Goal: Task Accomplishment & Management: Use online tool/utility

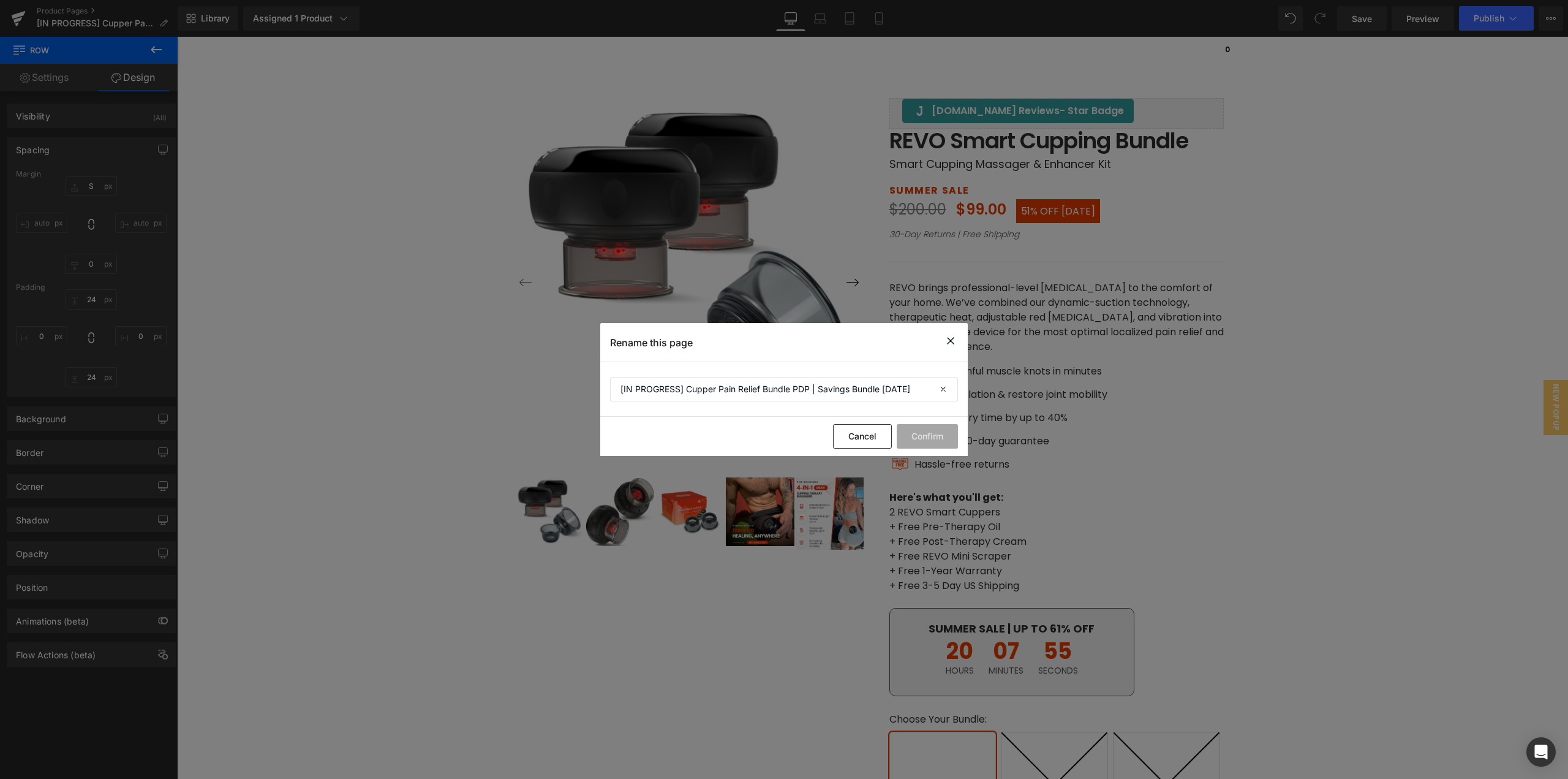
click at [945, 339] on icon at bounding box center [950, 341] width 15 height 16
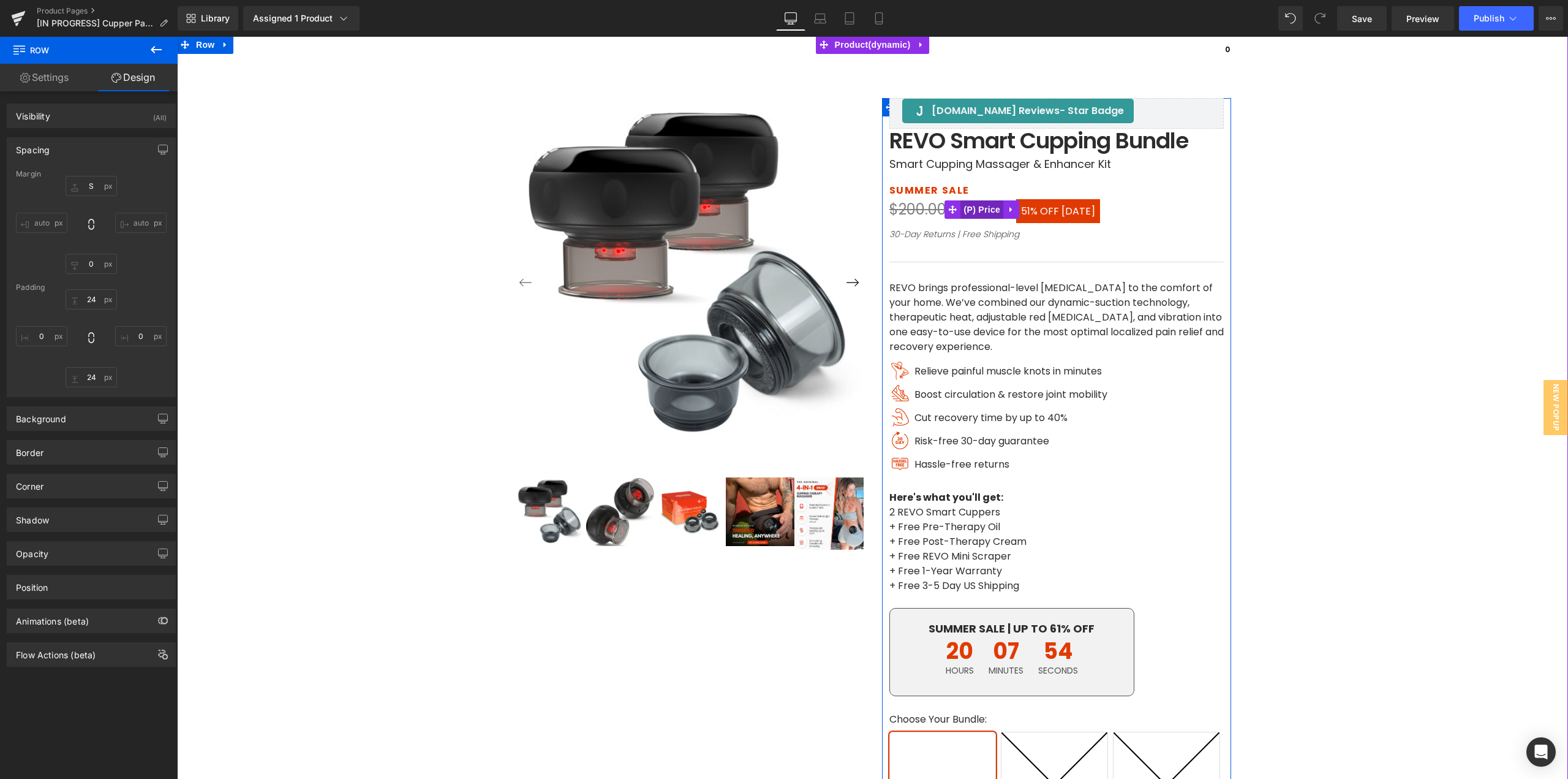
click at [970, 213] on span "(P) Price" at bounding box center [982, 209] width 43 height 18
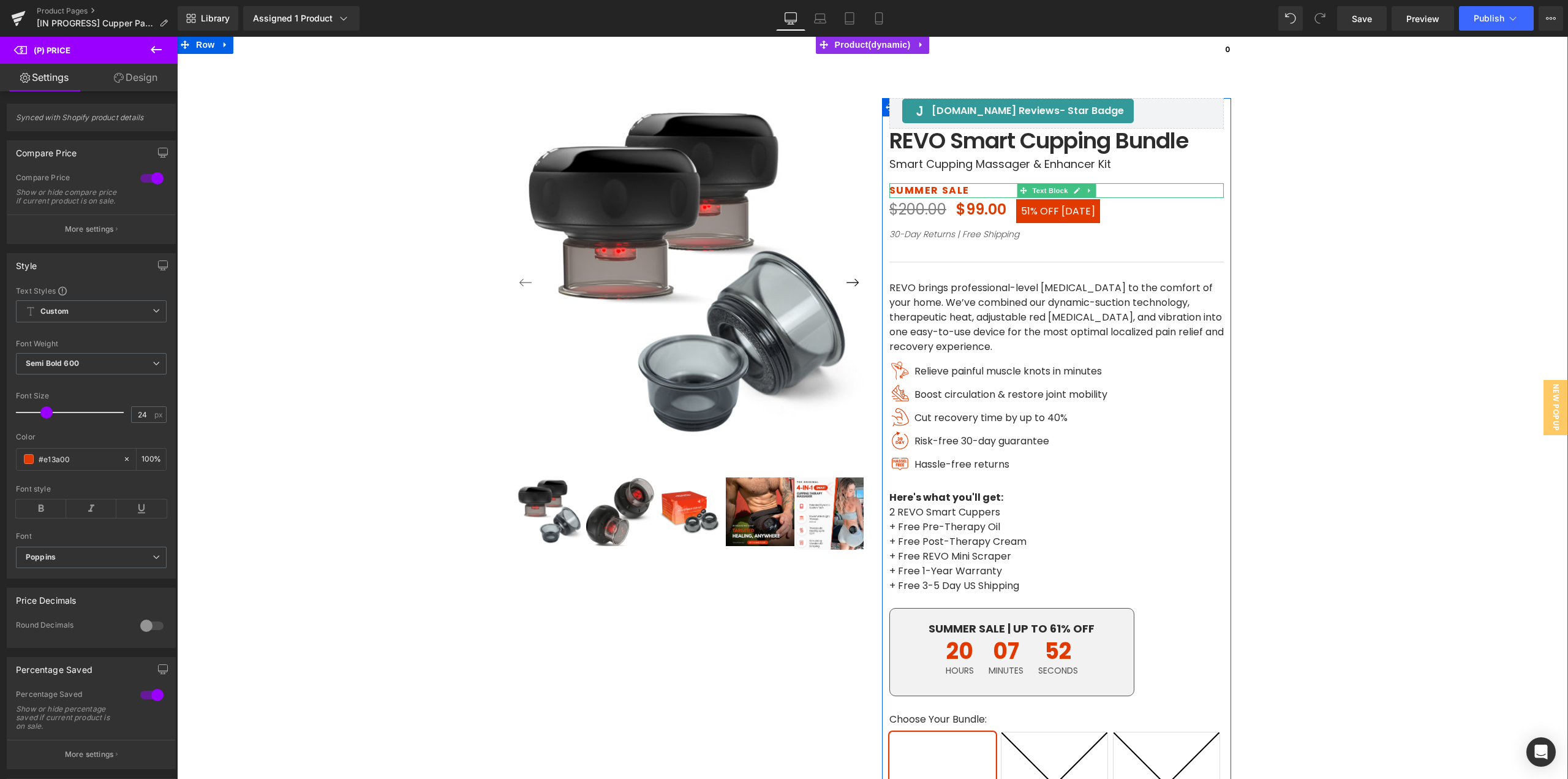
click at [895, 189] on p "SUMMER SALE" at bounding box center [1056, 190] width 335 height 15
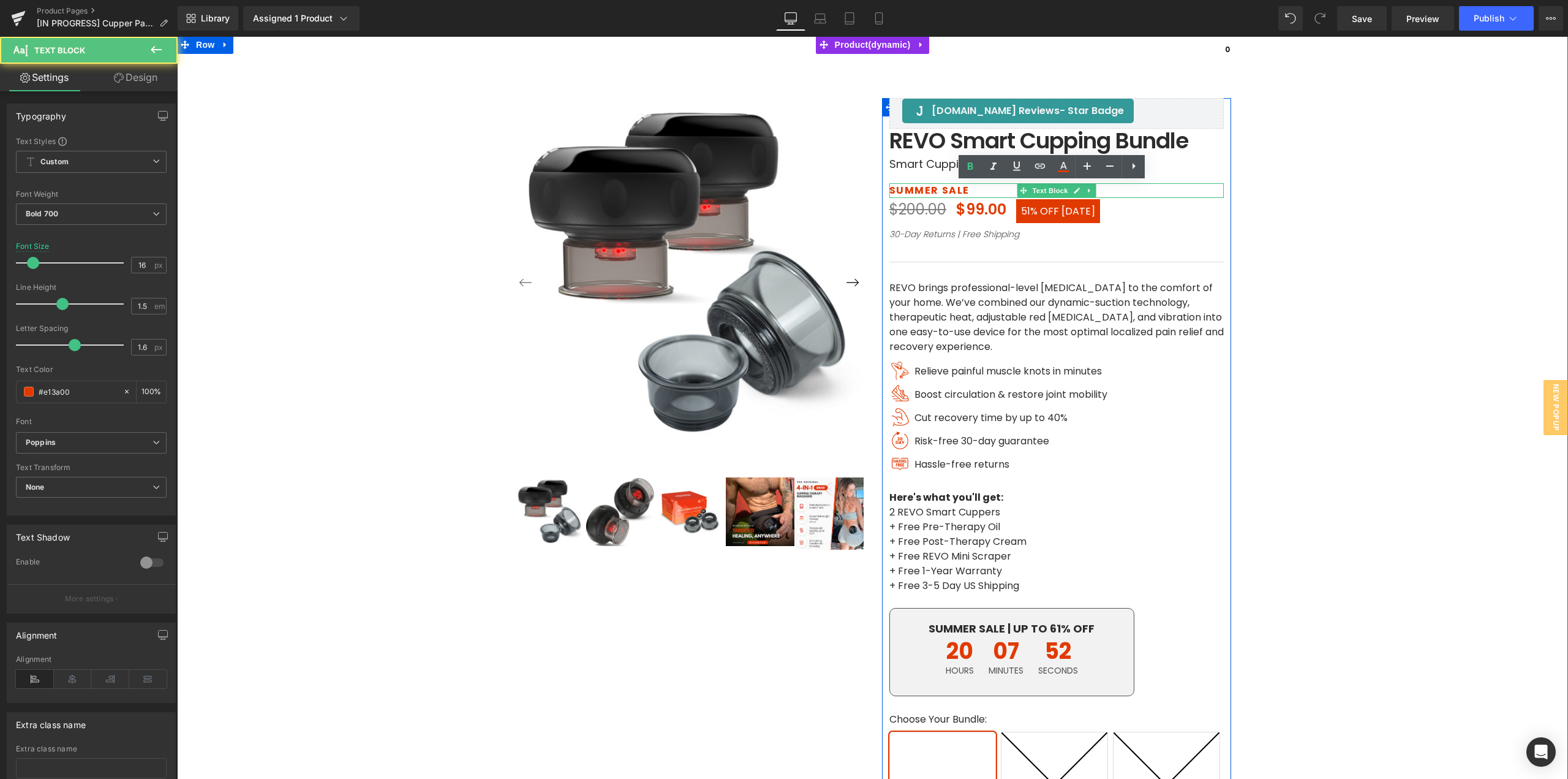
click at [86, 468] on div "Text Transform" at bounding box center [90, 468] width 150 height 9
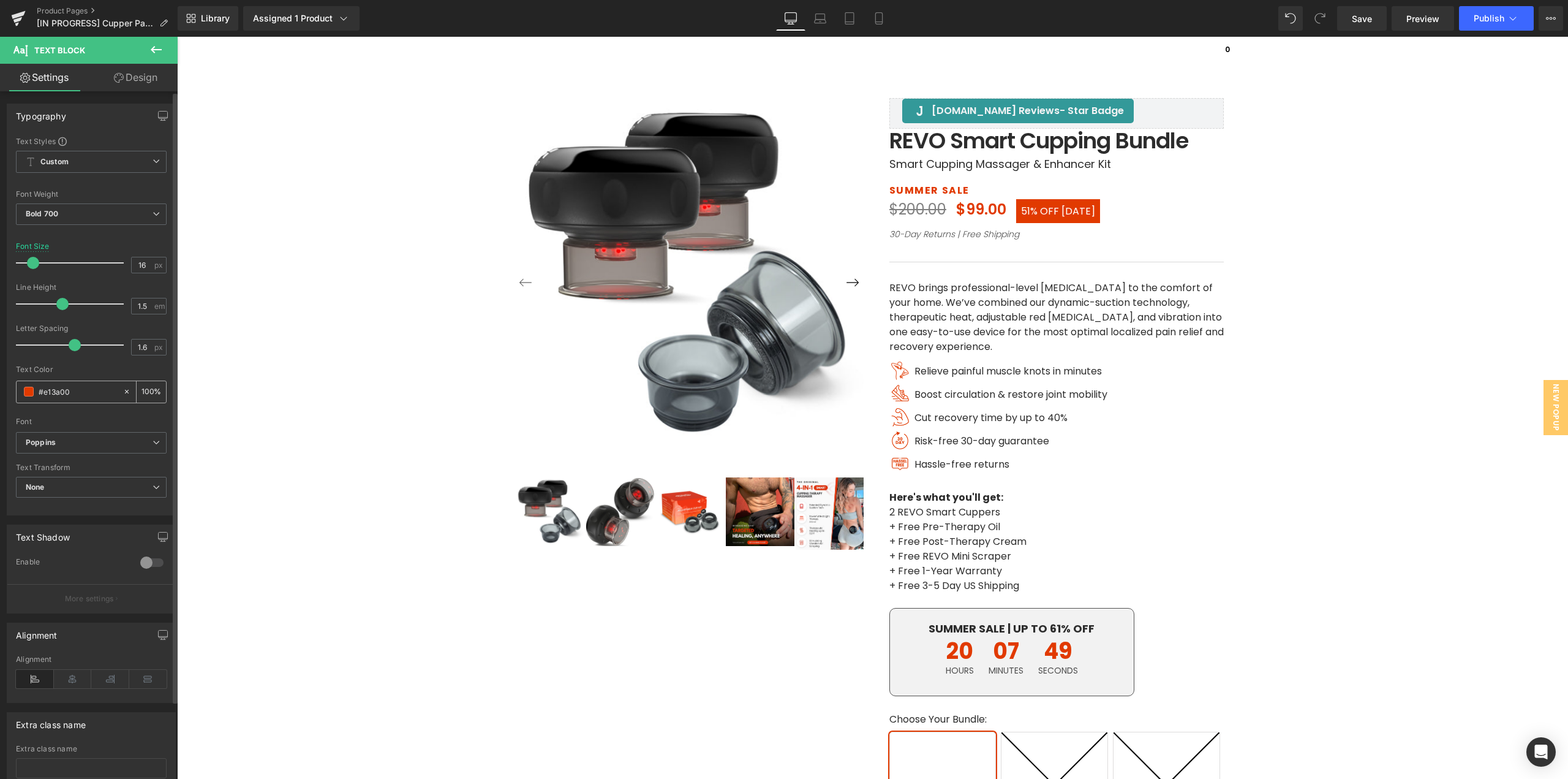
click at [77, 391] on input "#e13a00" at bounding box center [77, 392] width 78 height 14
click at [1362, 20] on span "Save" at bounding box center [1362, 18] width 20 height 13
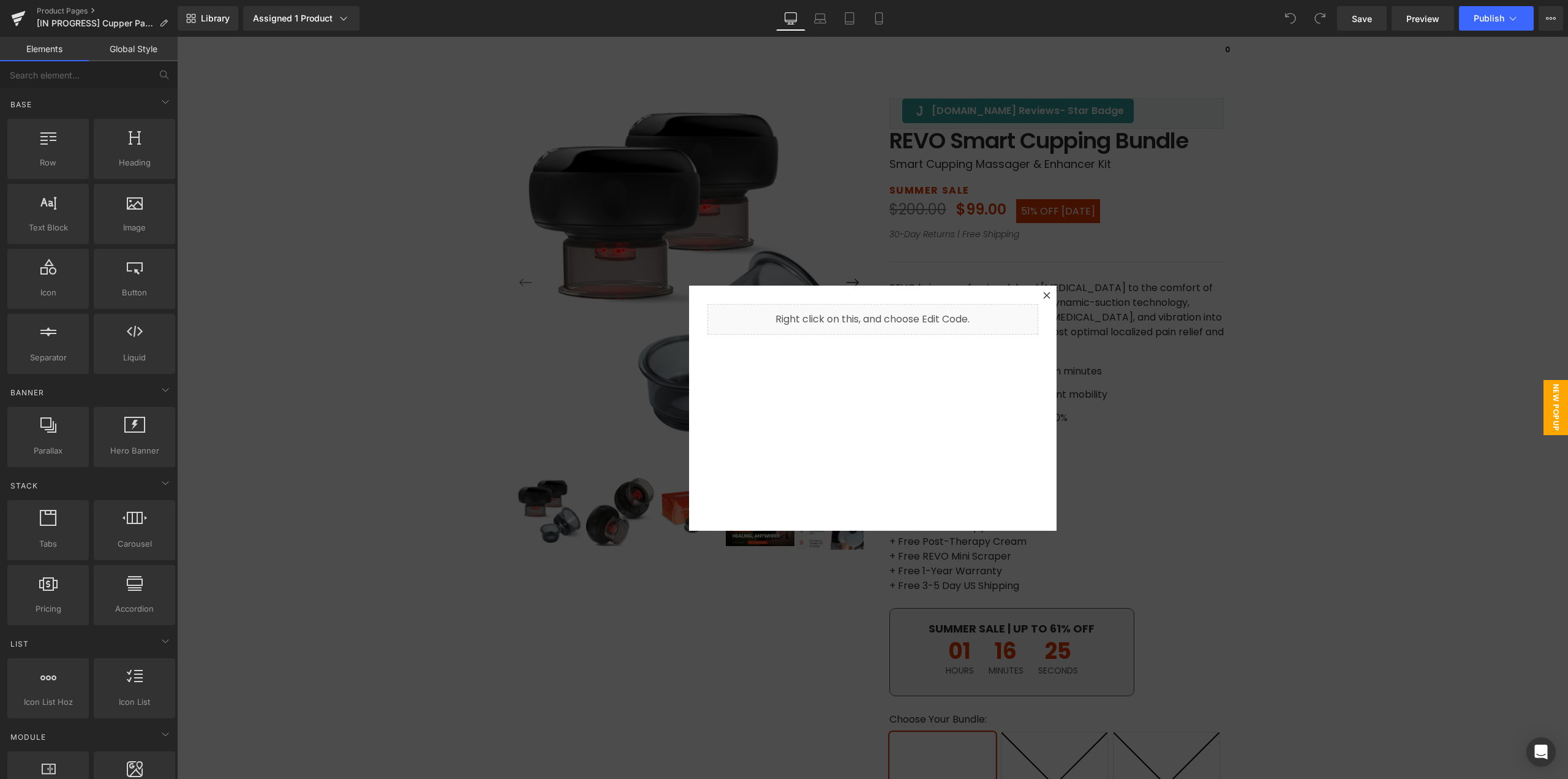
click at [1239, 387] on div at bounding box center [873, 408] width 1392 height 742
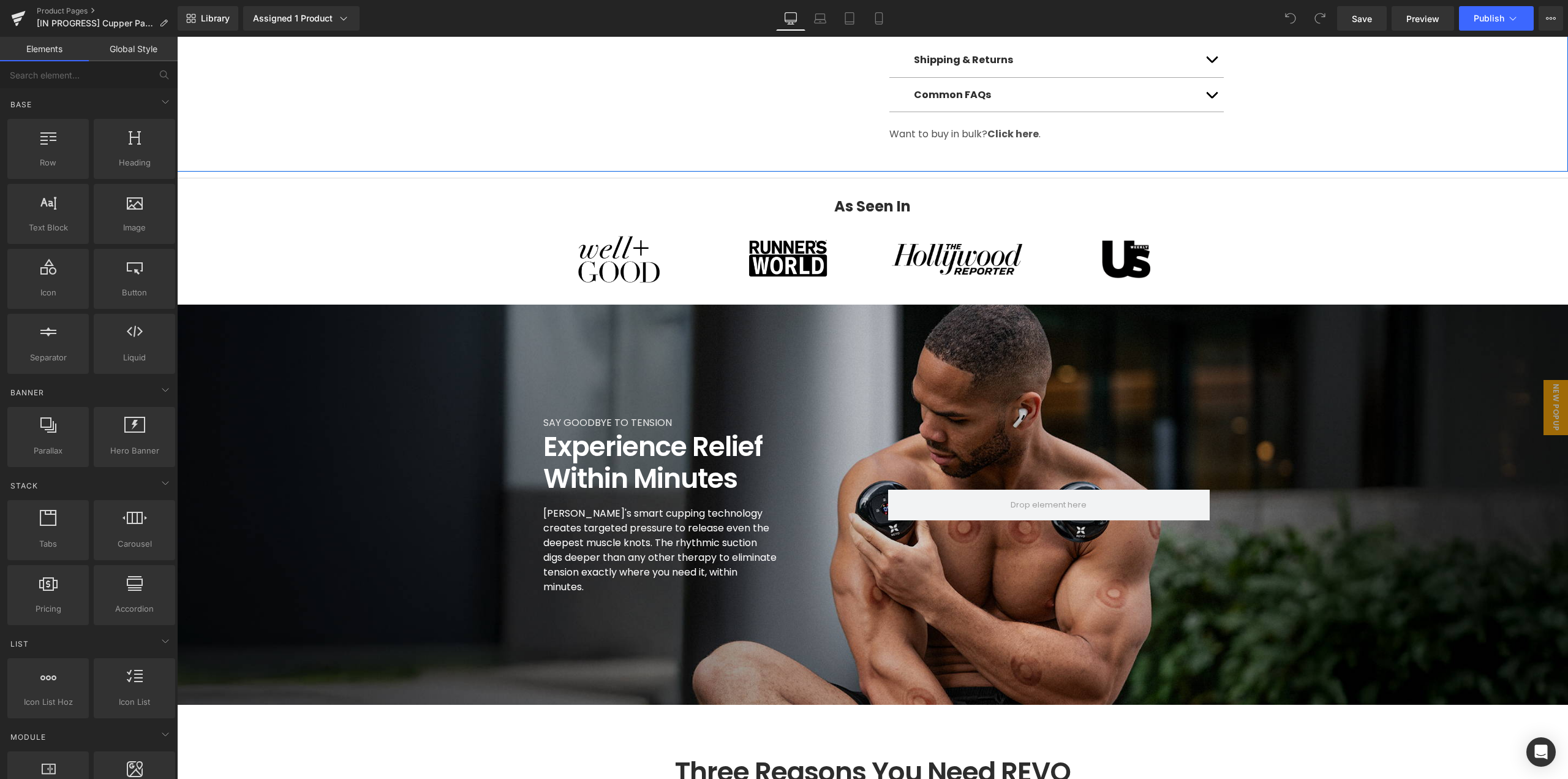
scroll to position [919, 0]
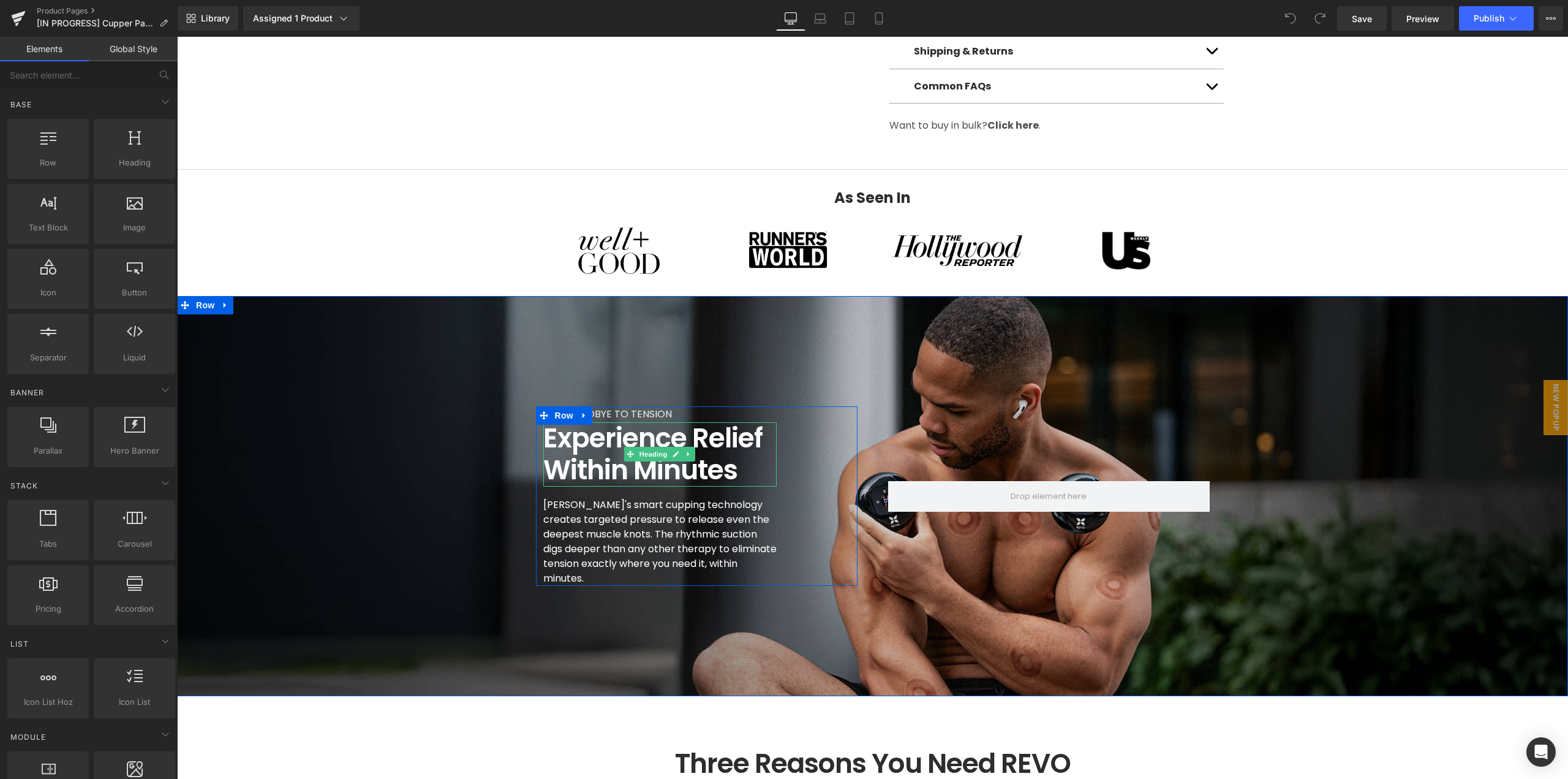
click at [583, 436] on h1 "Experience Relief within Minutes" at bounding box center [660, 455] width 234 height 65
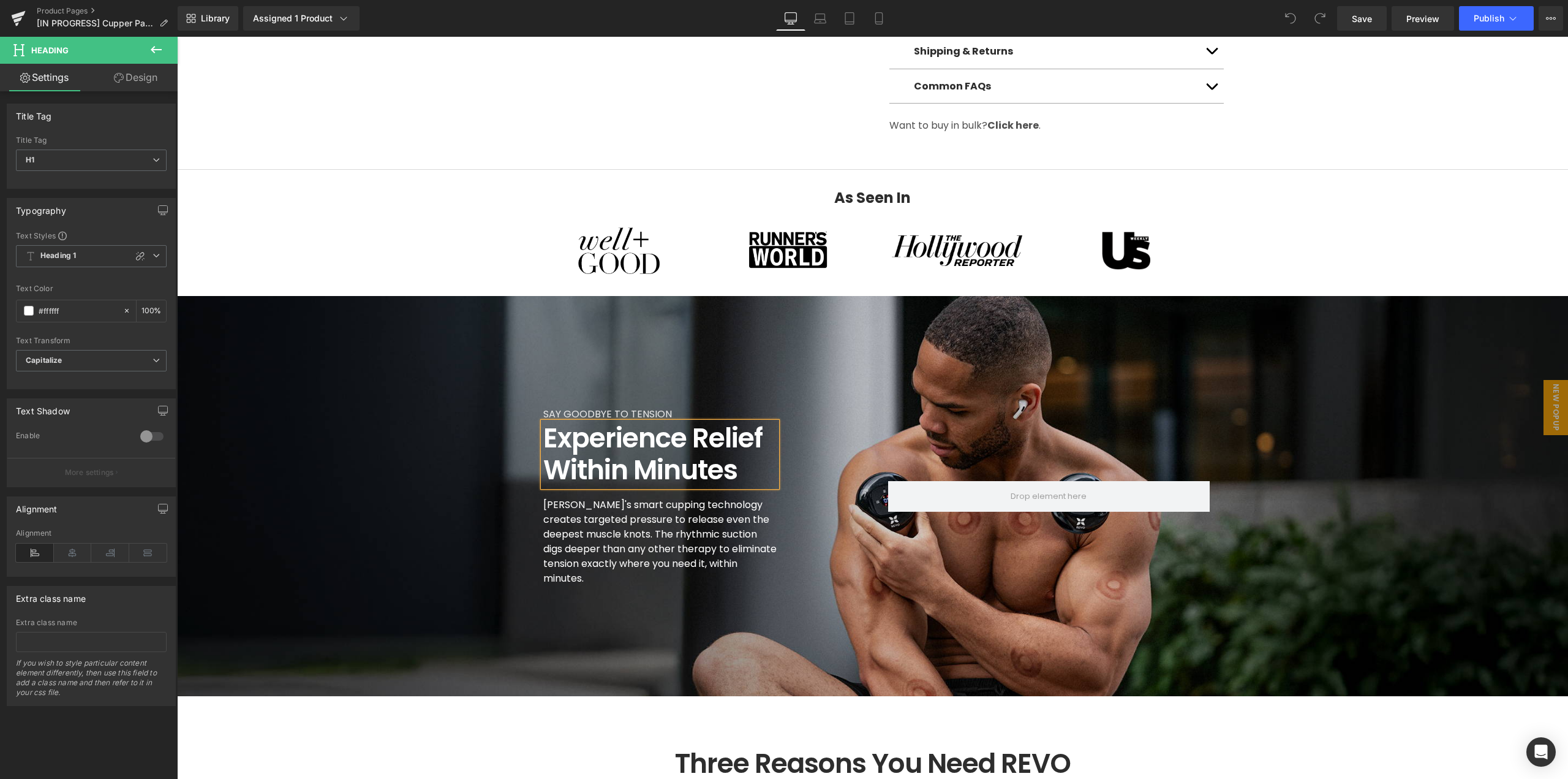
click at [609, 442] on h1 "Experience Relief within Minutes" at bounding box center [660, 455] width 234 height 65
paste div
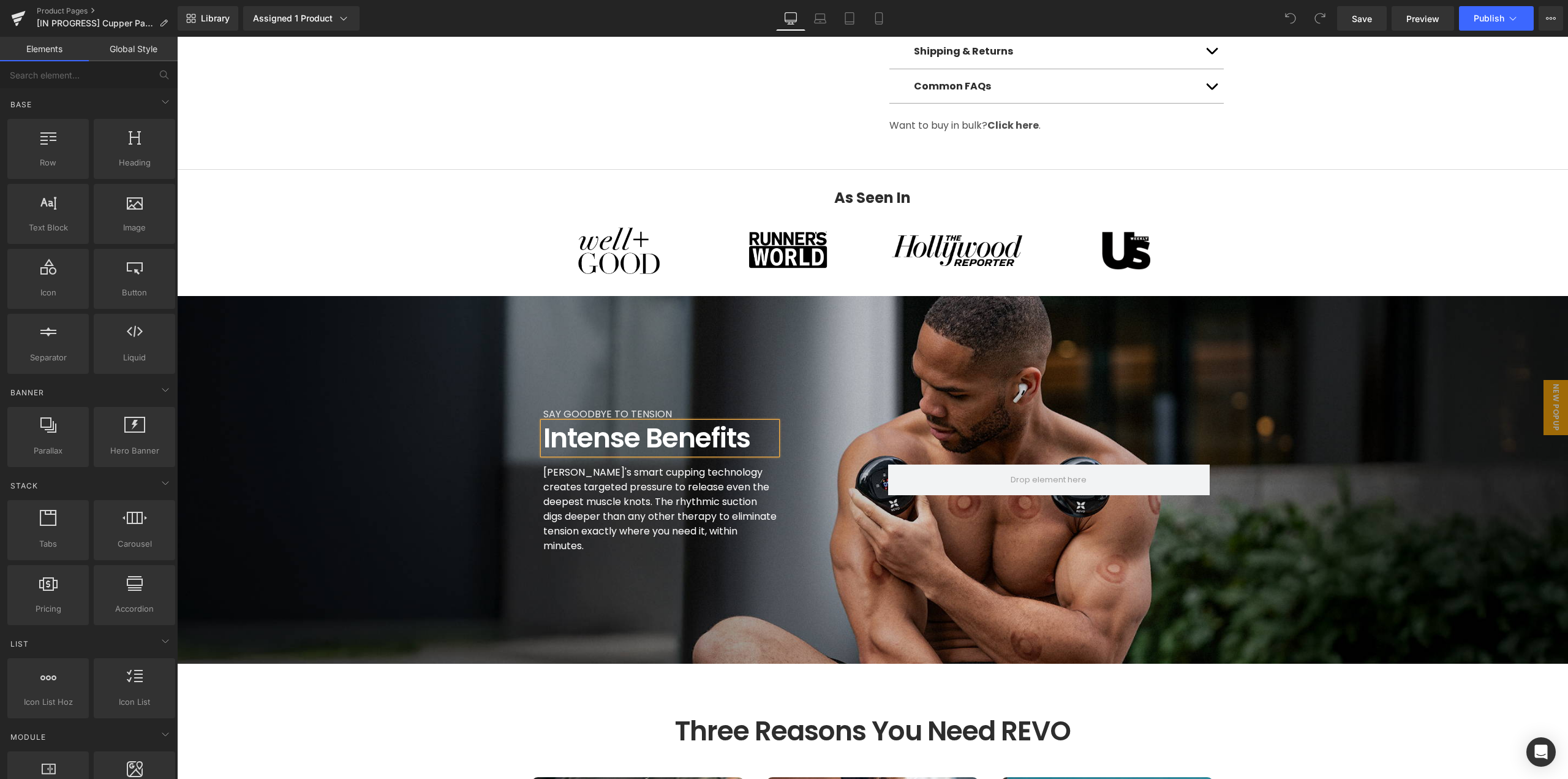
click at [672, 491] on p "[PERSON_NAME]'s smart cupping technology creates targeted pressure to release e…" at bounding box center [660, 509] width 234 height 88
click at [680, 486] on p "[PERSON_NAME]'s smart cupping technology creates targeted pressure to release e…" at bounding box center [660, 509] width 234 height 88
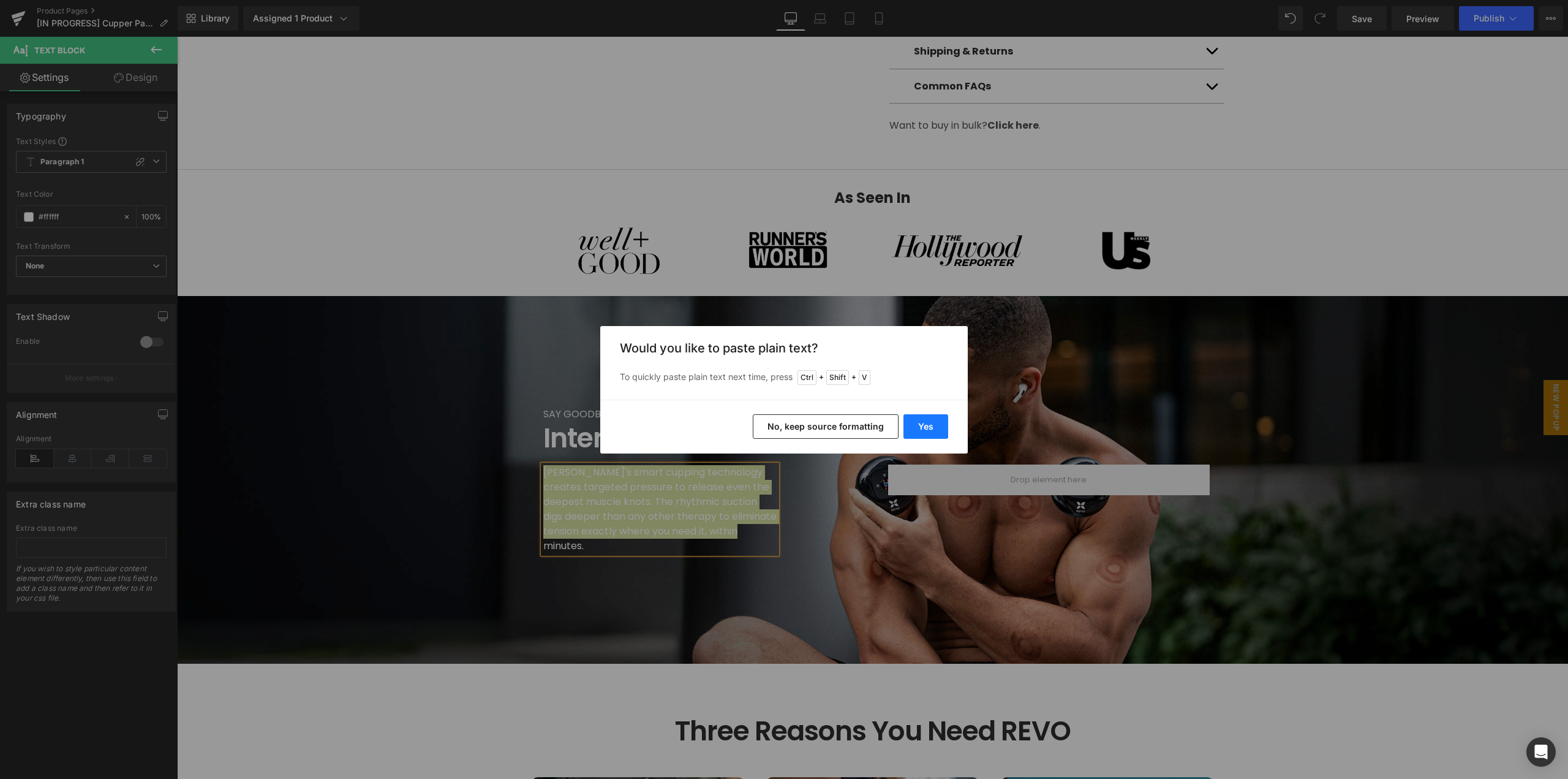
click at [933, 426] on button "Yes" at bounding box center [926, 426] width 44 height 24
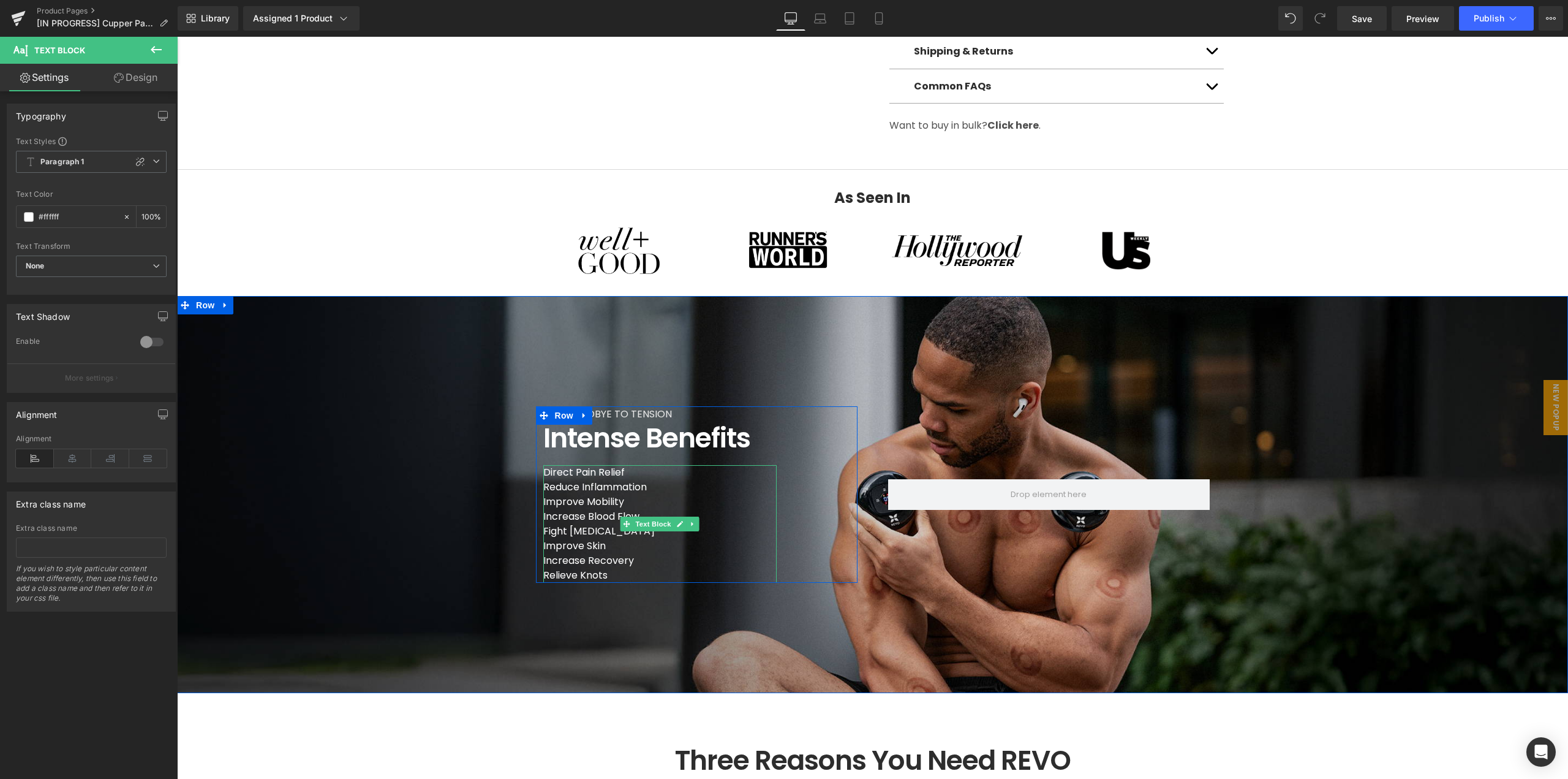
click at [568, 518] on p "Increase Blood Flow" at bounding box center [660, 516] width 234 height 15
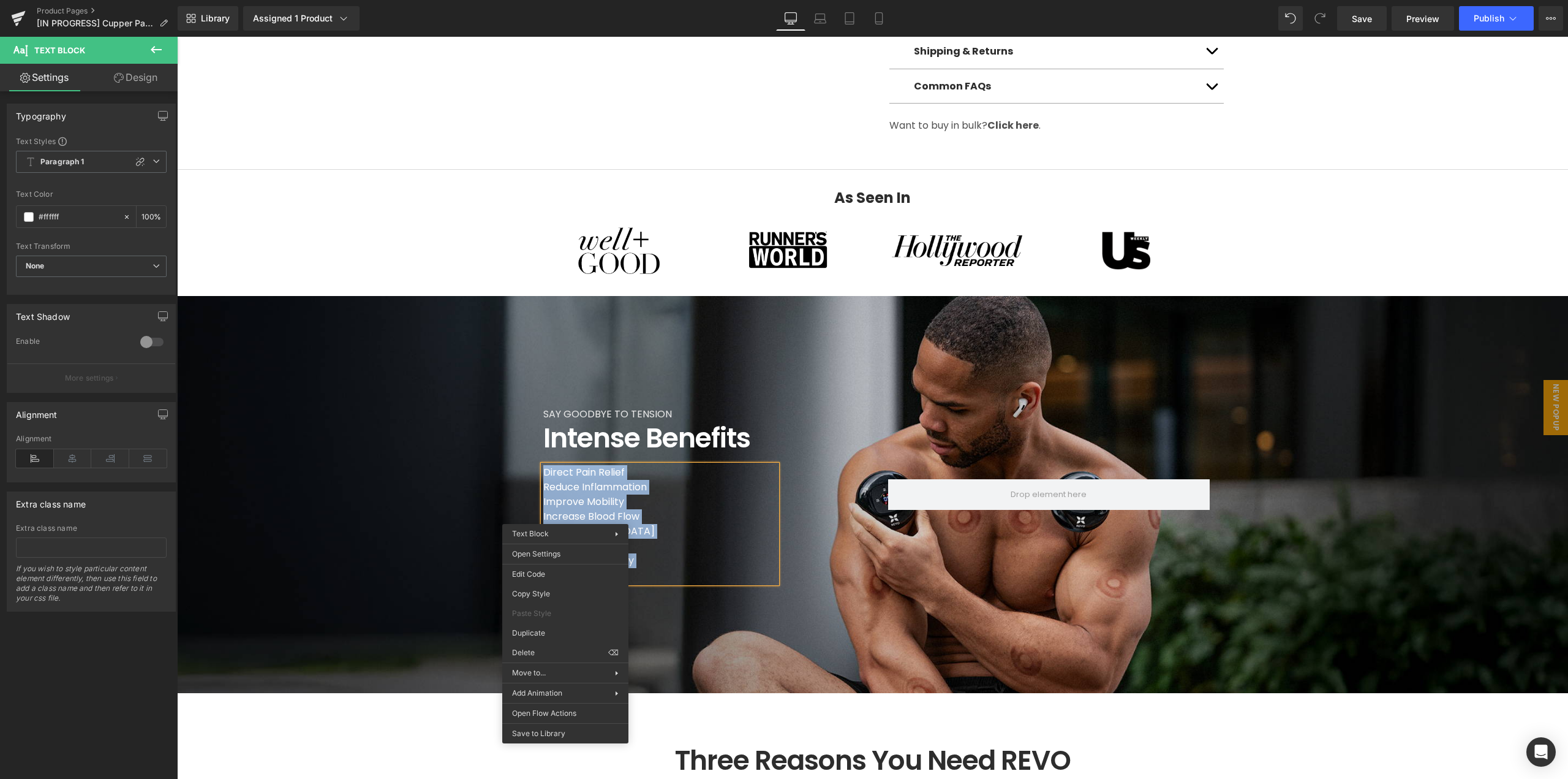
click at [595, 482] on p "Reduce Inflammation" at bounding box center [660, 487] width 234 height 15
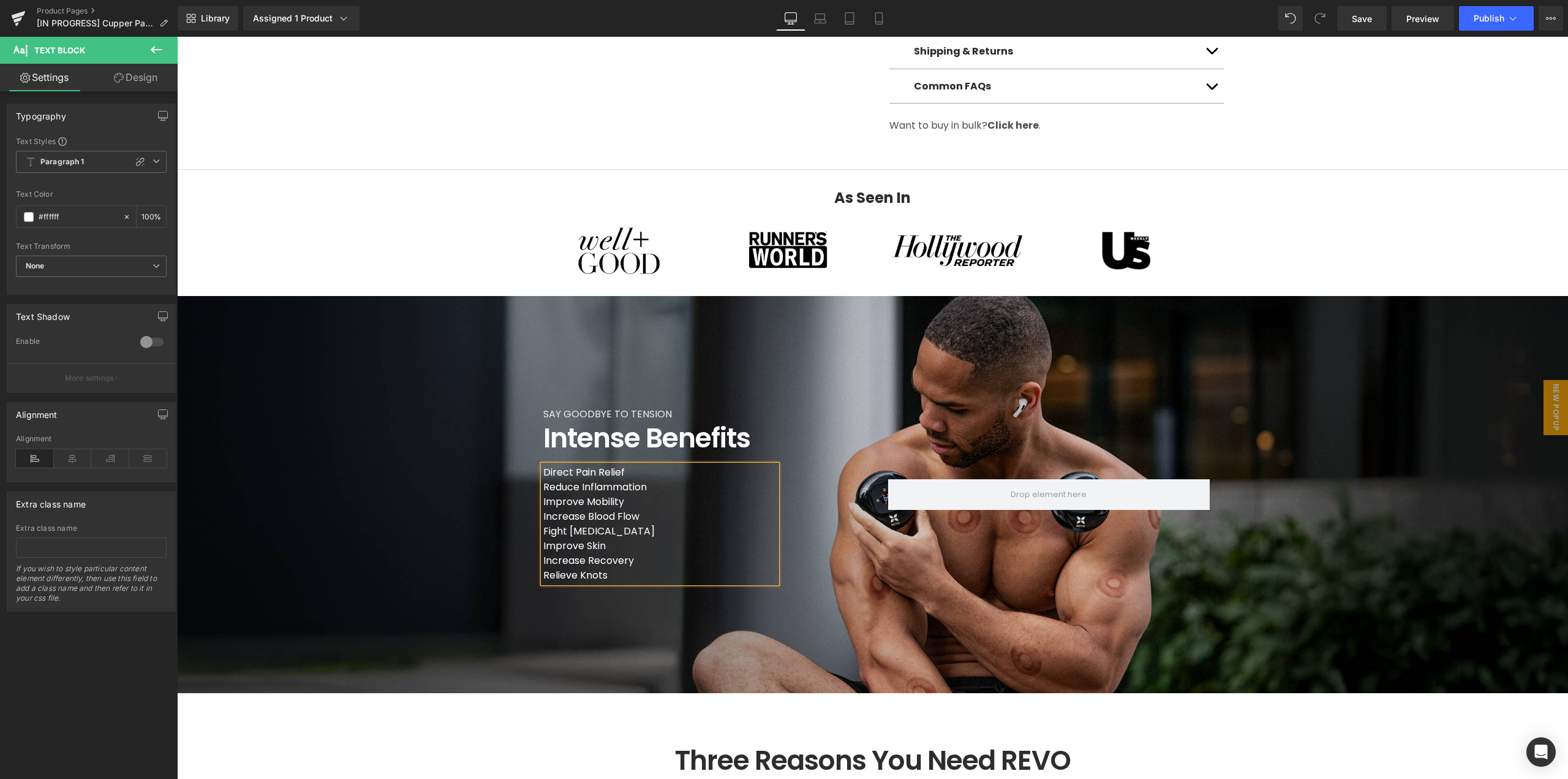
click at [764, 424] on div "Intense Benefits Heading" at bounding box center [660, 438] width 234 height 32
click at [1058, 408] on div at bounding box center [1048, 494] width 352 height 176
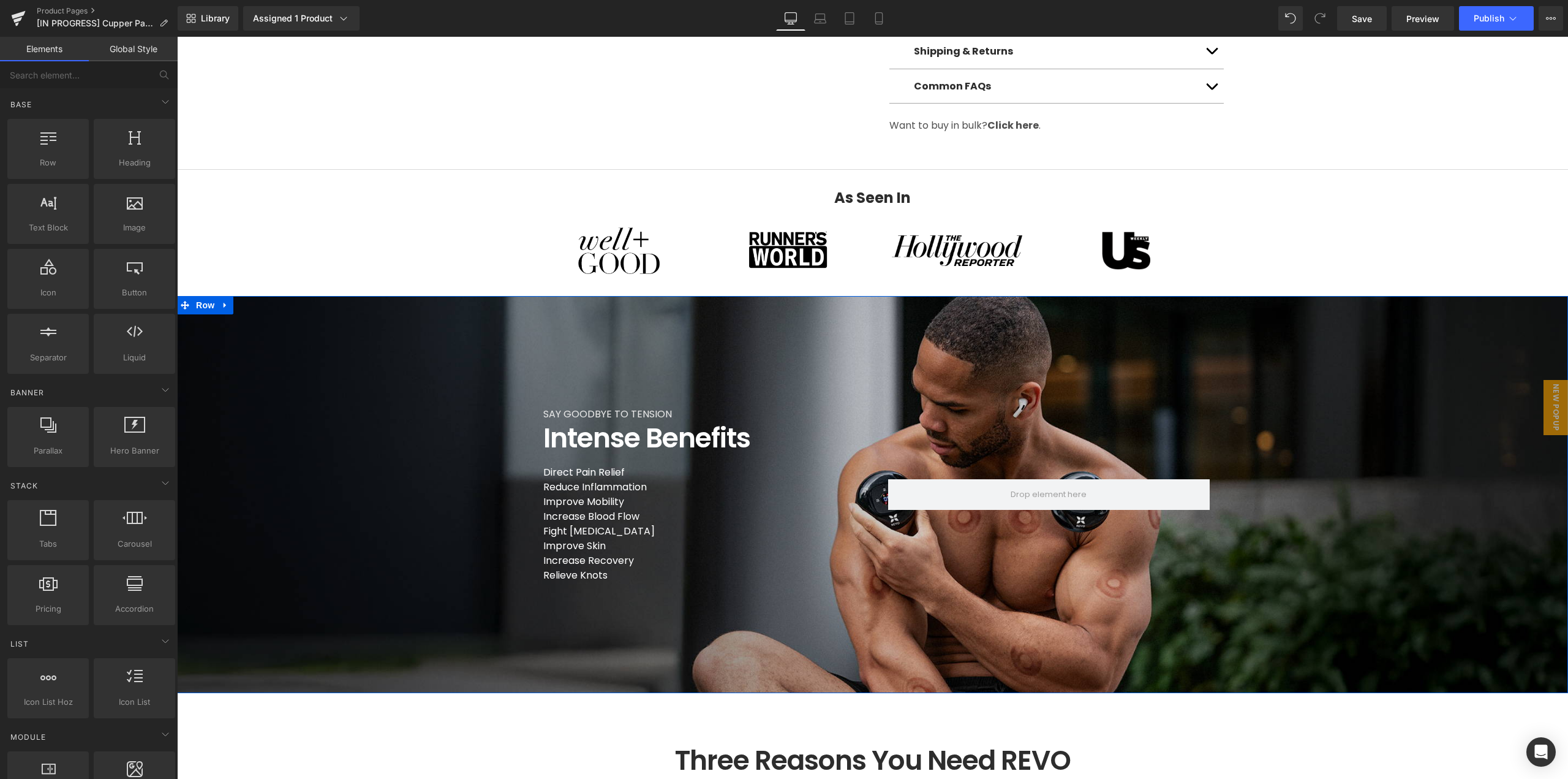
drag, startPoint x: 779, startPoint y: 356, endPoint x: 654, endPoint y: 418, distance: 139.5
click at [779, 356] on div "SAY GOODBYE TO TENSION Text Block Intense Benefits Heading Direct Pain Relief …" at bounding box center [873, 494] width 1392 height 397
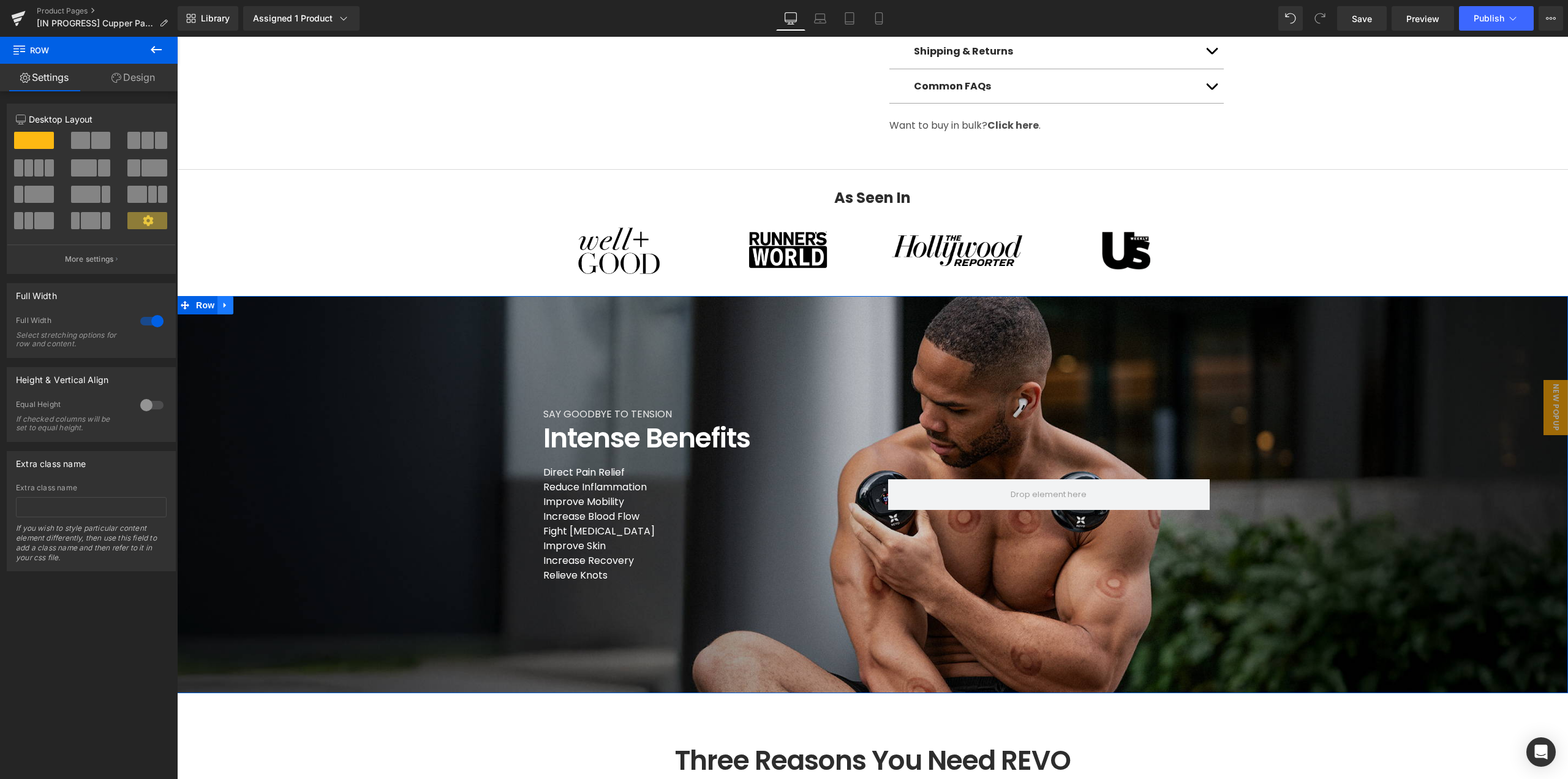
click at [223, 304] on icon at bounding box center [224, 305] width 3 height 5
click at [237, 308] on icon at bounding box center [242, 304] width 9 height 10
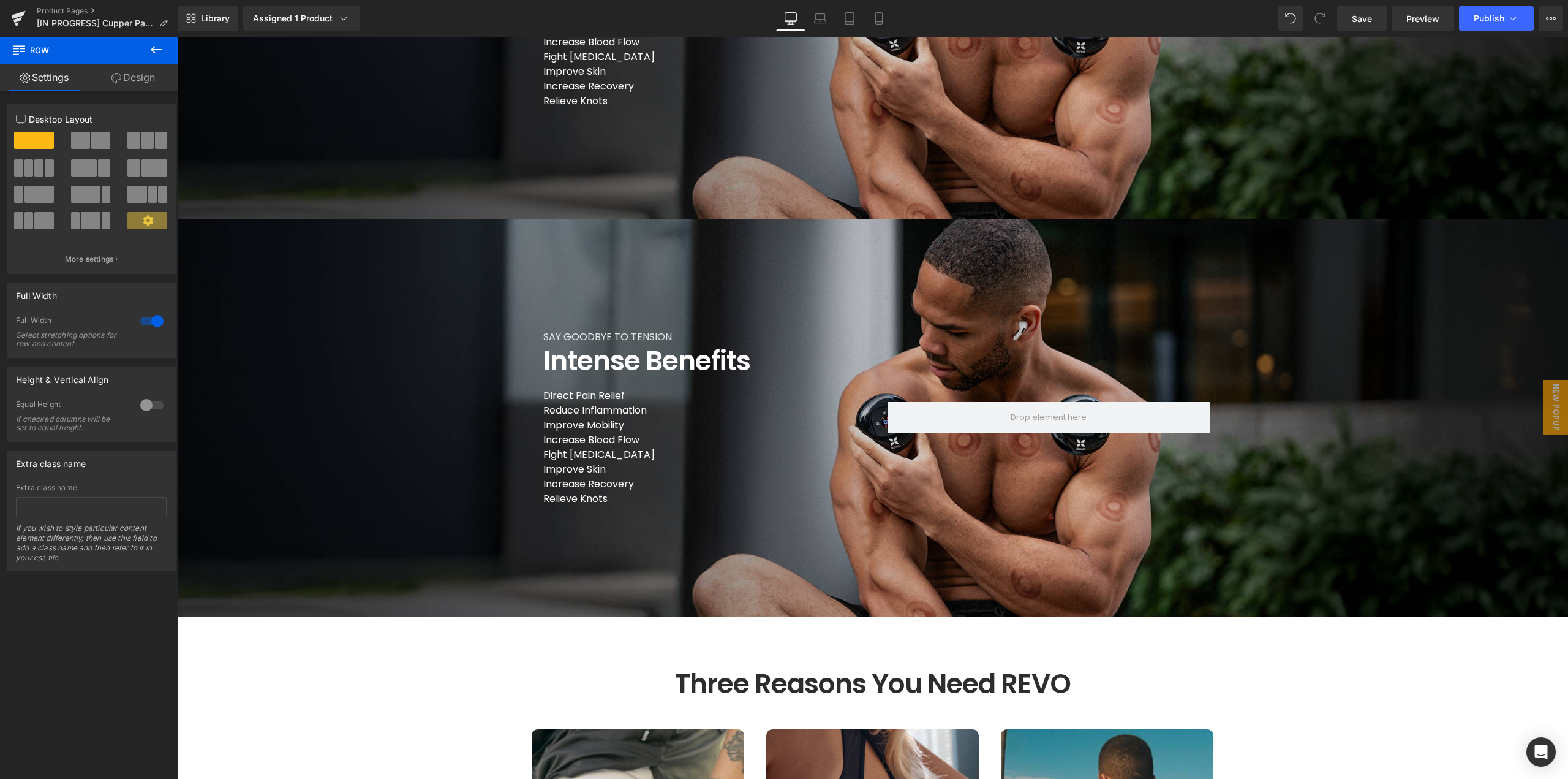
scroll to position [1350, 0]
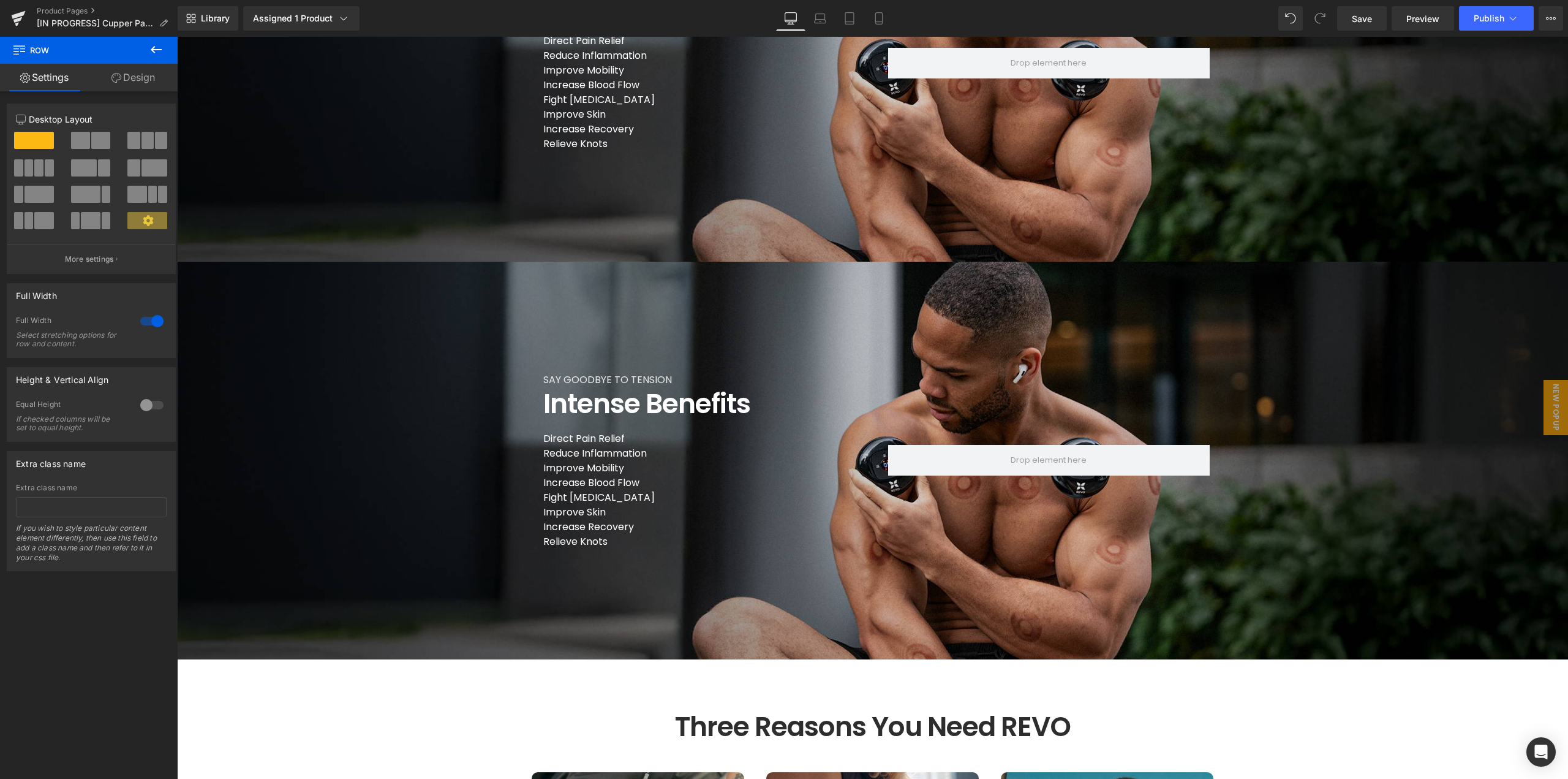
click at [738, 78] on p "Improve Mobility" at bounding box center [660, 70] width 234 height 15
click at [929, 151] on div at bounding box center [1048, 63] width 352 height 176
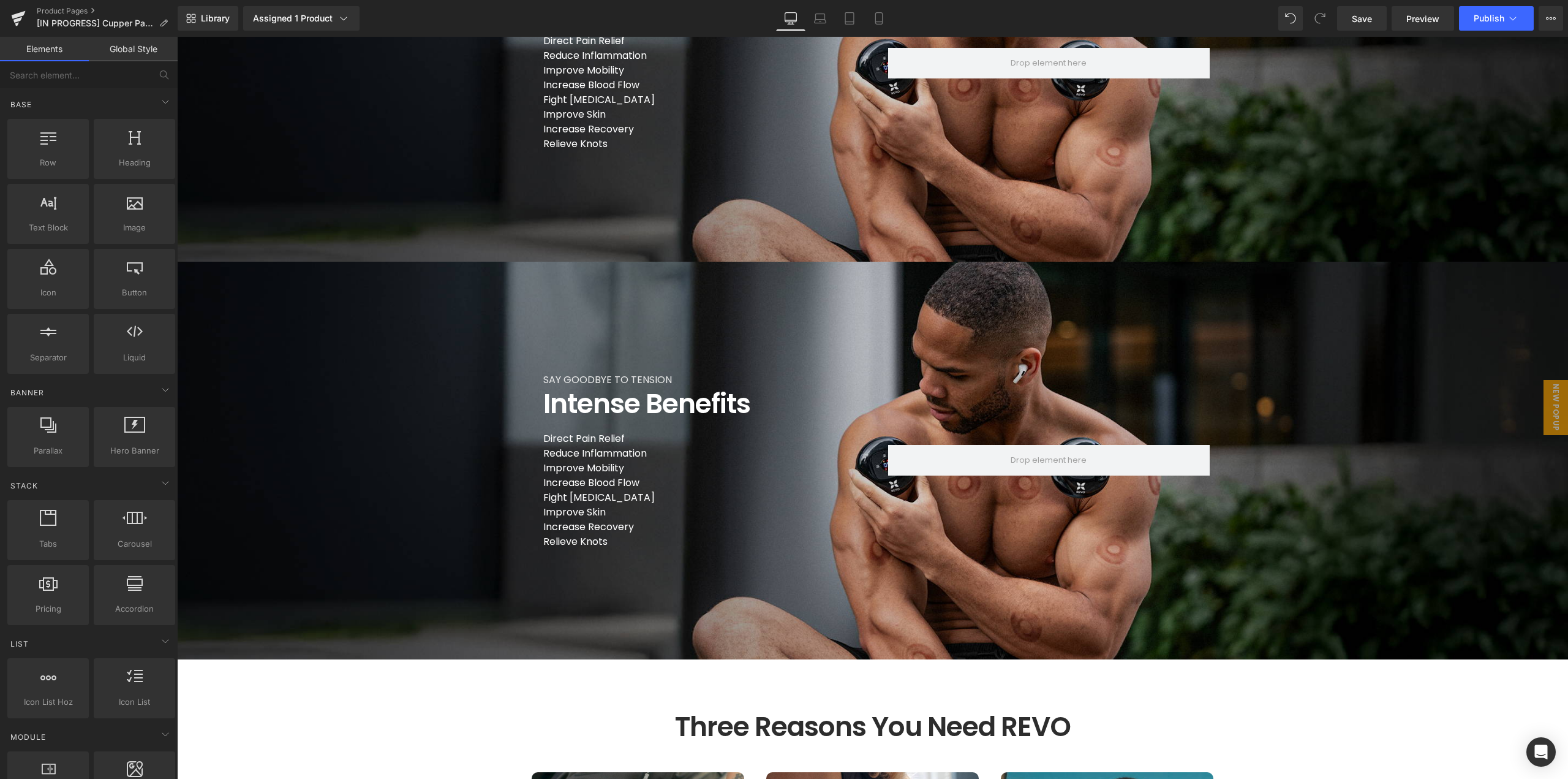
scroll to position [1036, 0]
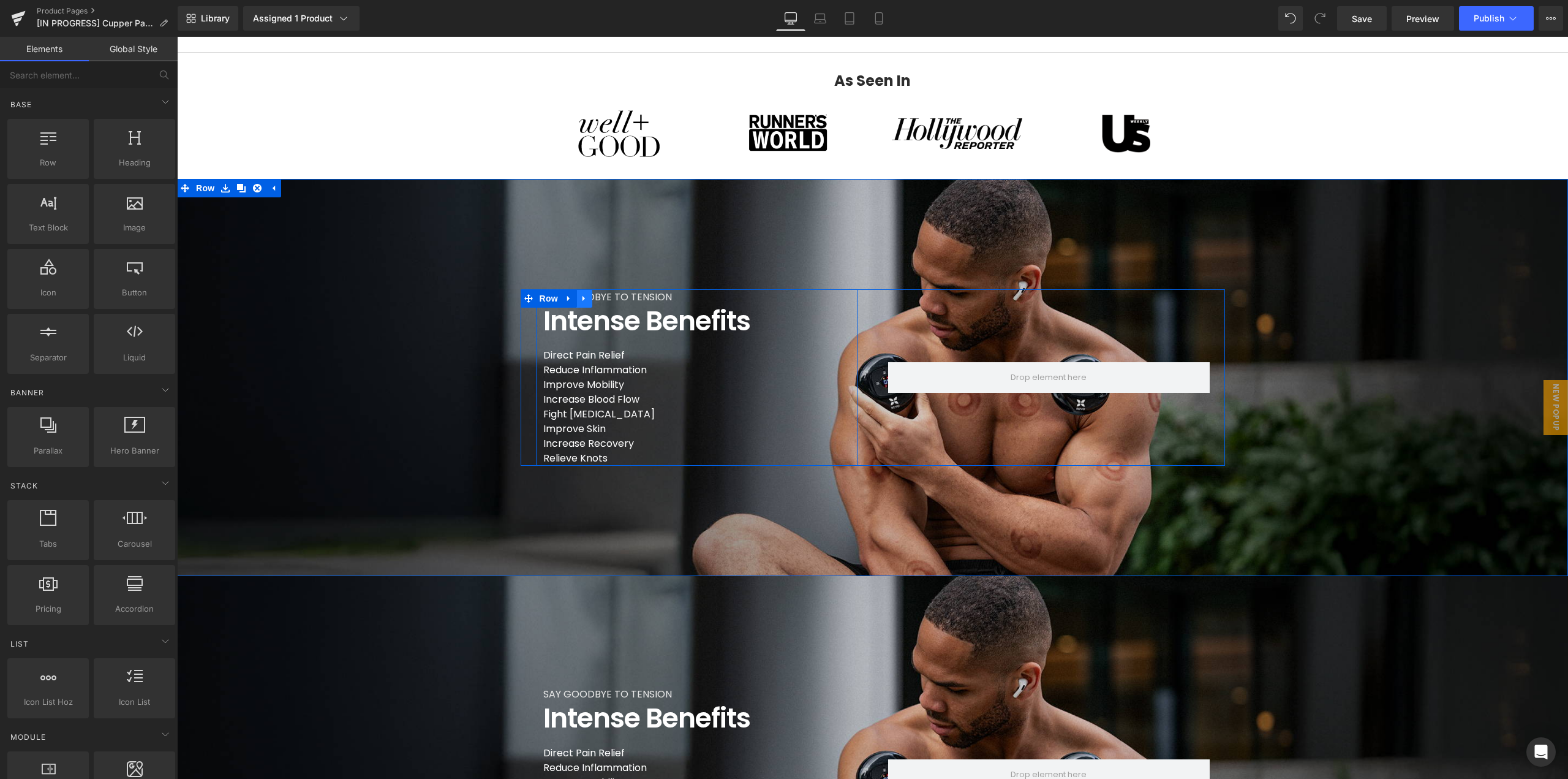
click at [583, 303] on link at bounding box center [584, 298] width 16 height 18
click at [565, 298] on icon at bounding box center [569, 298] width 9 height 10
click at [599, 302] on ul "Row" at bounding box center [573, 298] width 83 height 15
click at [615, 296] on link at bounding box center [617, 298] width 16 height 18
click at [612, 301] on icon at bounding box center [616, 298] width 9 height 9
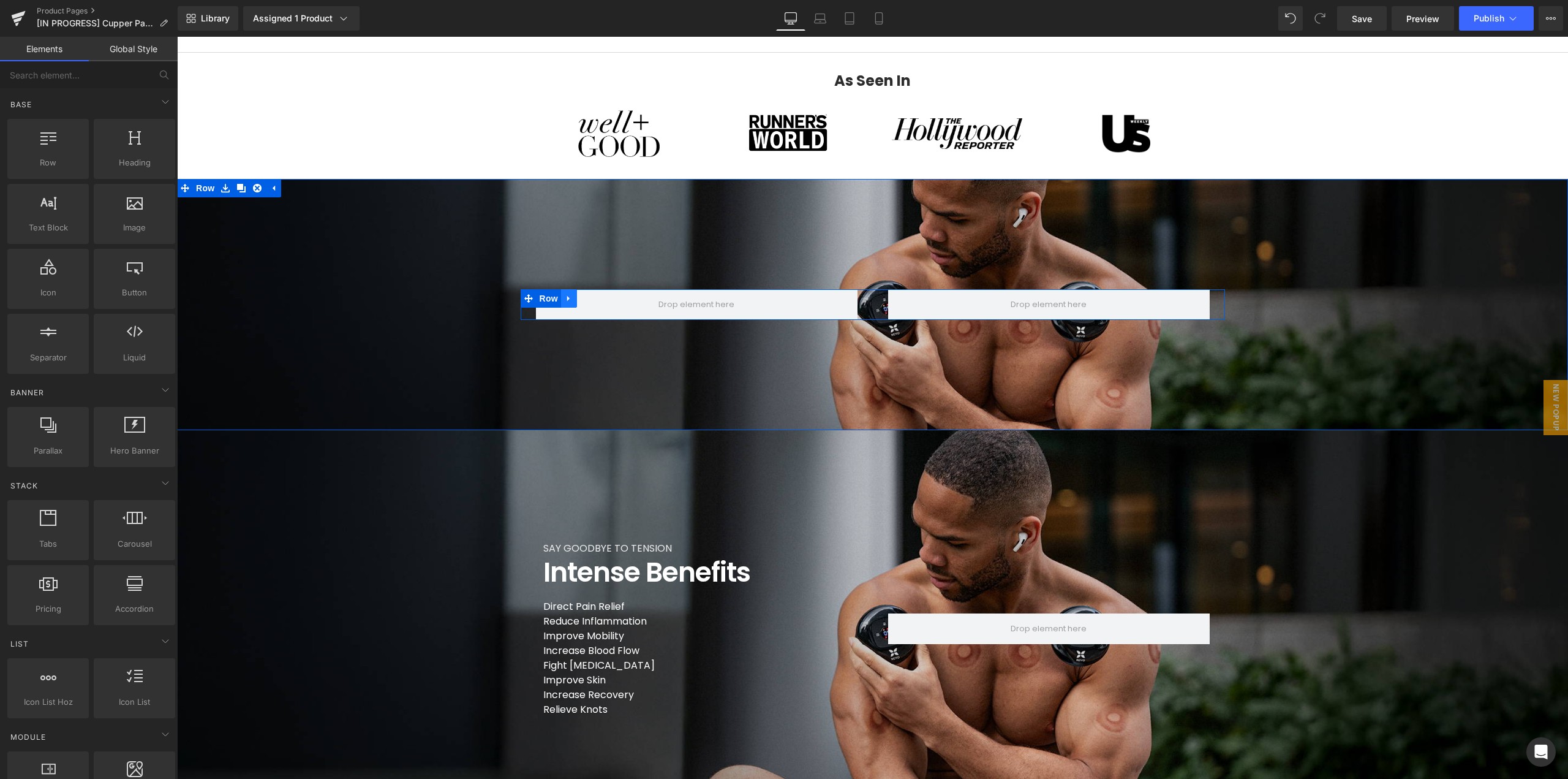
click at [565, 300] on icon at bounding box center [569, 298] width 9 height 10
click at [596, 303] on icon at bounding box center [601, 298] width 9 height 9
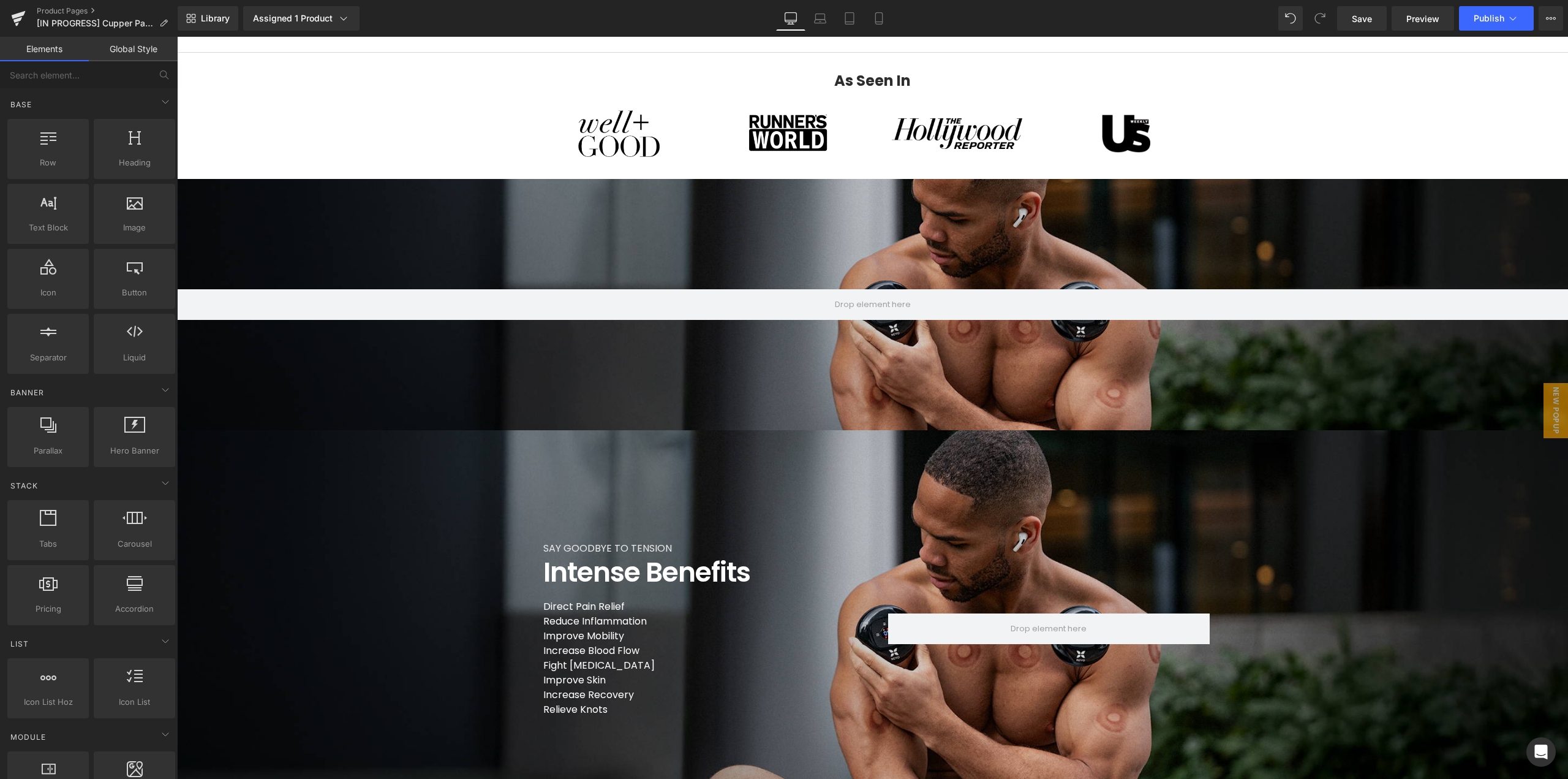
click at [198, 193] on div "Row" at bounding box center [873, 304] width 1392 height 251
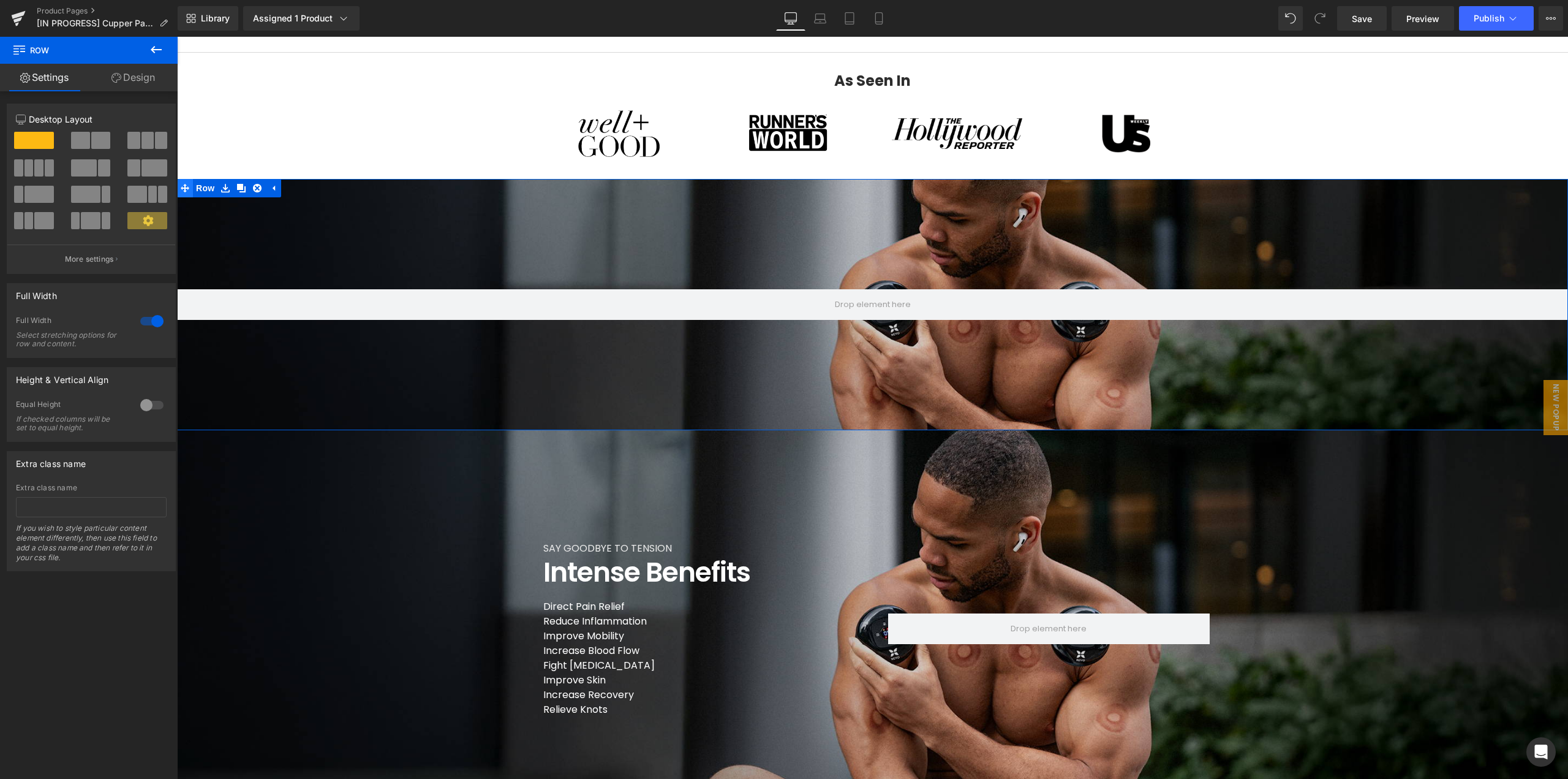
click at [185, 190] on span at bounding box center [185, 188] width 16 height 18
click at [143, 84] on link "Design" at bounding box center [133, 77] width 89 height 28
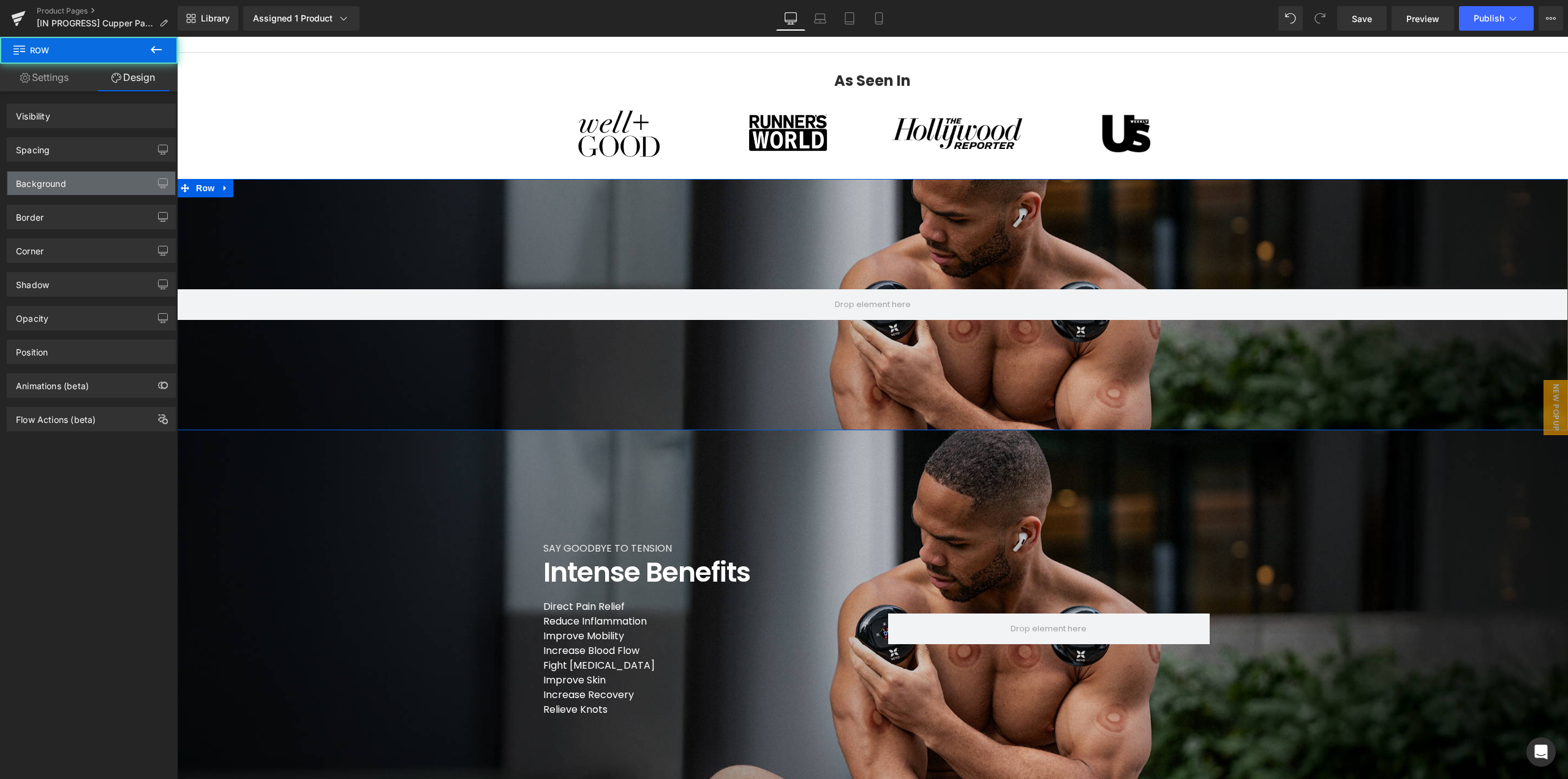
click at [56, 188] on div "Background" at bounding box center [41, 180] width 50 height 17
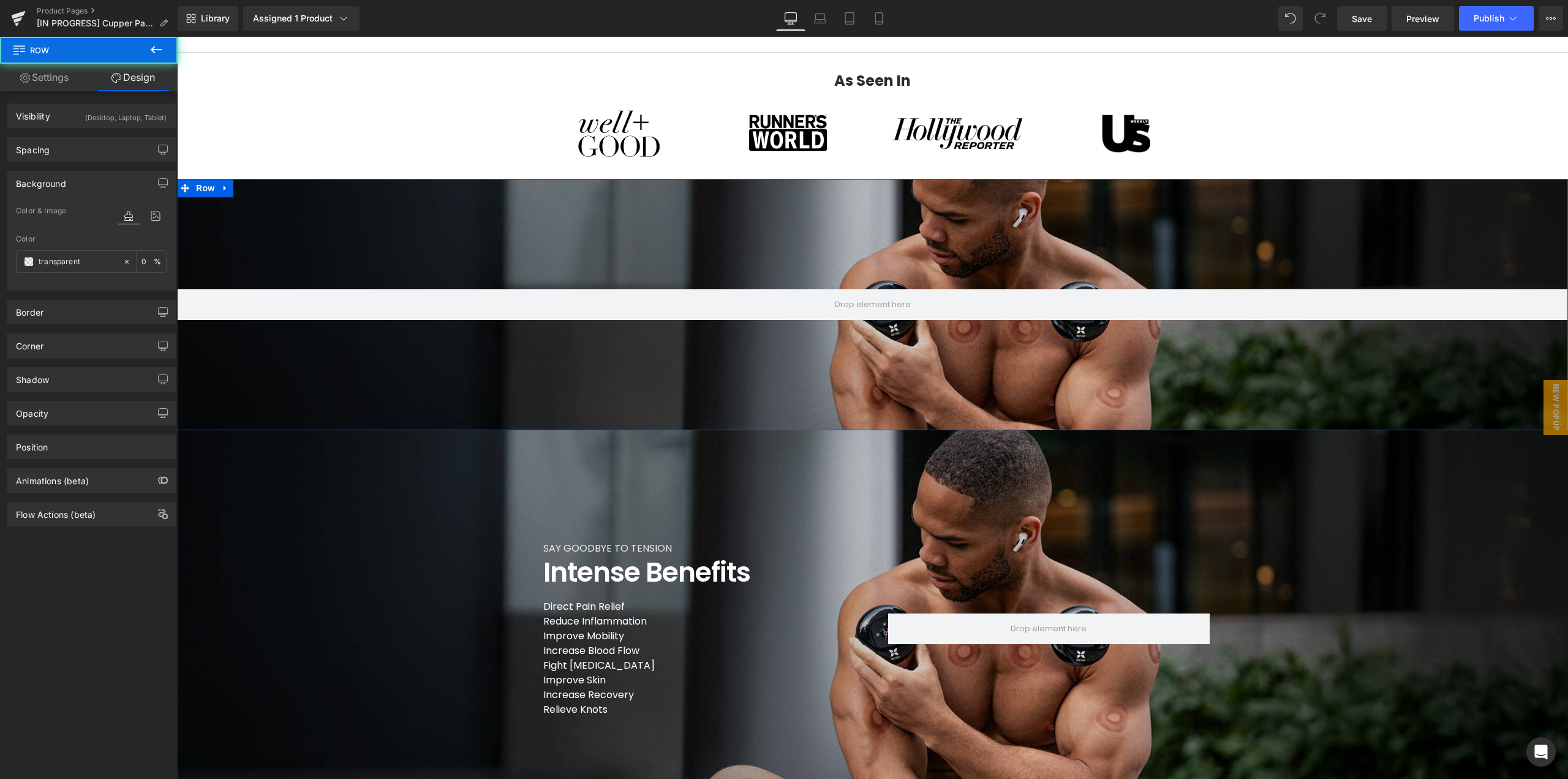
click at [56, 188] on div "Background" at bounding box center [41, 180] width 50 height 17
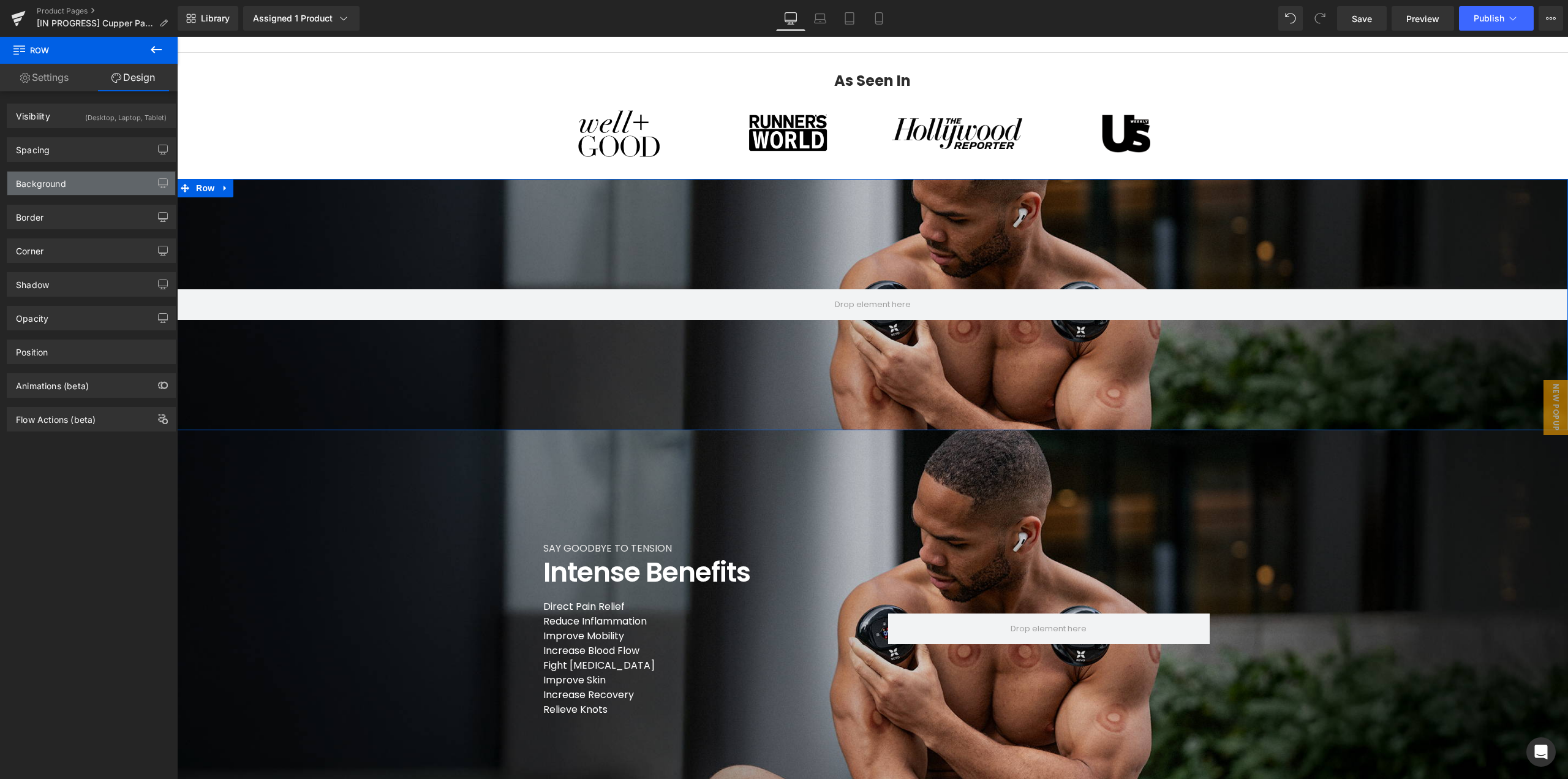
click at [56, 188] on div "Background" at bounding box center [41, 180] width 50 height 17
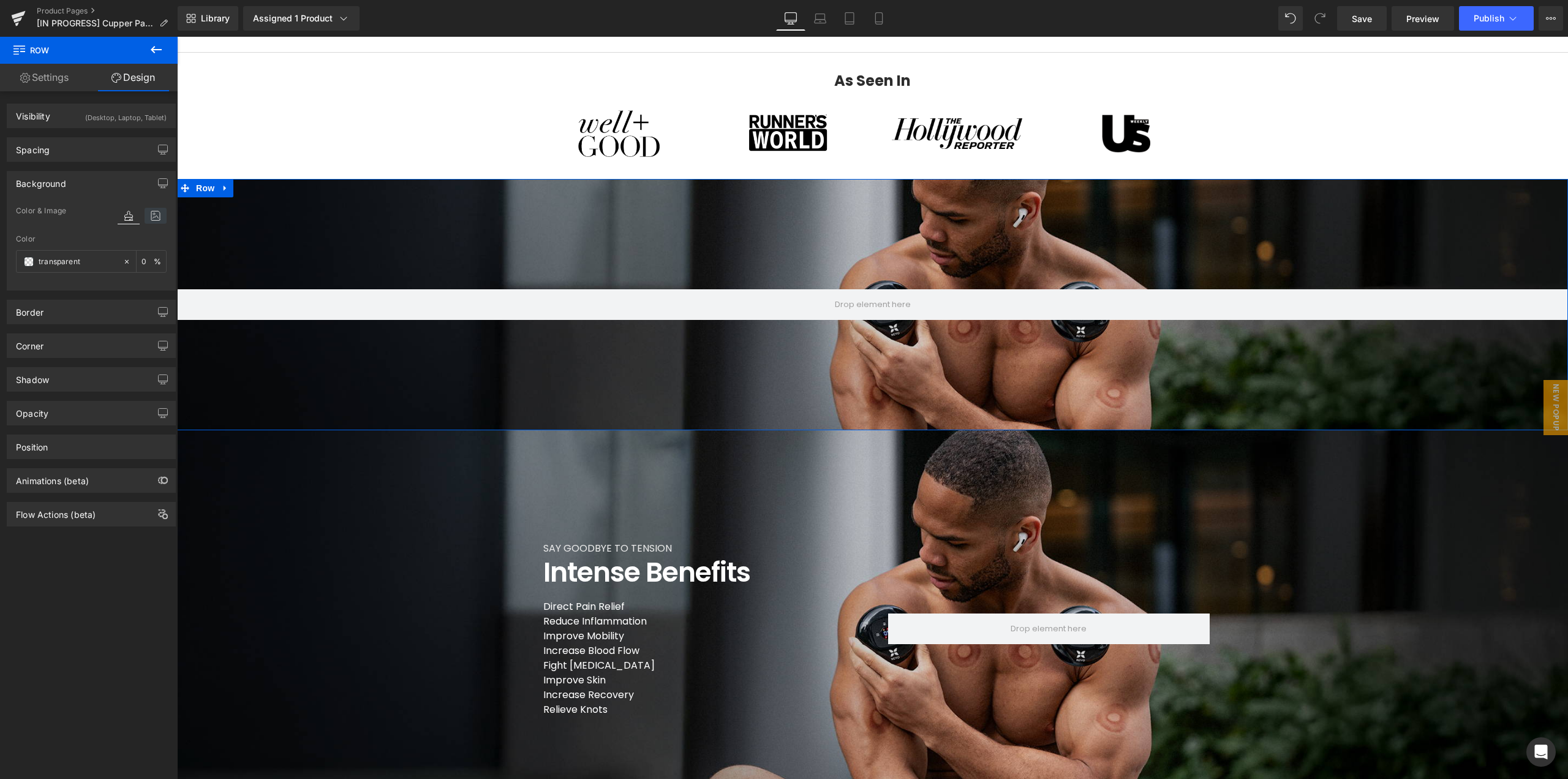
click at [155, 218] on icon at bounding box center [155, 216] width 22 height 16
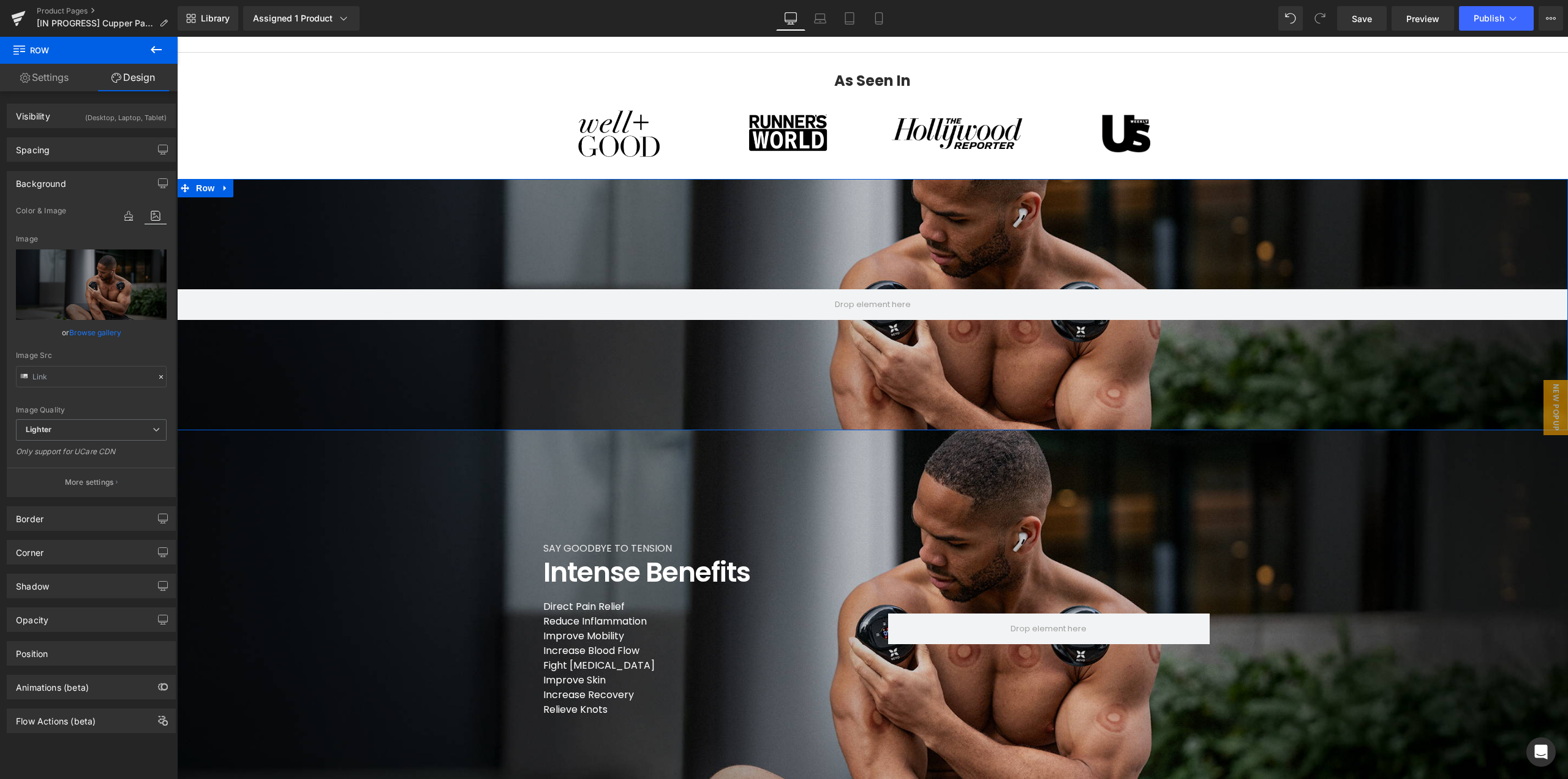
click at [92, 334] on link "Browse gallery" at bounding box center [96, 332] width 52 height 22
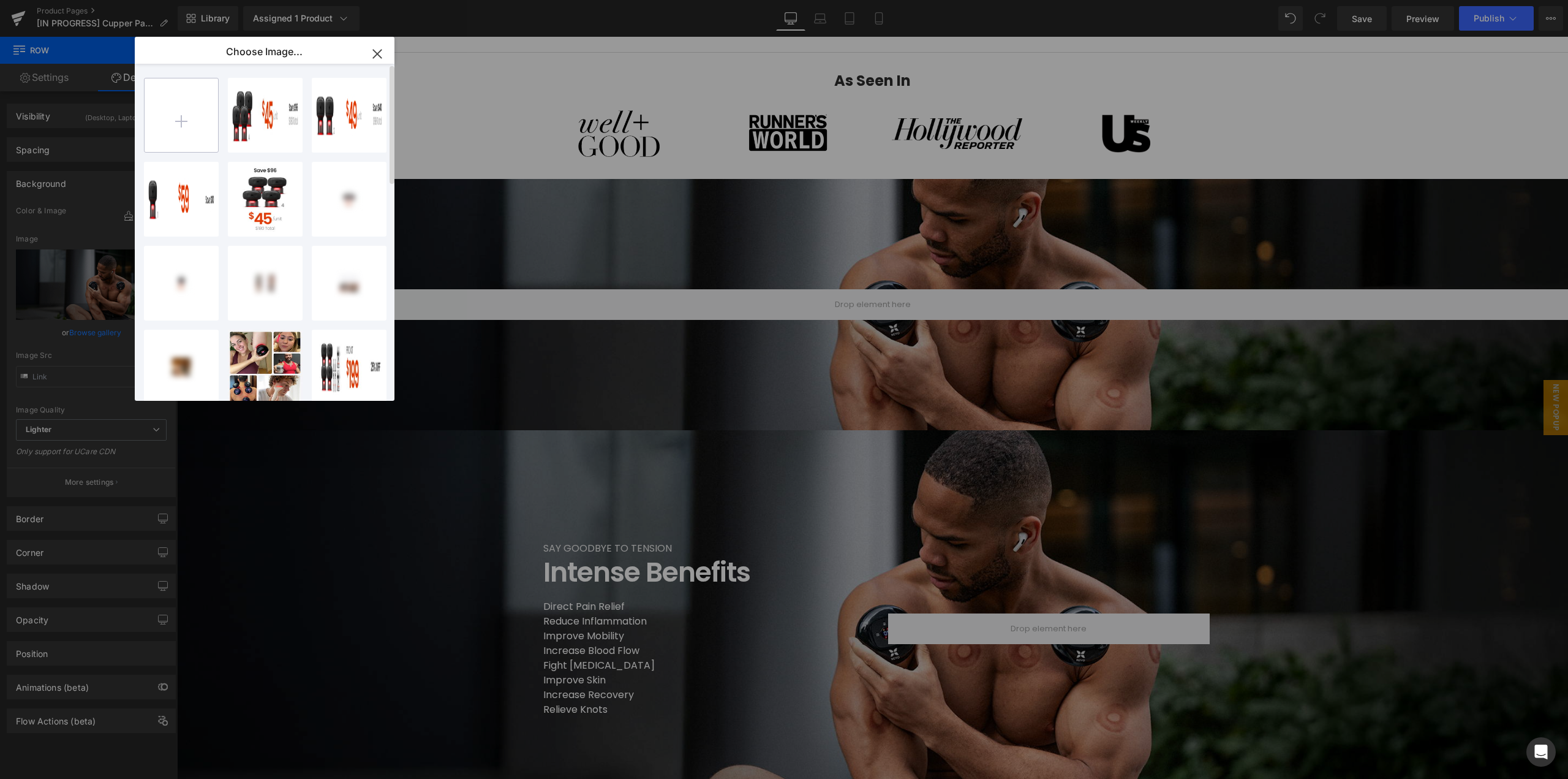
click at [196, 125] on input "file" at bounding box center [181, 115] width 74 height 74
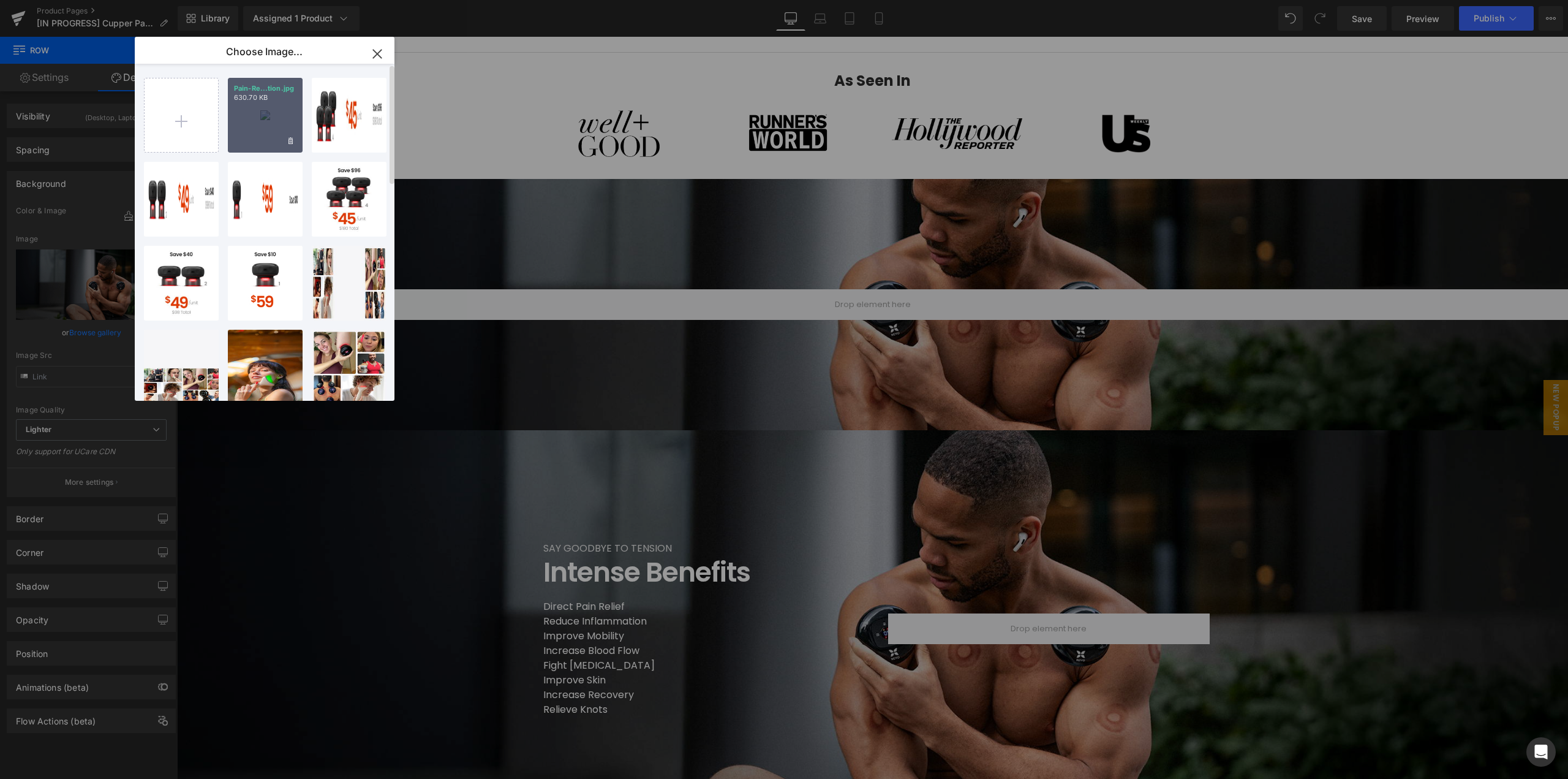
click at [242, 120] on div "Pain-Re...tion.jpg 630.70 KB" at bounding box center [265, 116] width 75 height 75
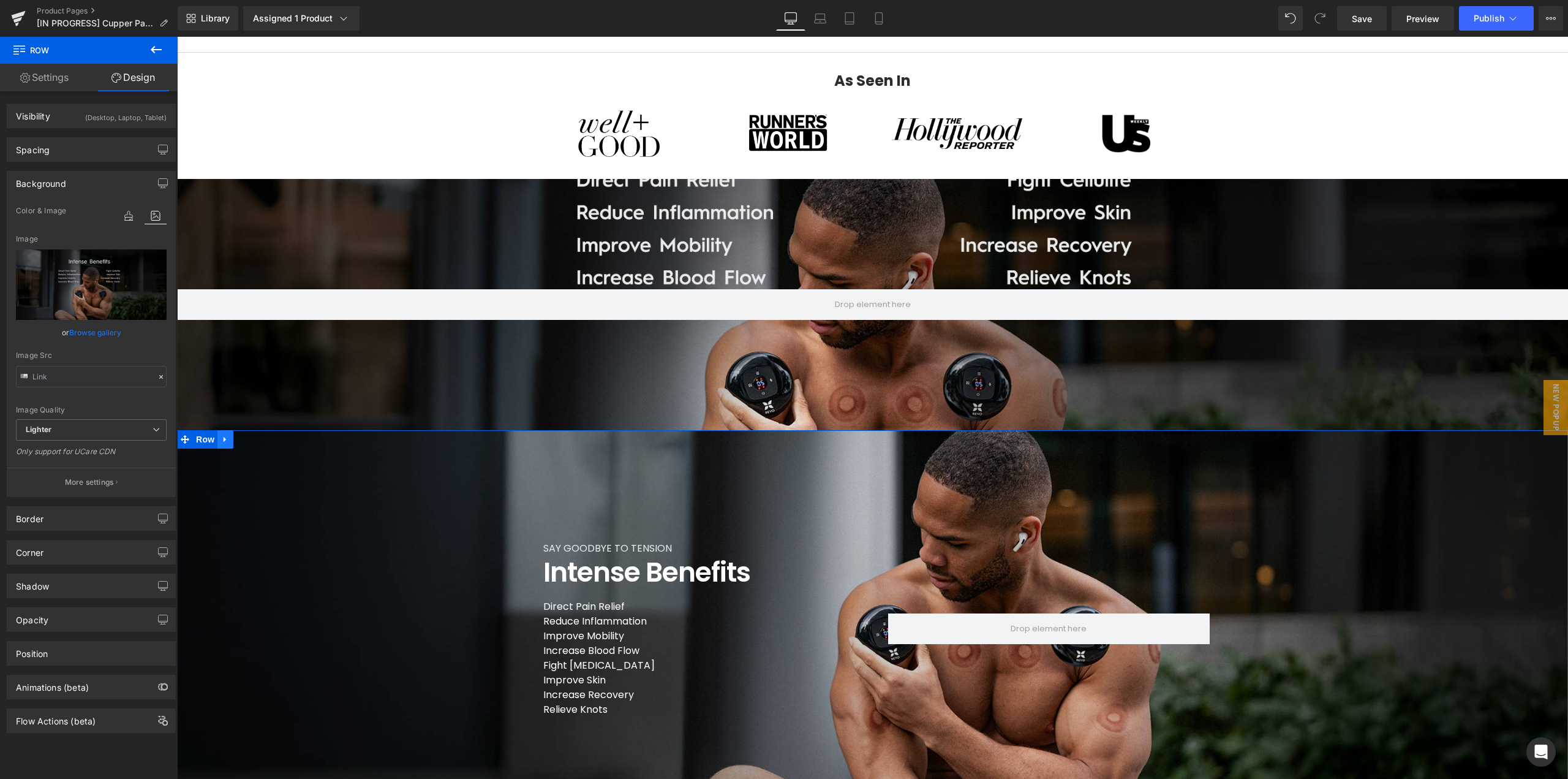
click at [223, 445] on link at bounding box center [225, 439] width 16 height 18
click at [253, 443] on icon at bounding box center [257, 439] width 9 height 9
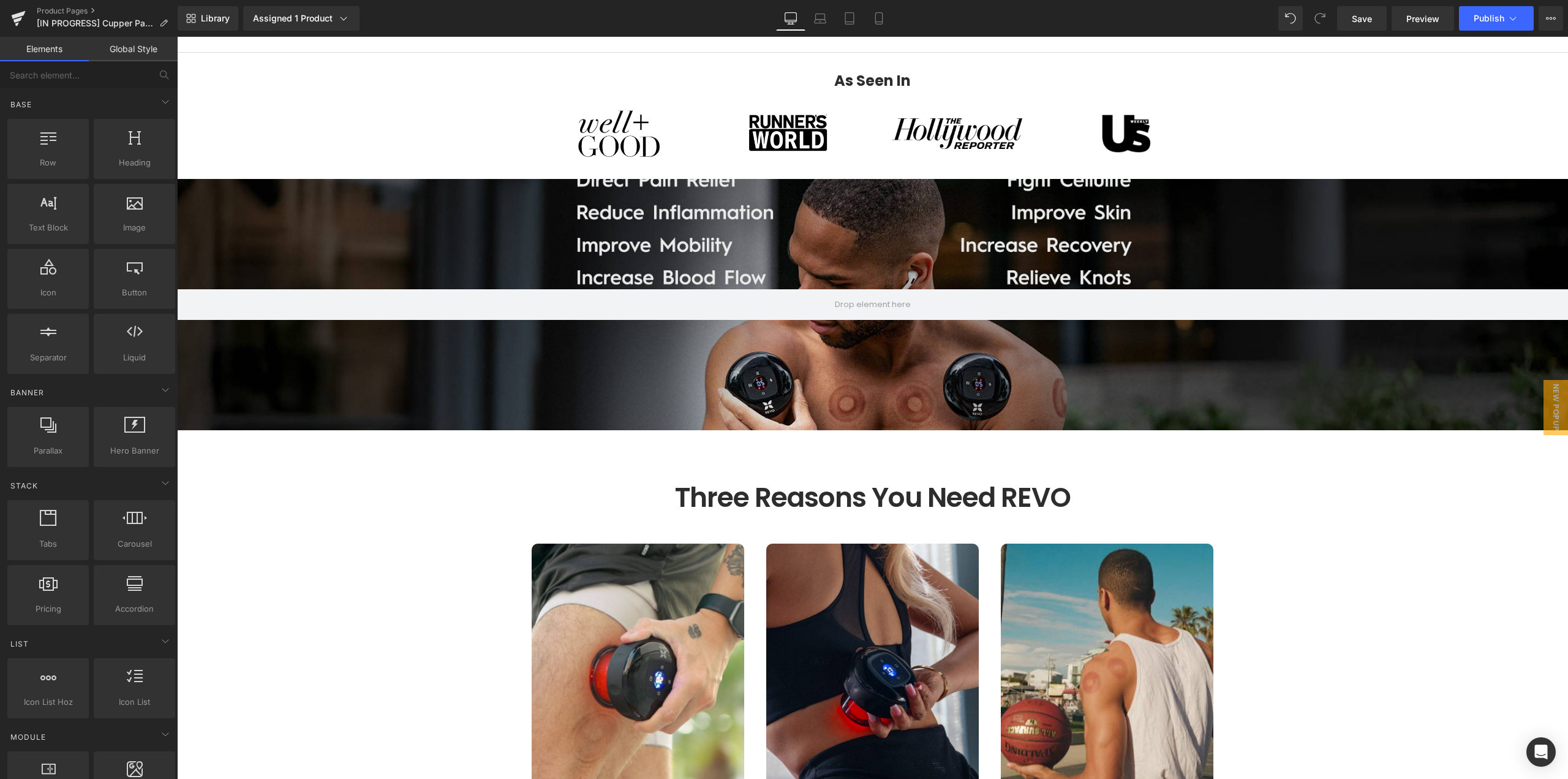
click at [200, 188] on div "Row 180px" at bounding box center [873, 304] width 1392 height 251
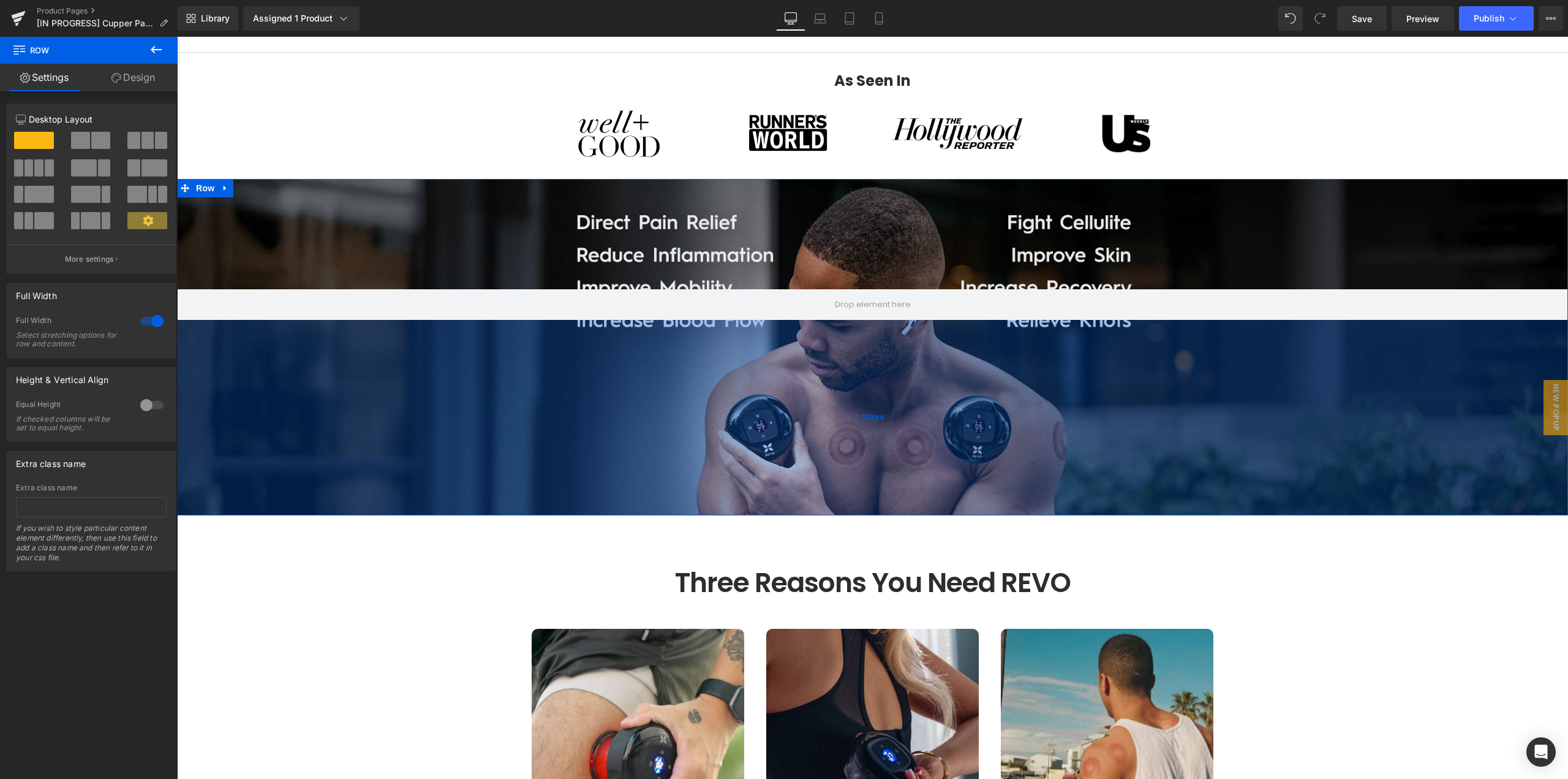
drag, startPoint x: 727, startPoint y: 350, endPoint x: 726, endPoint y: 435, distance: 85.0
click at [726, 435] on div "319px" at bounding box center [873, 417] width 1392 height 196
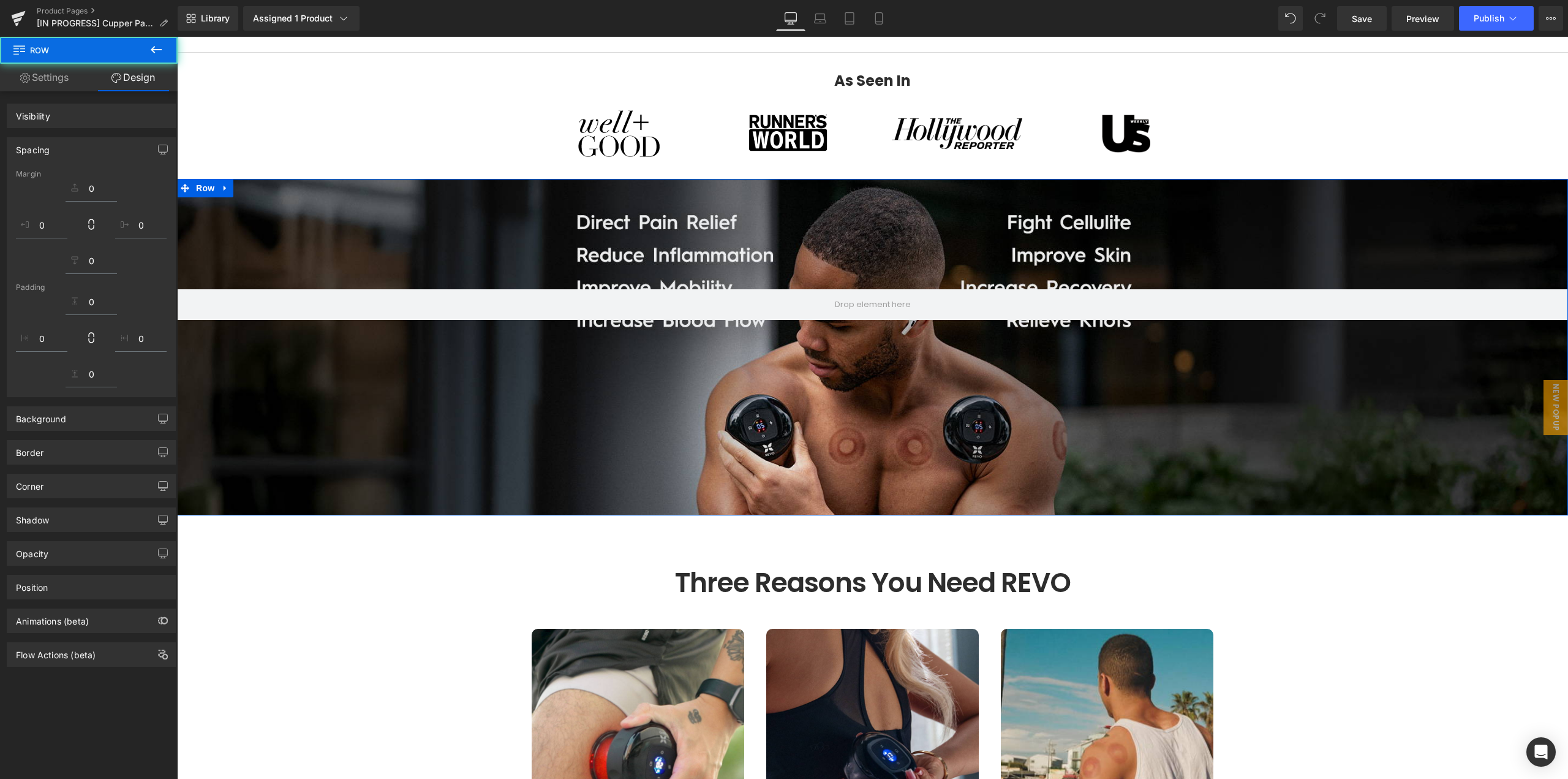
drag, startPoint x: 775, startPoint y: 253, endPoint x: 774, endPoint y: 281, distance: 28.0
click at [774, 281] on div "Row 319px" at bounding box center [873, 347] width 1392 height 336
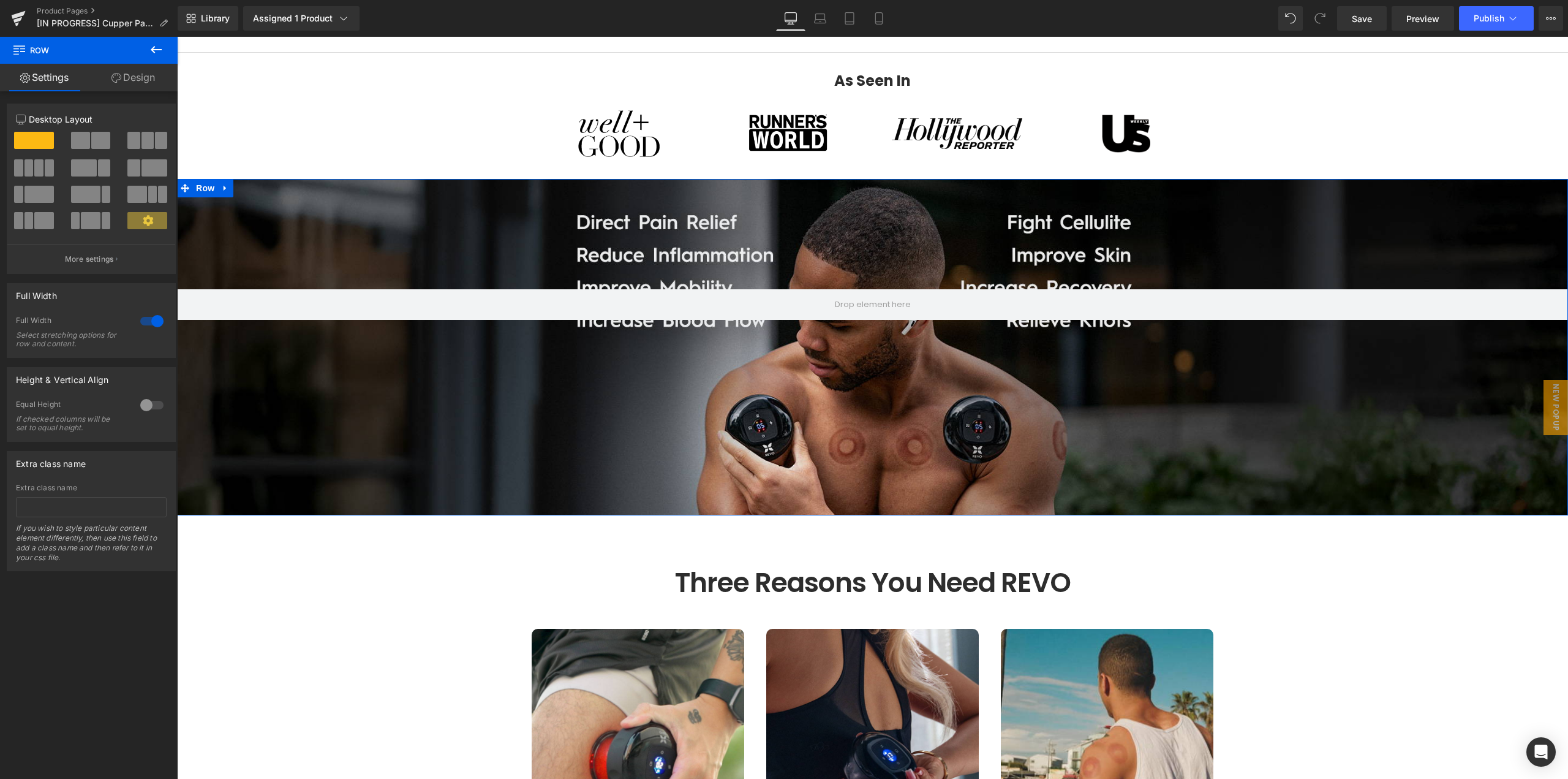
click at [674, 253] on div "Row 319px" at bounding box center [873, 347] width 1392 height 336
click at [874, 229] on div "Row 319px" at bounding box center [873, 347] width 1392 height 336
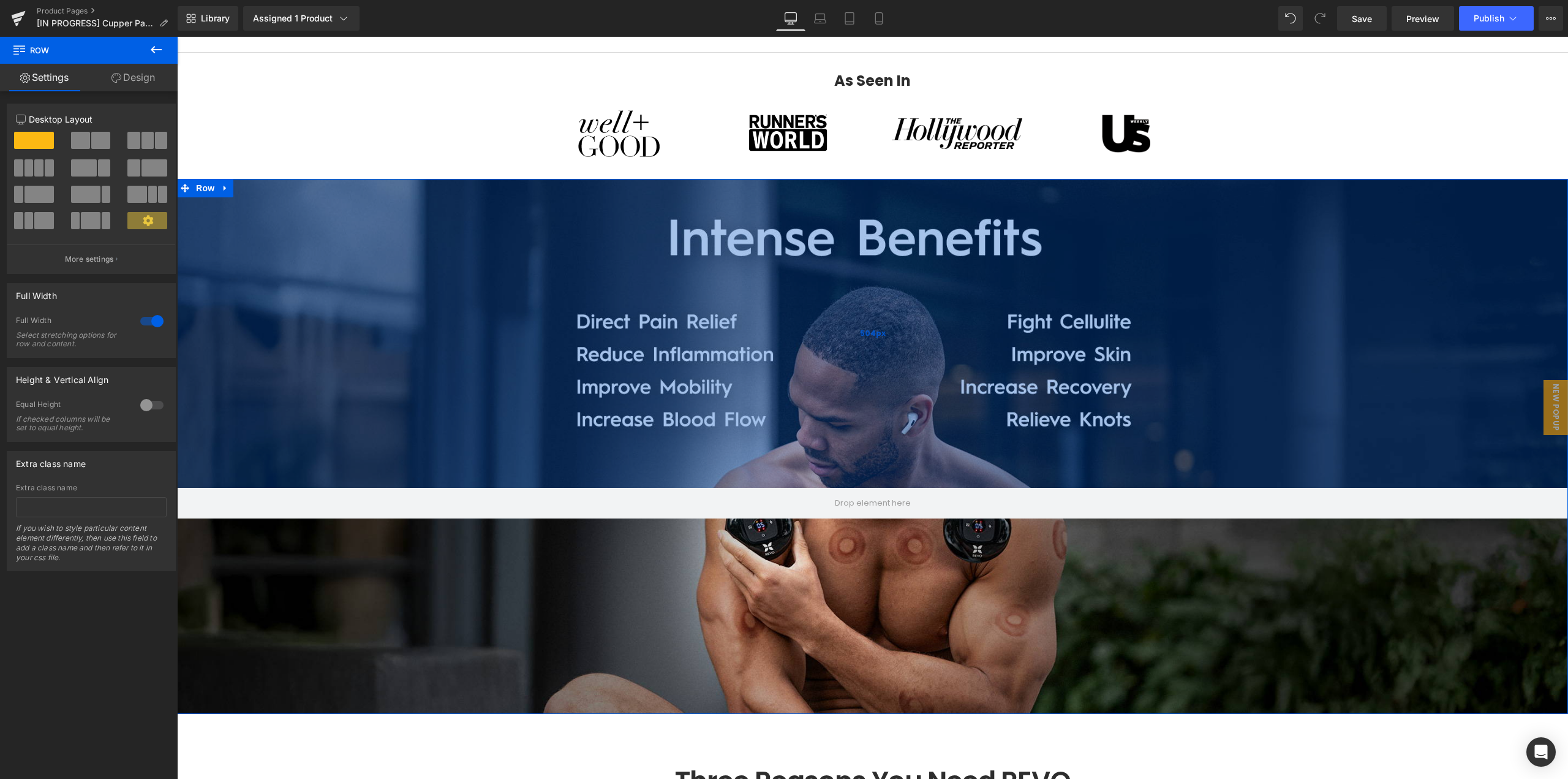
drag, startPoint x: 862, startPoint y: 234, endPoint x: 867, endPoint y: 432, distance: 198.1
click at [867, 432] on div "504px" at bounding box center [873, 333] width 1392 height 309
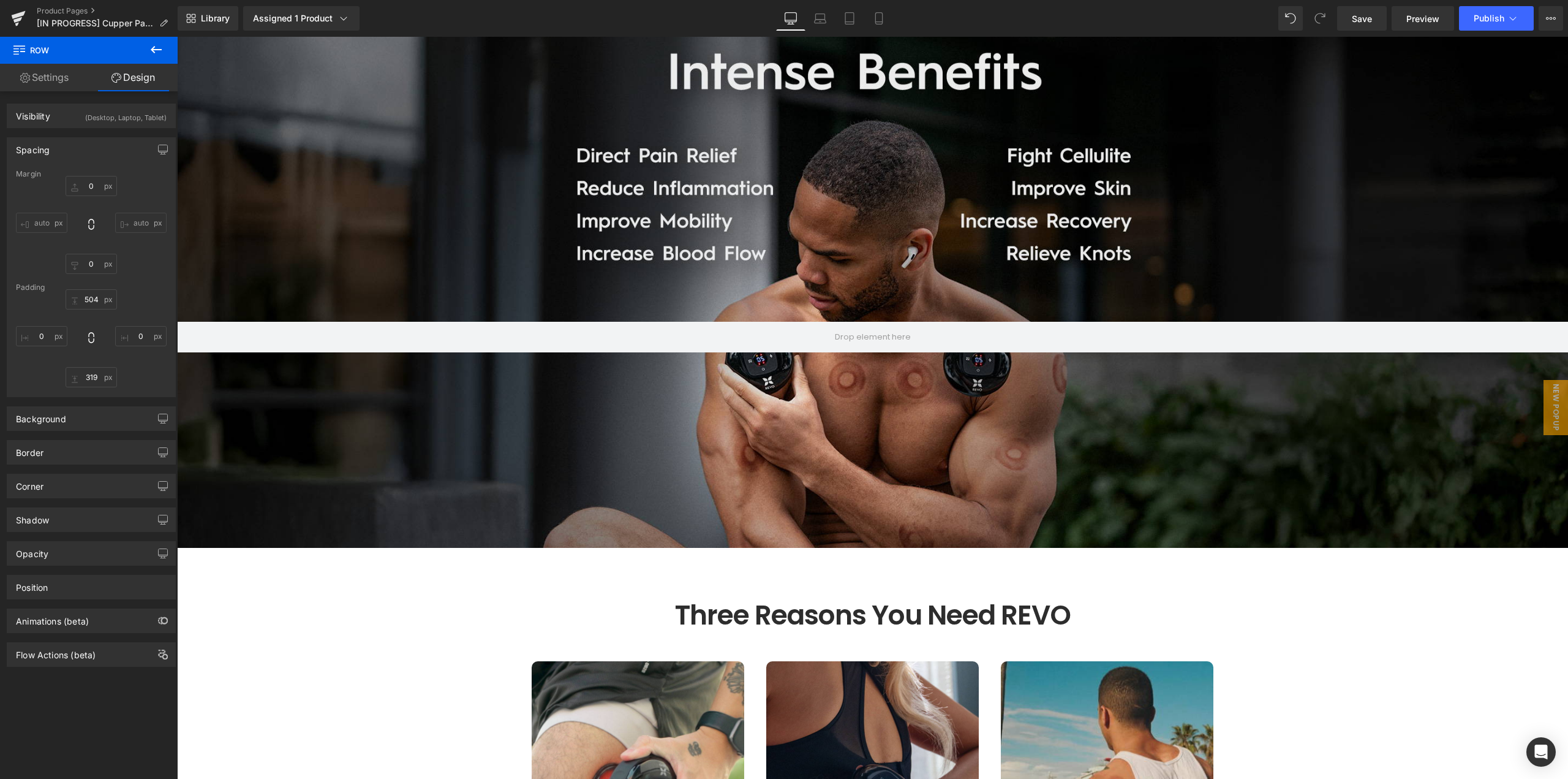
scroll to position [1159, 0]
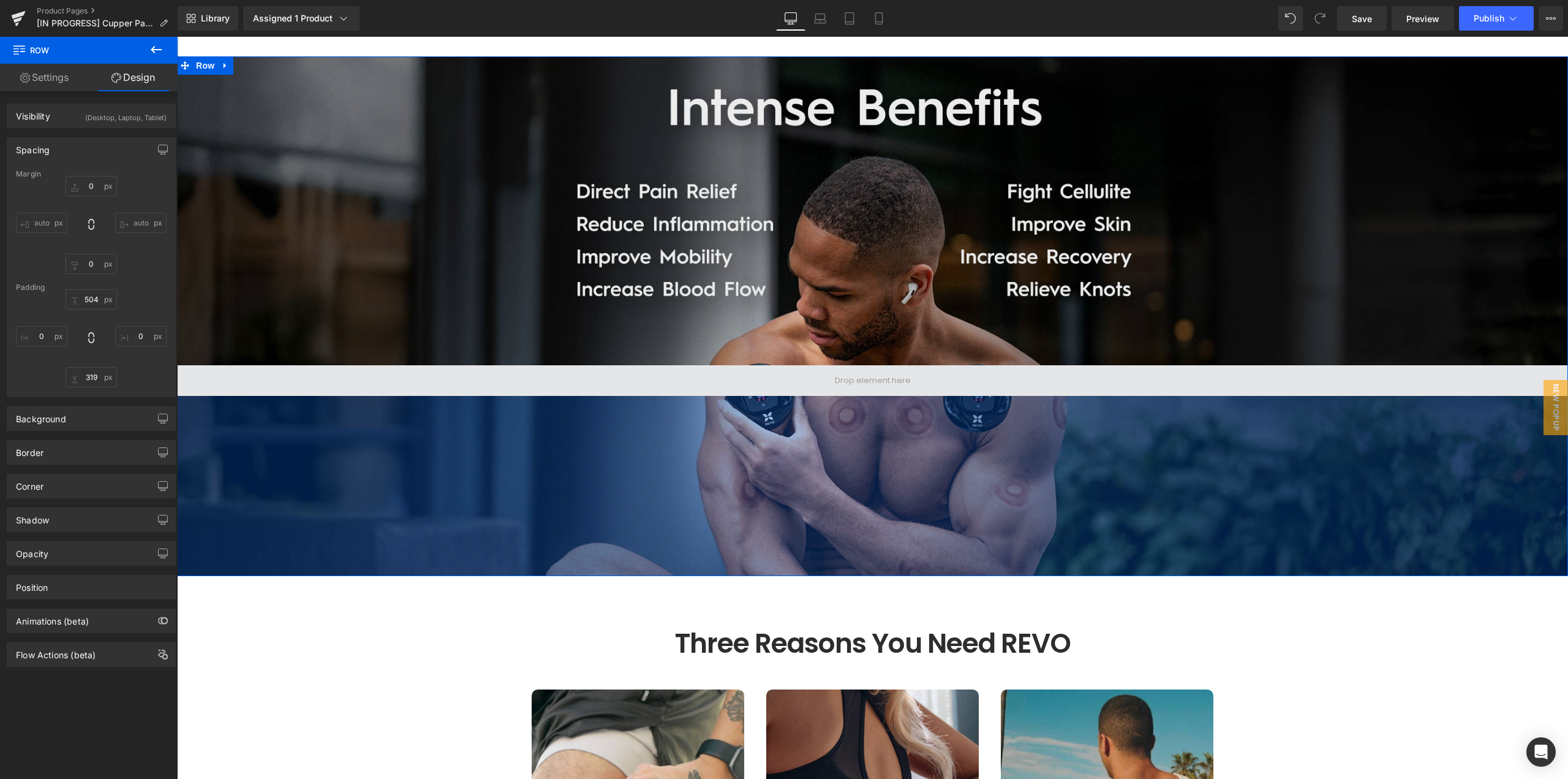
drag, startPoint x: 859, startPoint y: 406, endPoint x: 873, endPoint y: 390, distance: 21.3
click at [861, 402] on div "294px" at bounding box center [873, 485] width 1392 height 180
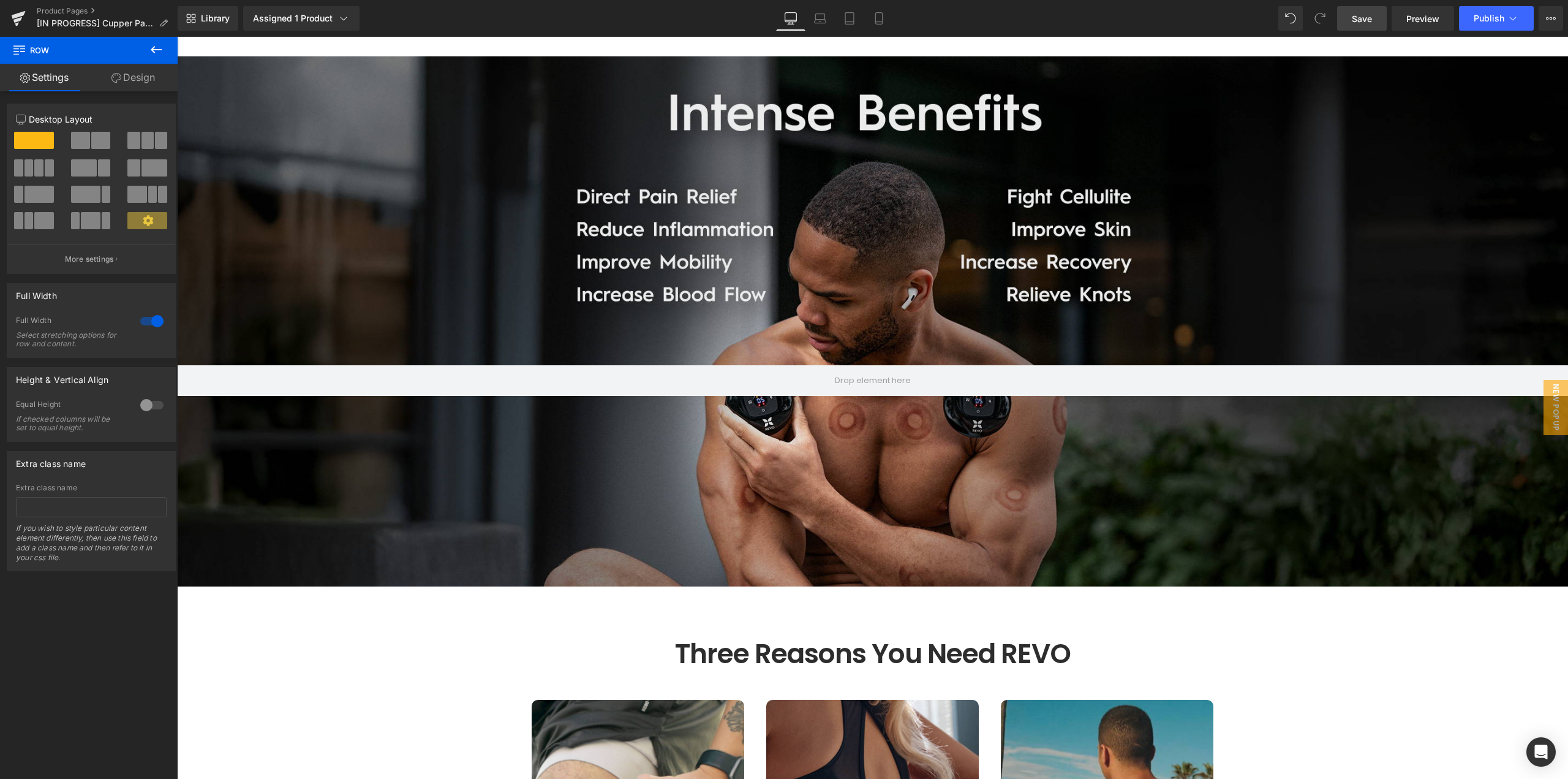
click at [1354, 17] on span "Save" at bounding box center [1362, 18] width 20 height 13
click at [203, 69] on div "Row 504px 311px" at bounding box center [873, 322] width 1392 height 530
click at [191, 68] on div "Row 504px 311px" at bounding box center [873, 322] width 1392 height 530
click at [143, 76] on link "Design" at bounding box center [133, 77] width 89 height 28
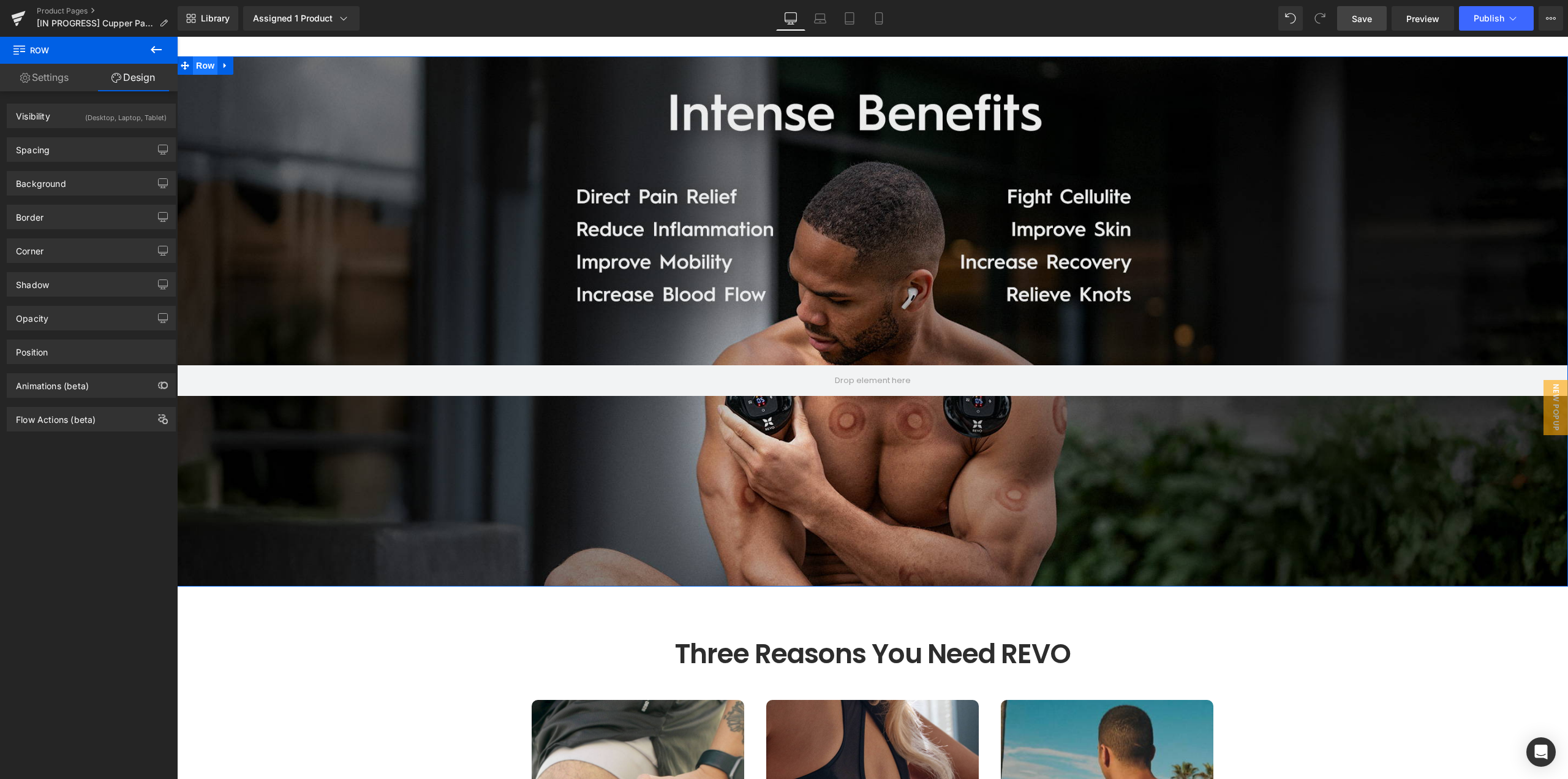
click at [195, 67] on span "Row" at bounding box center [205, 65] width 24 height 18
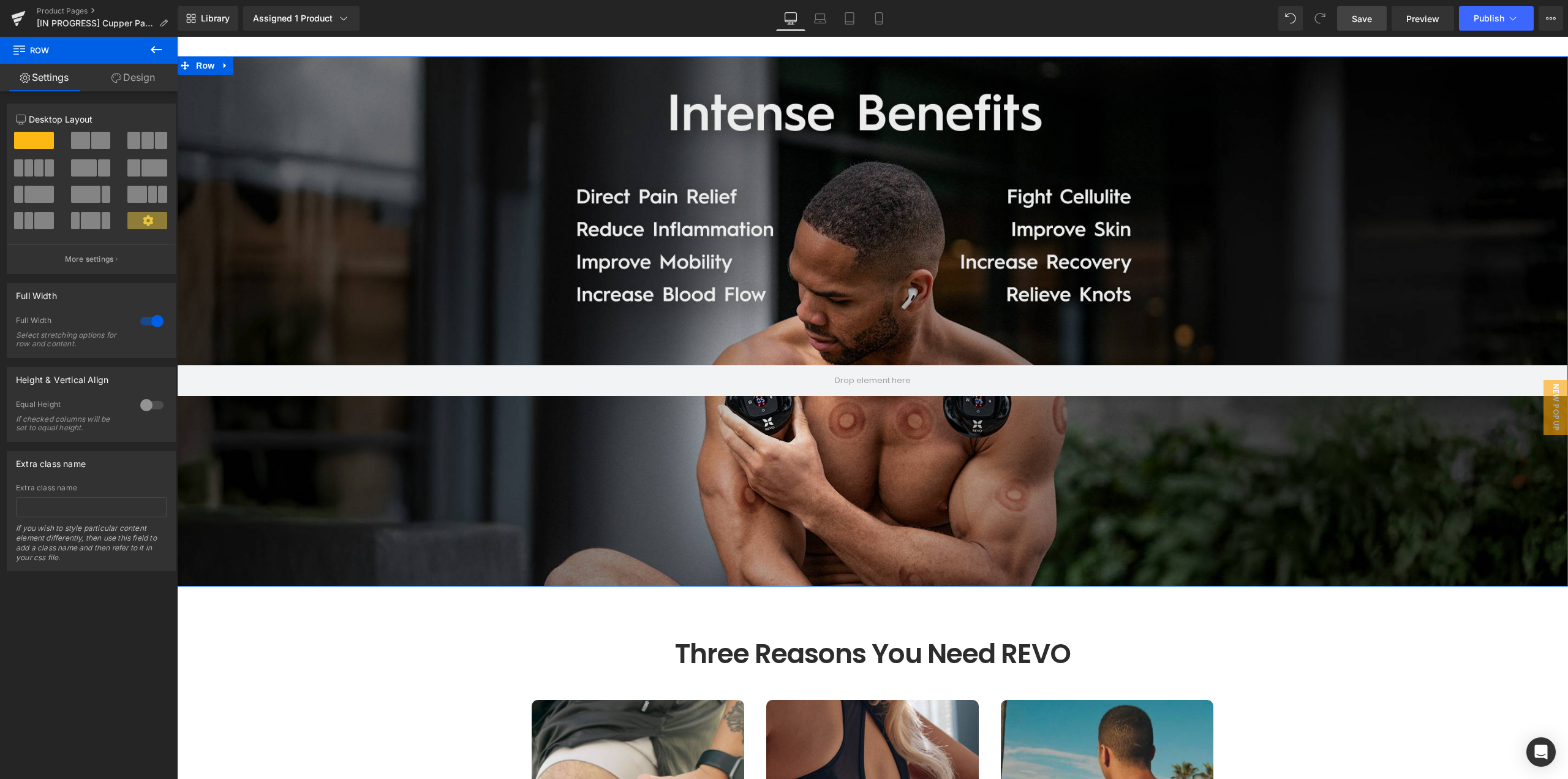
click at [147, 83] on link "Design" at bounding box center [133, 77] width 89 height 28
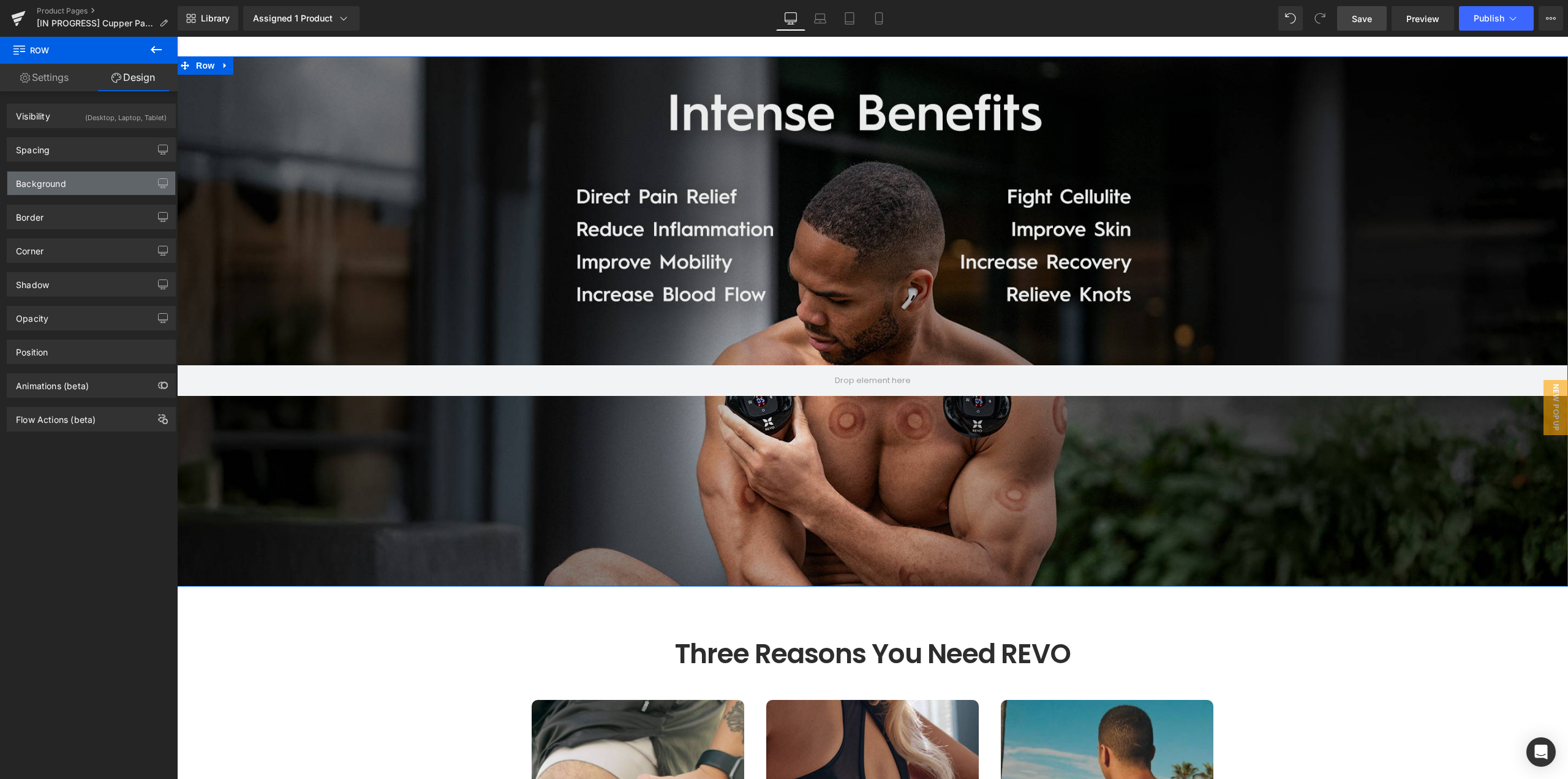
click at [76, 183] on div "Background" at bounding box center [90, 183] width 168 height 23
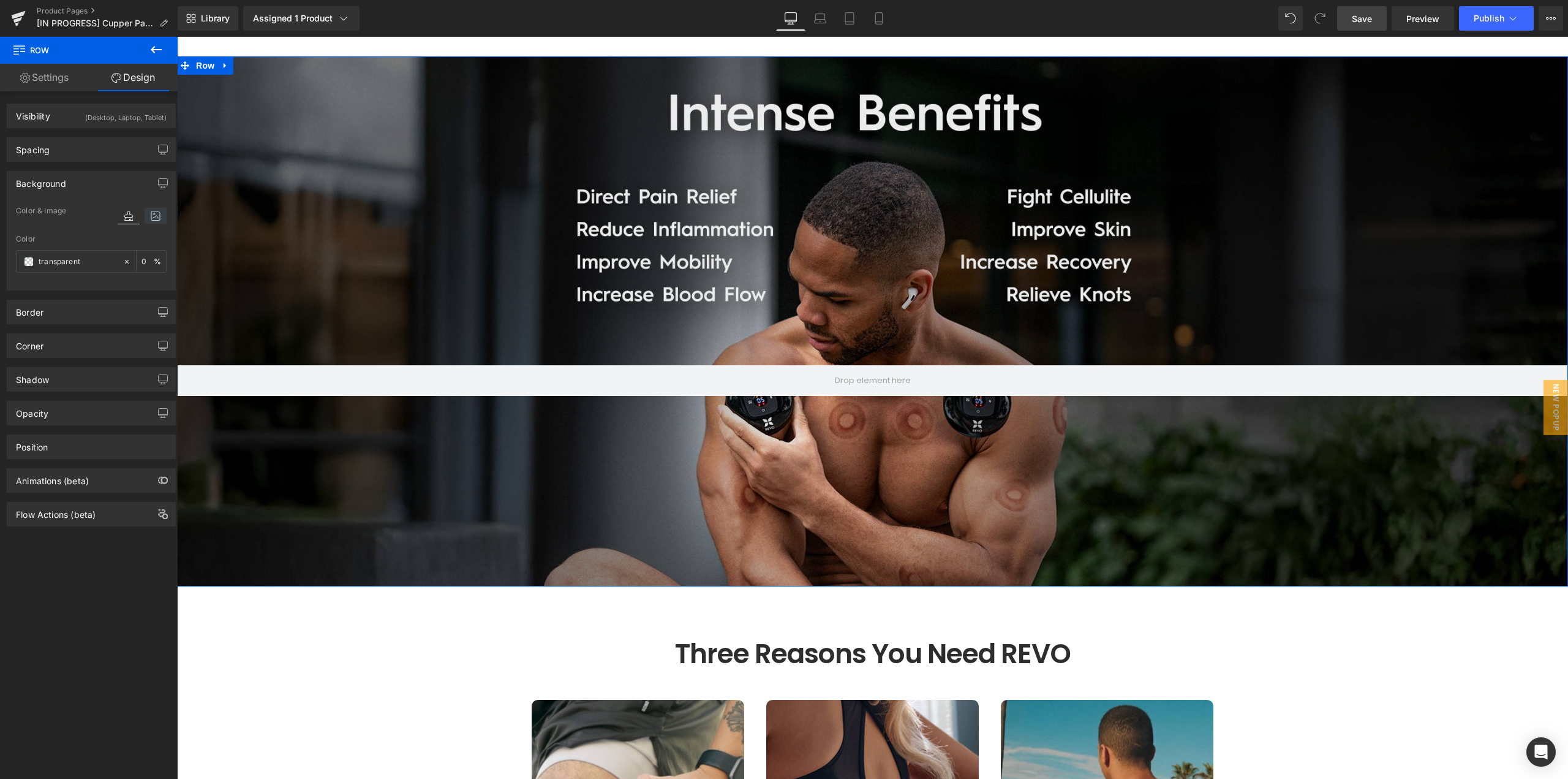
click at [152, 218] on icon at bounding box center [155, 216] width 22 height 16
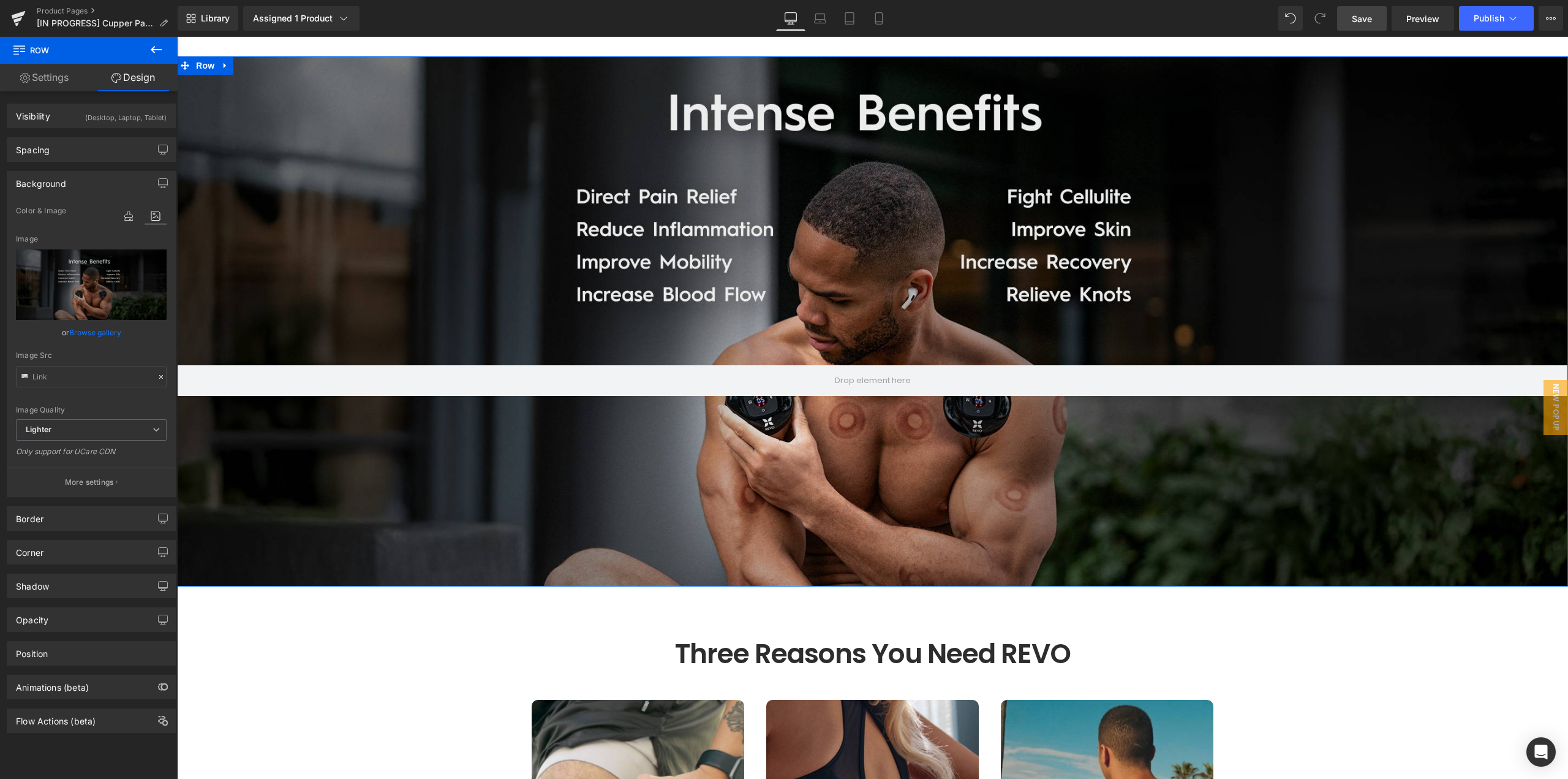
click at [105, 341] on link "Browse gallery" at bounding box center [96, 332] width 52 height 22
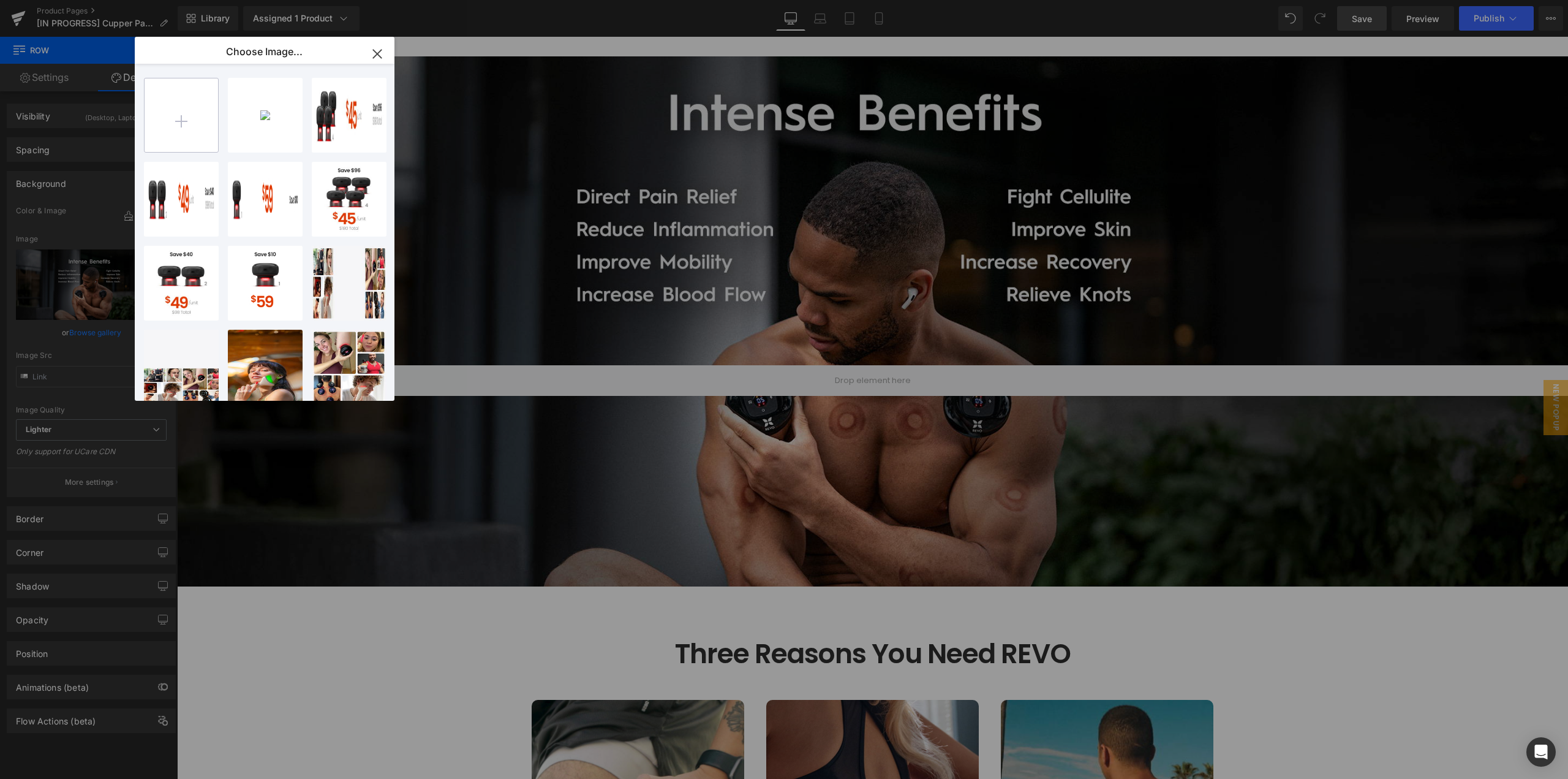
click at [202, 125] on input "file" at bounding box center [181, 115] width 74 height 74
type input "C:\fakepath\Pain-Relief_Section.jpg"
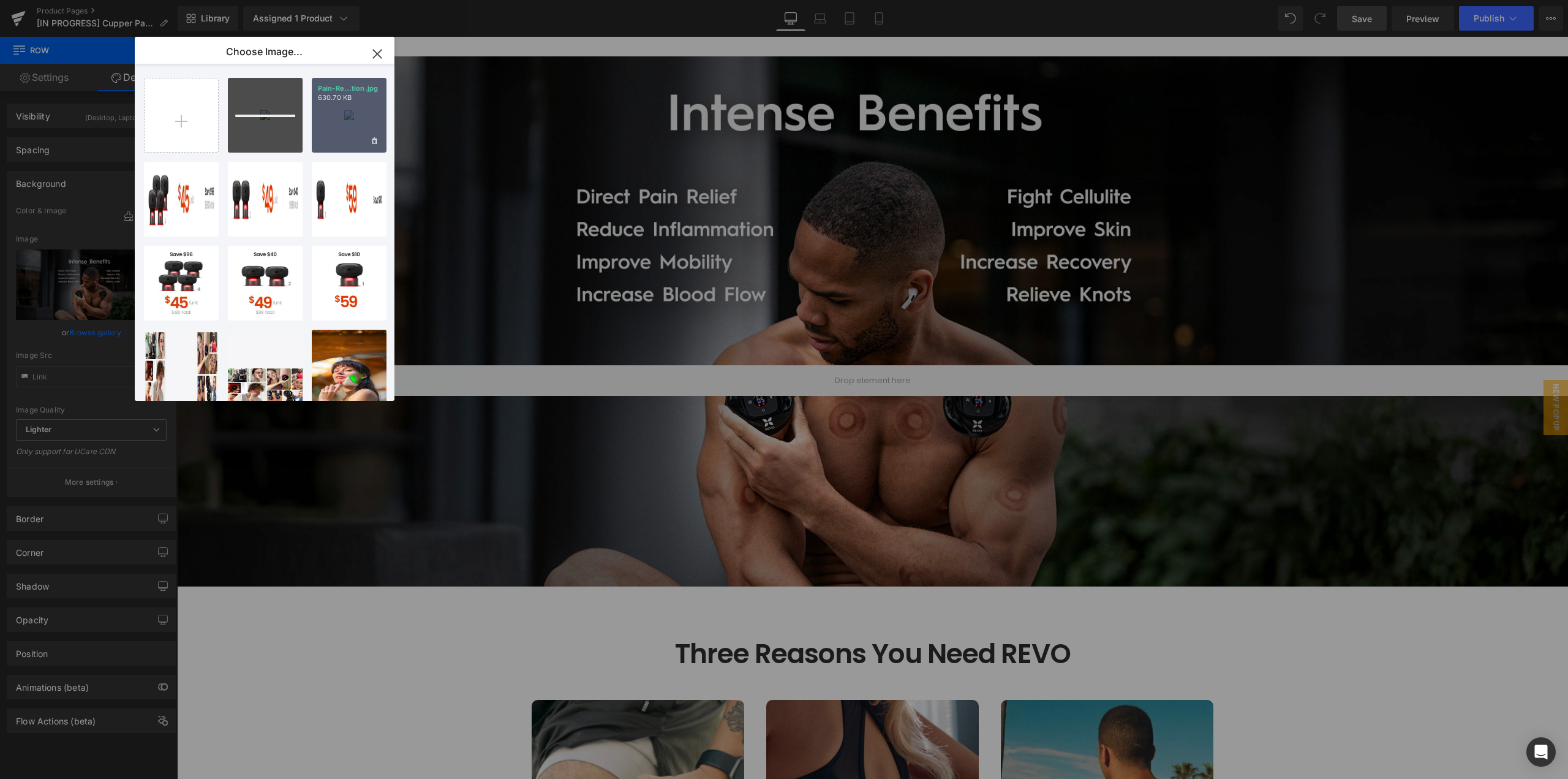
drag, startPoint x: 375, startPoint y: 138, endPoint x: 364, endPoint y: 141, distance: 11.4
click at [375, 139] on icon at bounding box center [375, 141] width 4 height 7
click at [330, 141] on span "Yes" at bounding box center [333, 140] width 30 height 13
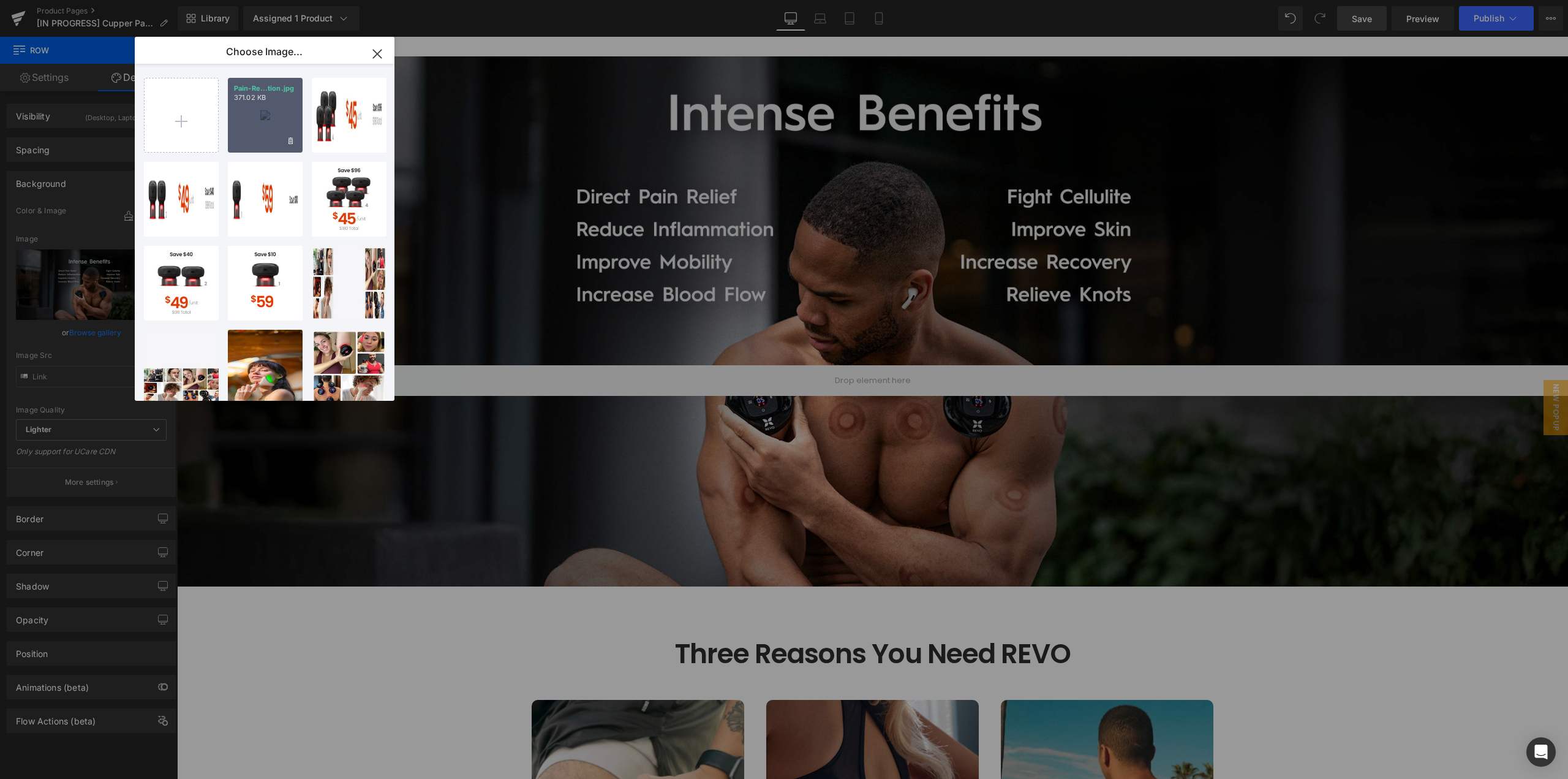
click at [269, 119] on div "Pain-Re...tion.jpg 371.02 KB" at bounding box center [265, 116] width 75 height 75
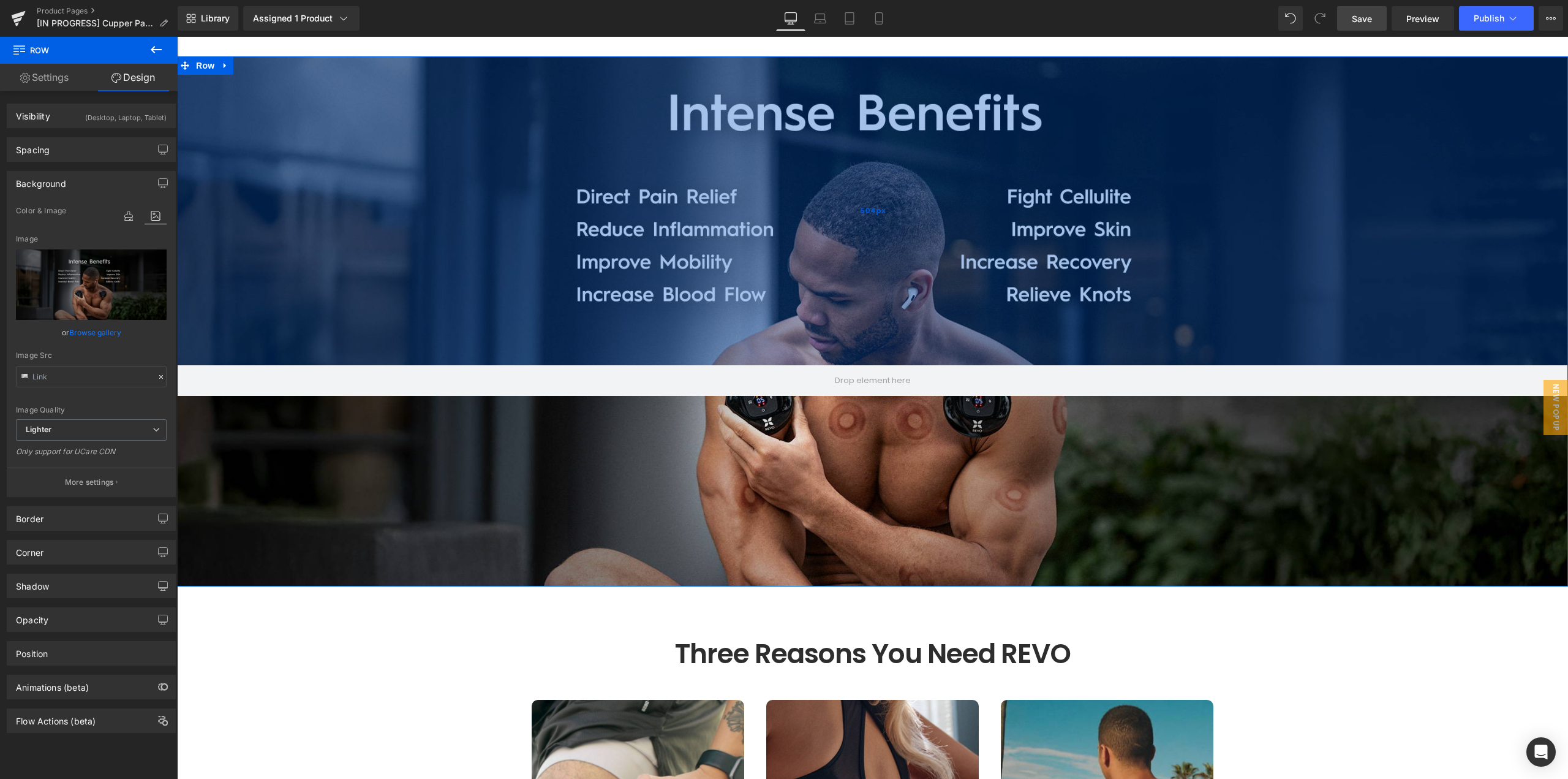
click at [867, 213] on span "504px" at bounding box center [874, 210] width 26 height 11
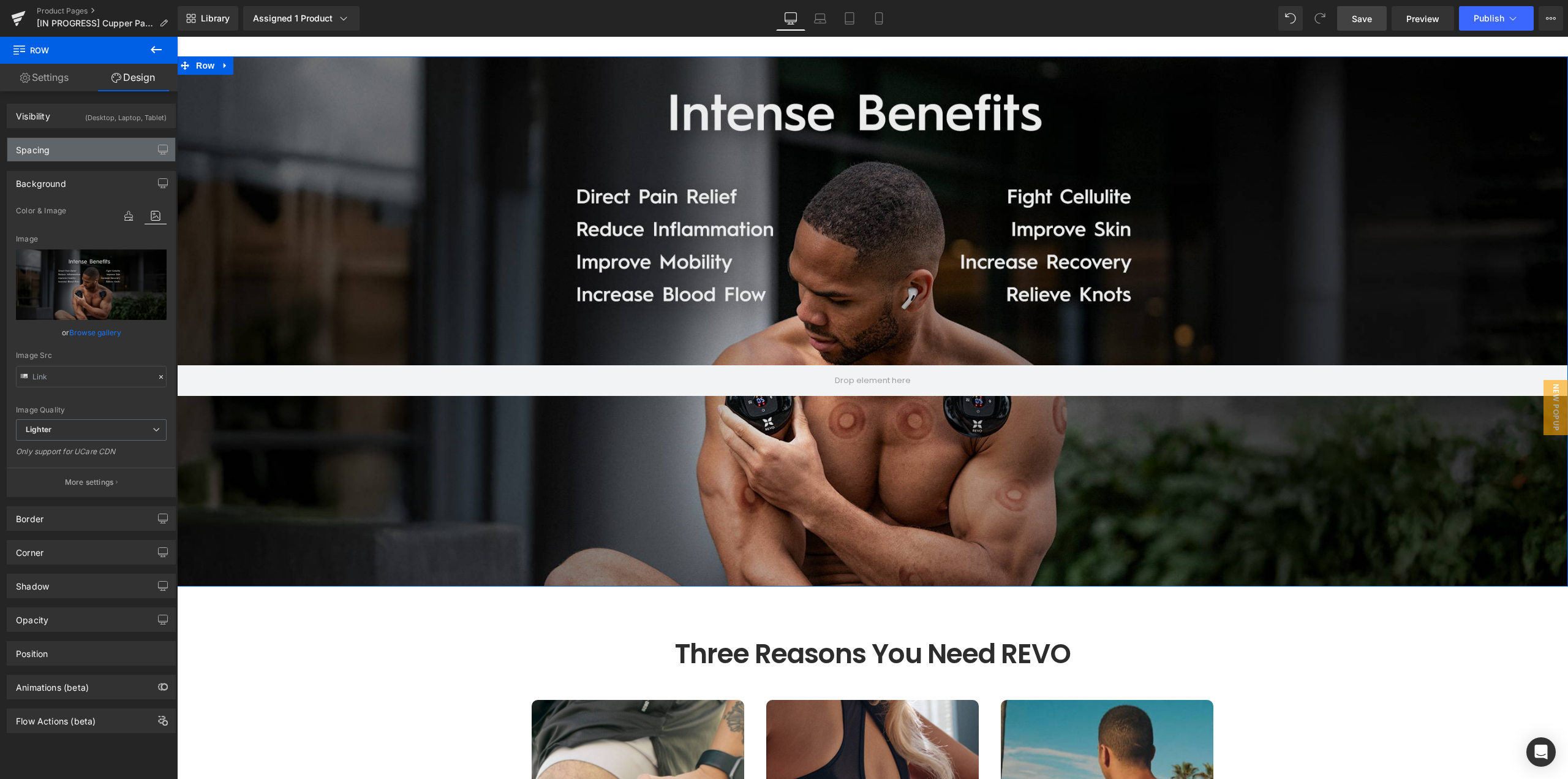
click at [67, 145] on div "Spacing" at bounding box center [90, 150] width 168 height 23
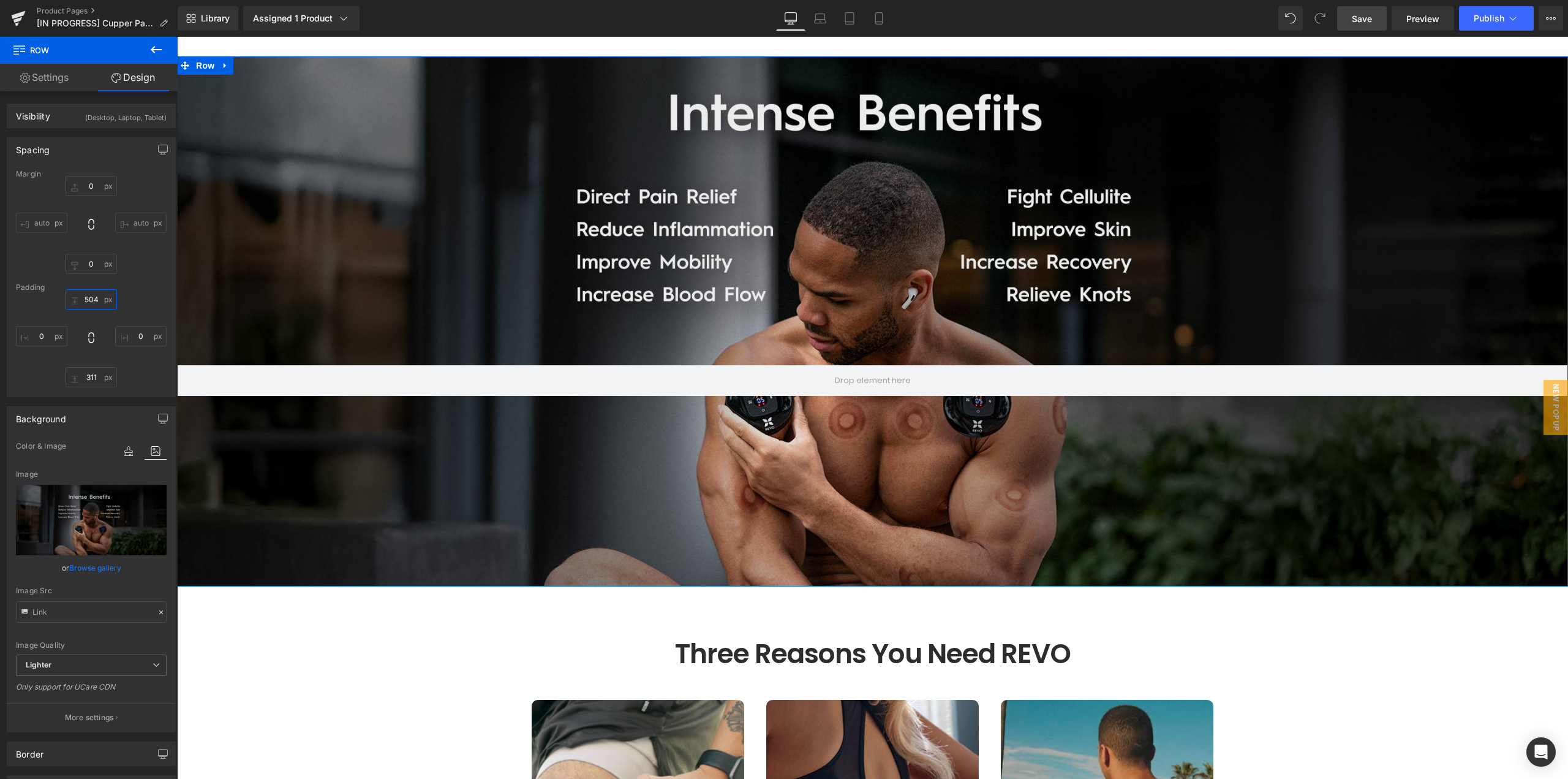
click at [95, 302] on input "text" at bounding box center [90, 299] width 51 height 20
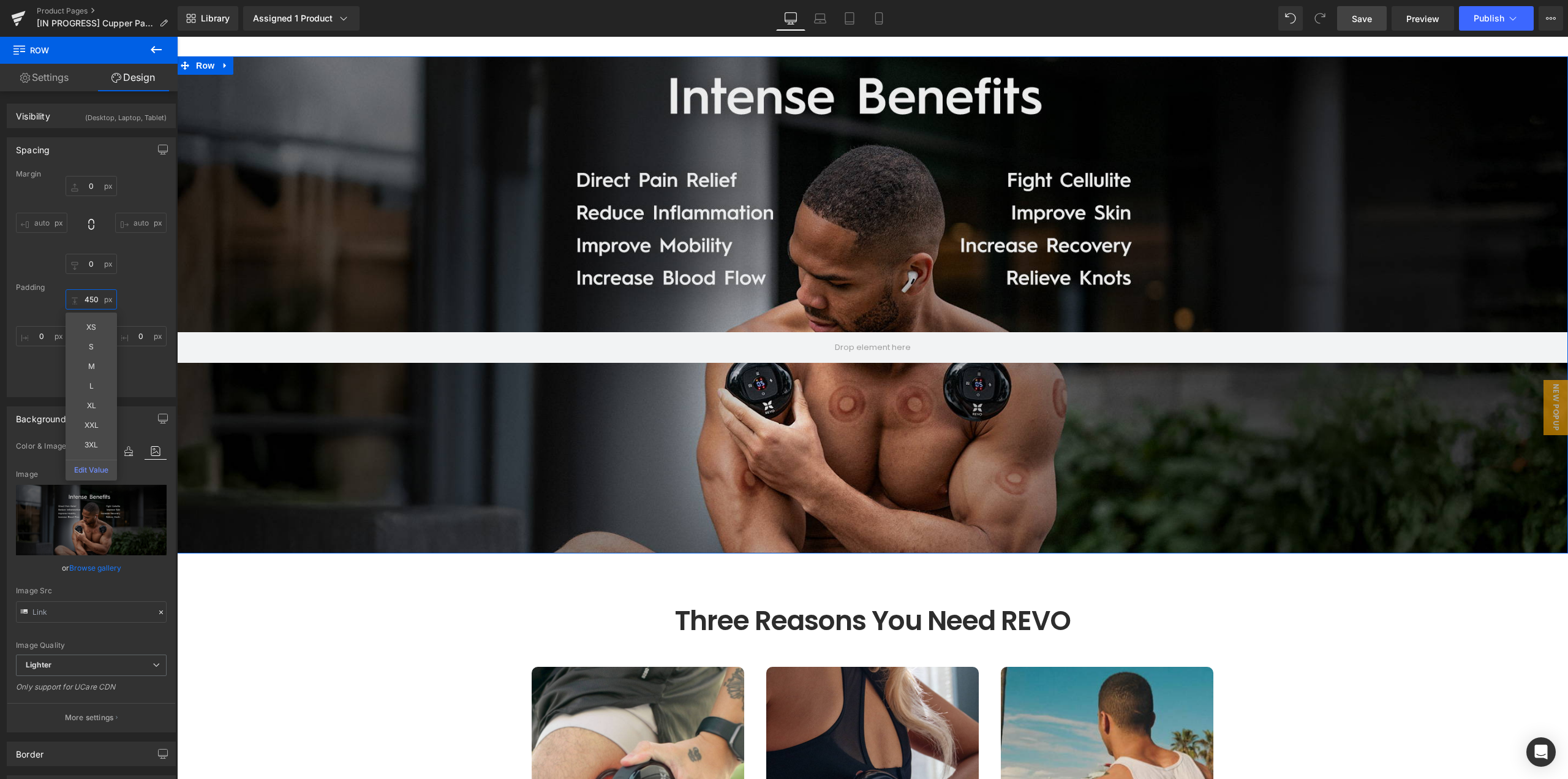
type input "450"
type input "0"
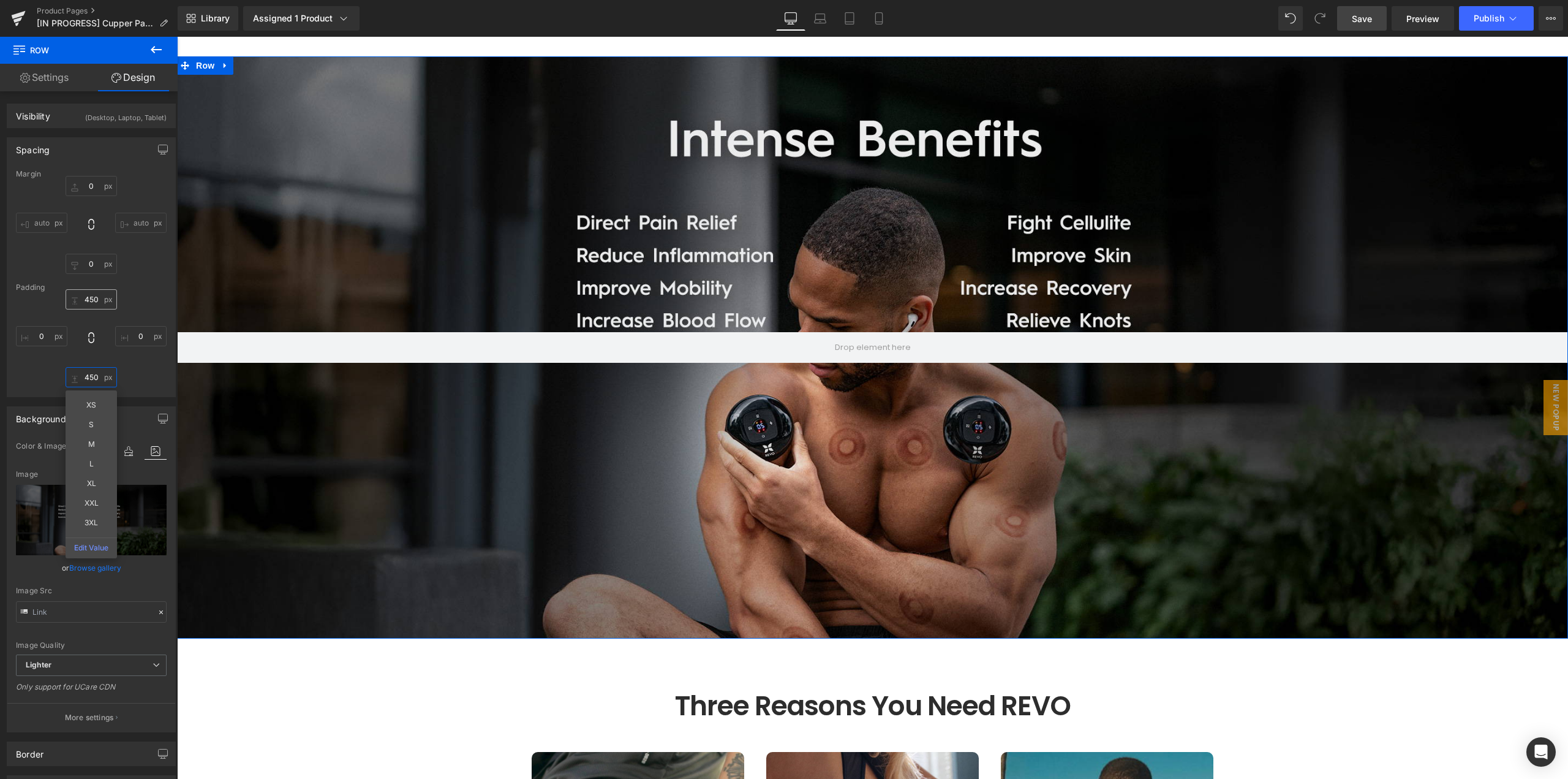
type input "450"
click at [97, 301] on input "450" at bounding box center [90, 299] width 51 height 20
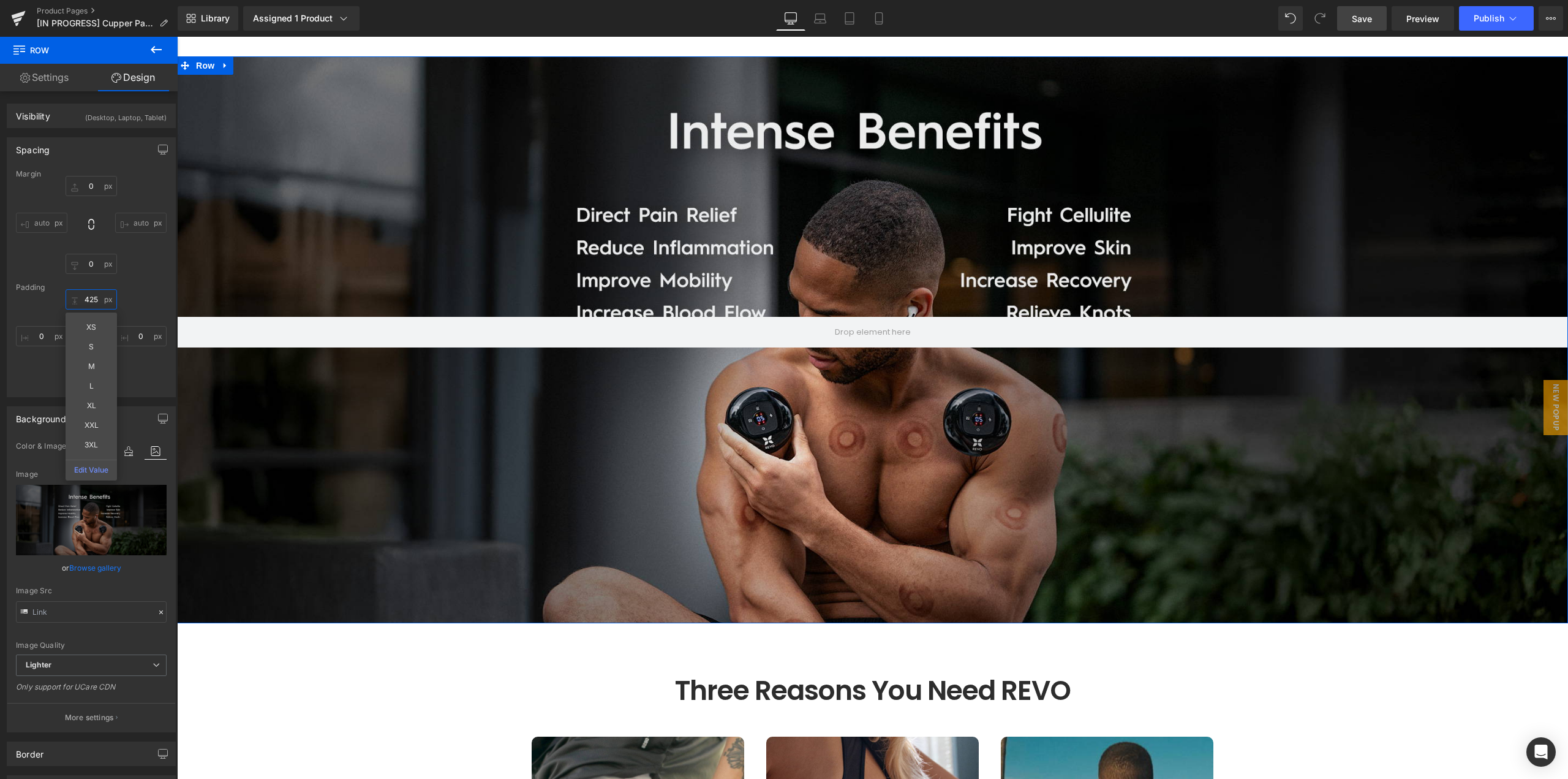
type input "425"
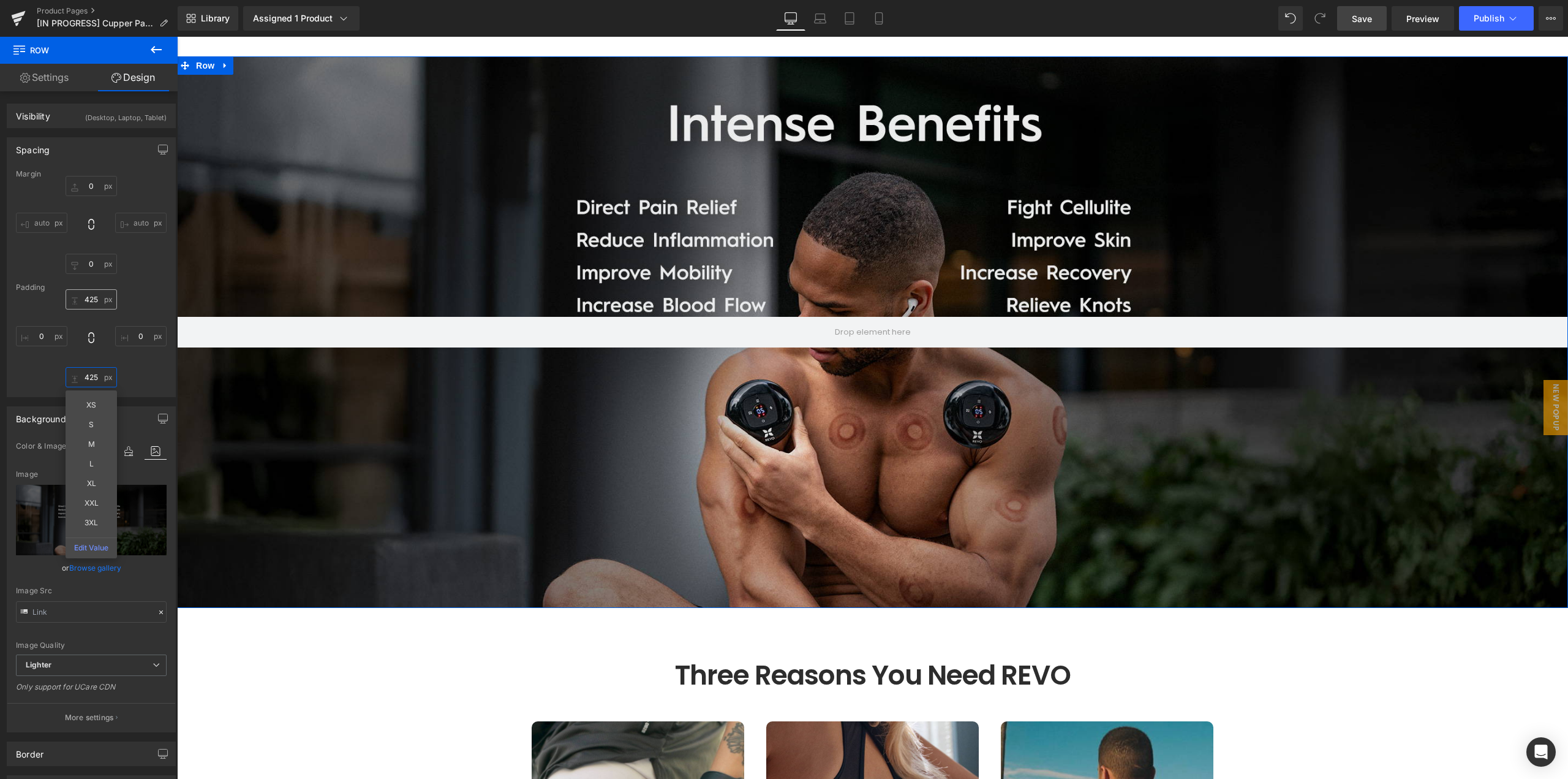
type input "425"
click at [96, 301] on input "425" at bounding box center [90, 299] width 51 height 20
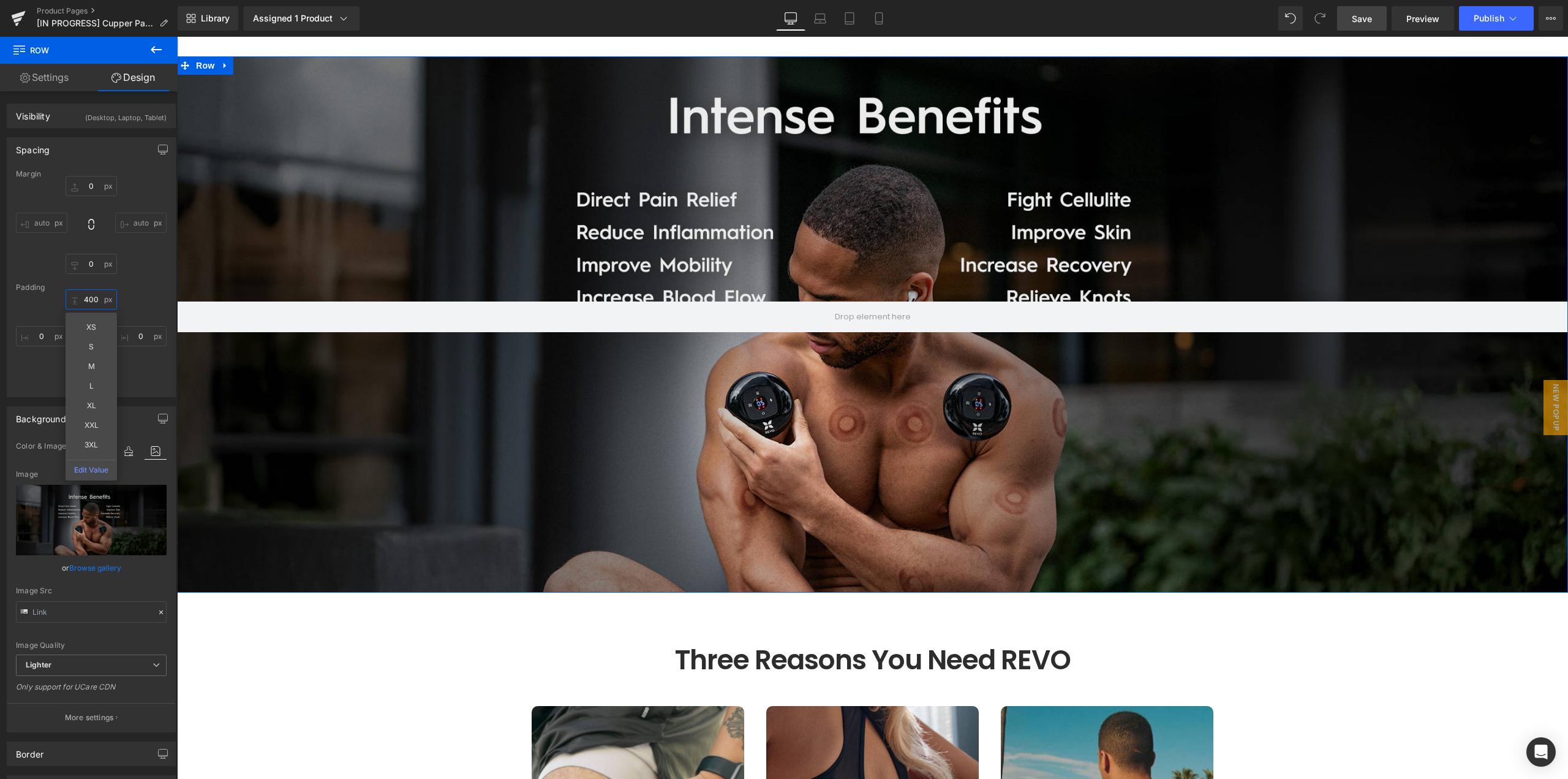
type input "400"
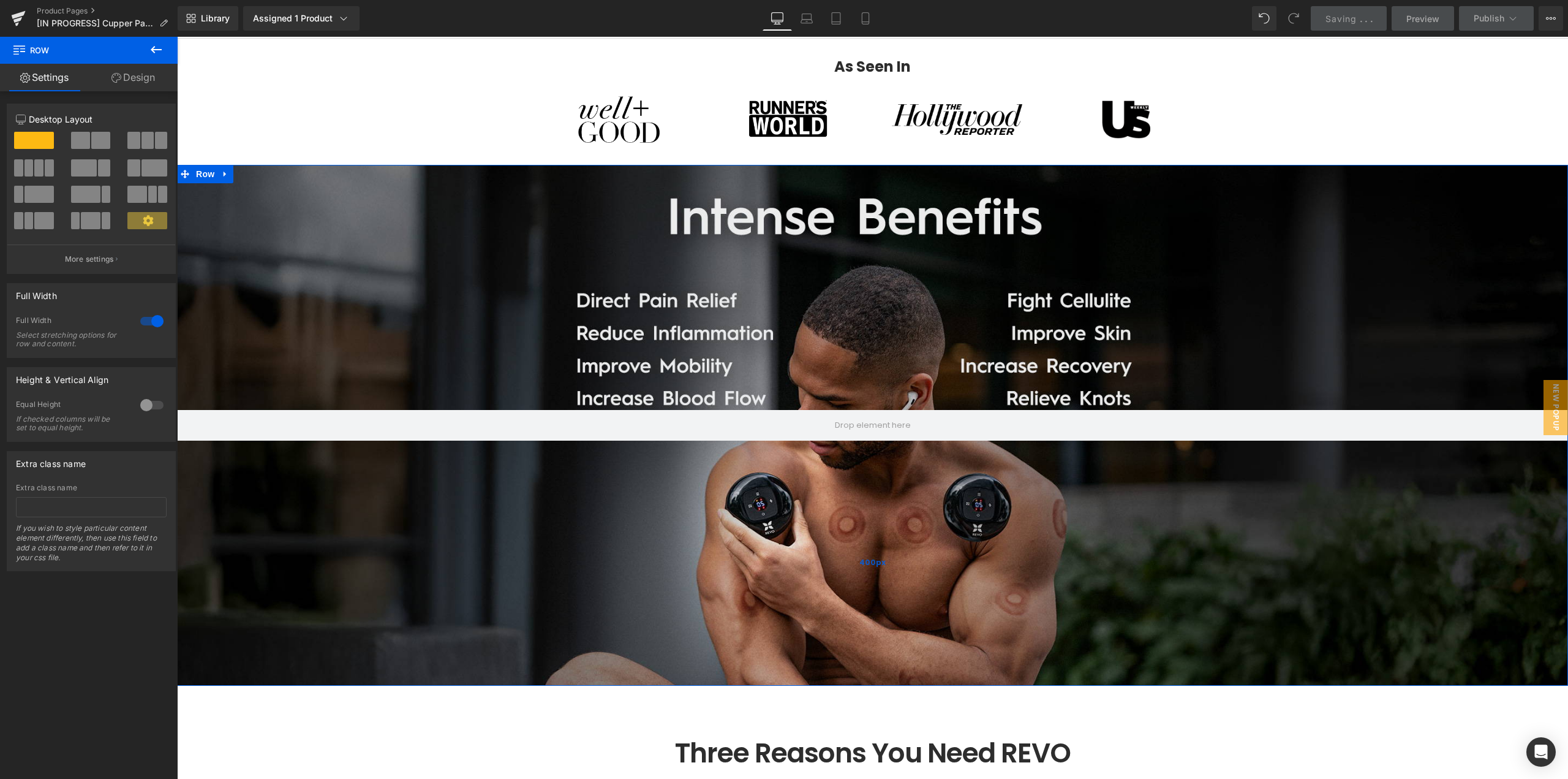
scroll to position [1220, 0]
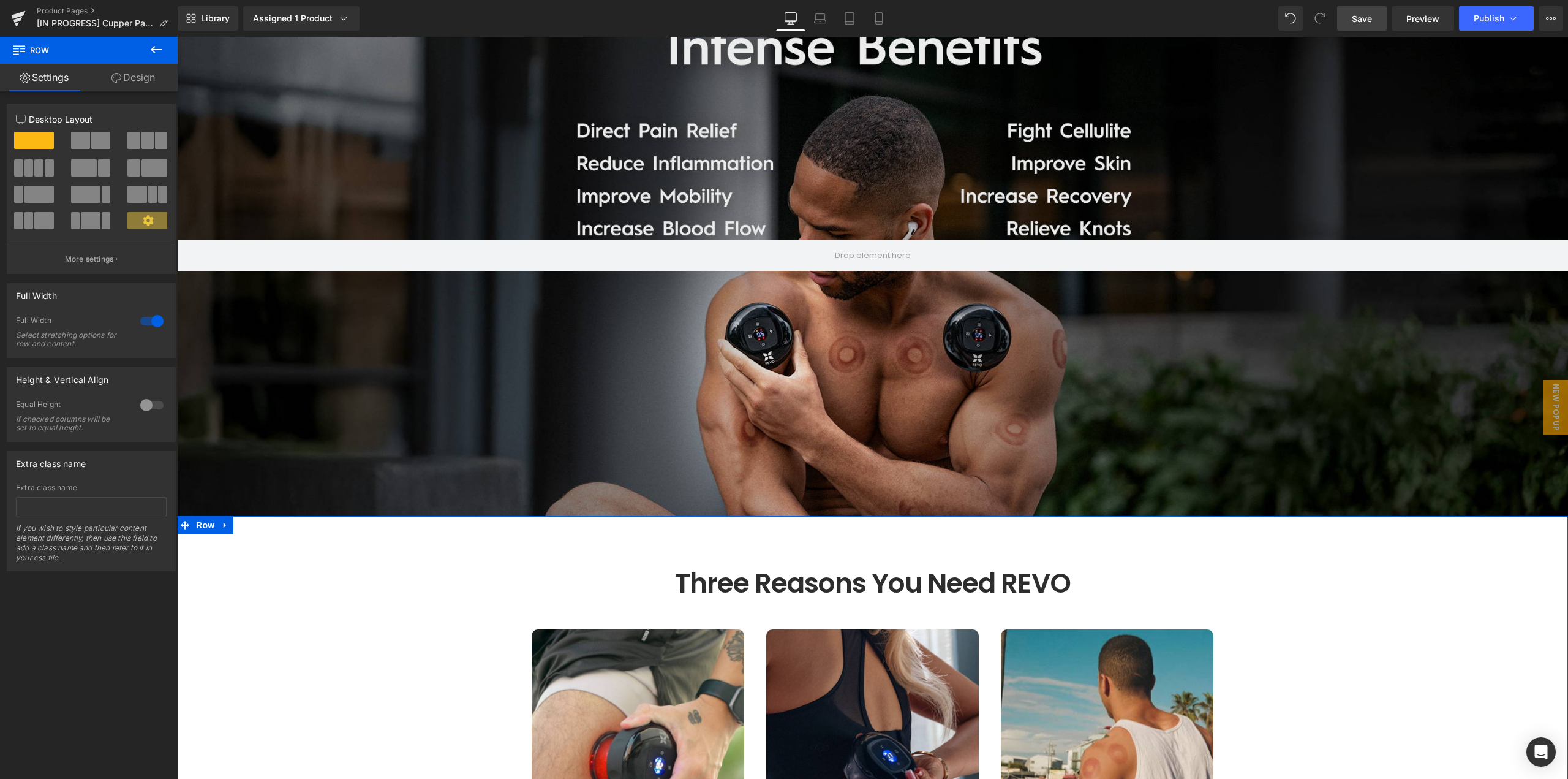
click at [151, 407] on div at bounding box center [152, 405] width 30 height 20
drag, startPoint x: 63, startPoint y: 472, endPoint x: 48, endPoint y: 497, distance: 29.2
click at [63, 473] on span "Top" at bounding box center [90, 465] width 150 height 22
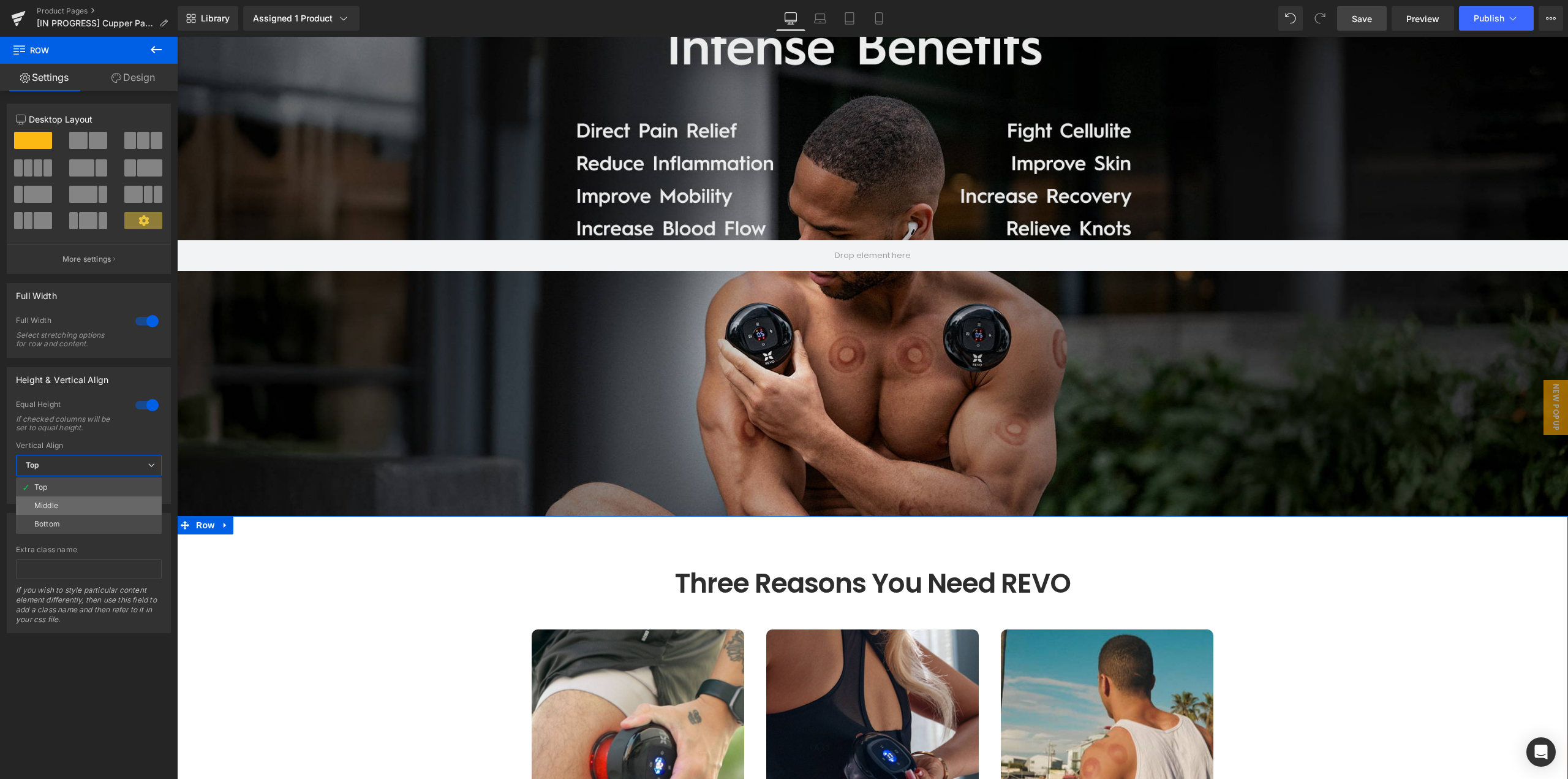
drag, startPoint x: 50, startPoint y: 507, endPoint x: 266, endPoint y: 401, distance: 240.6
click at [50, 508] on div "Middle" at bounding box center [45, 506] width 23 height 9
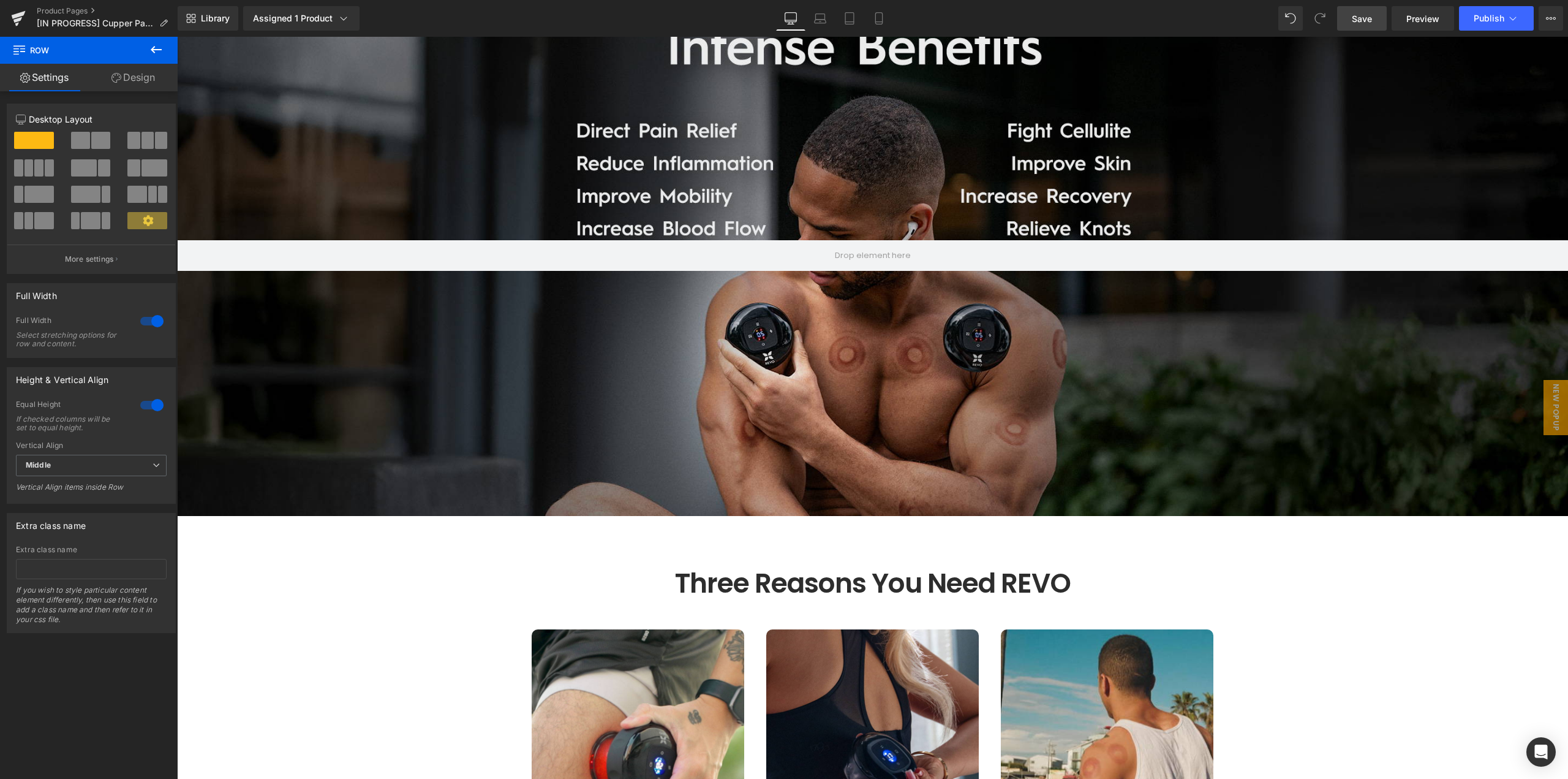
scroll to position [1097, 0]
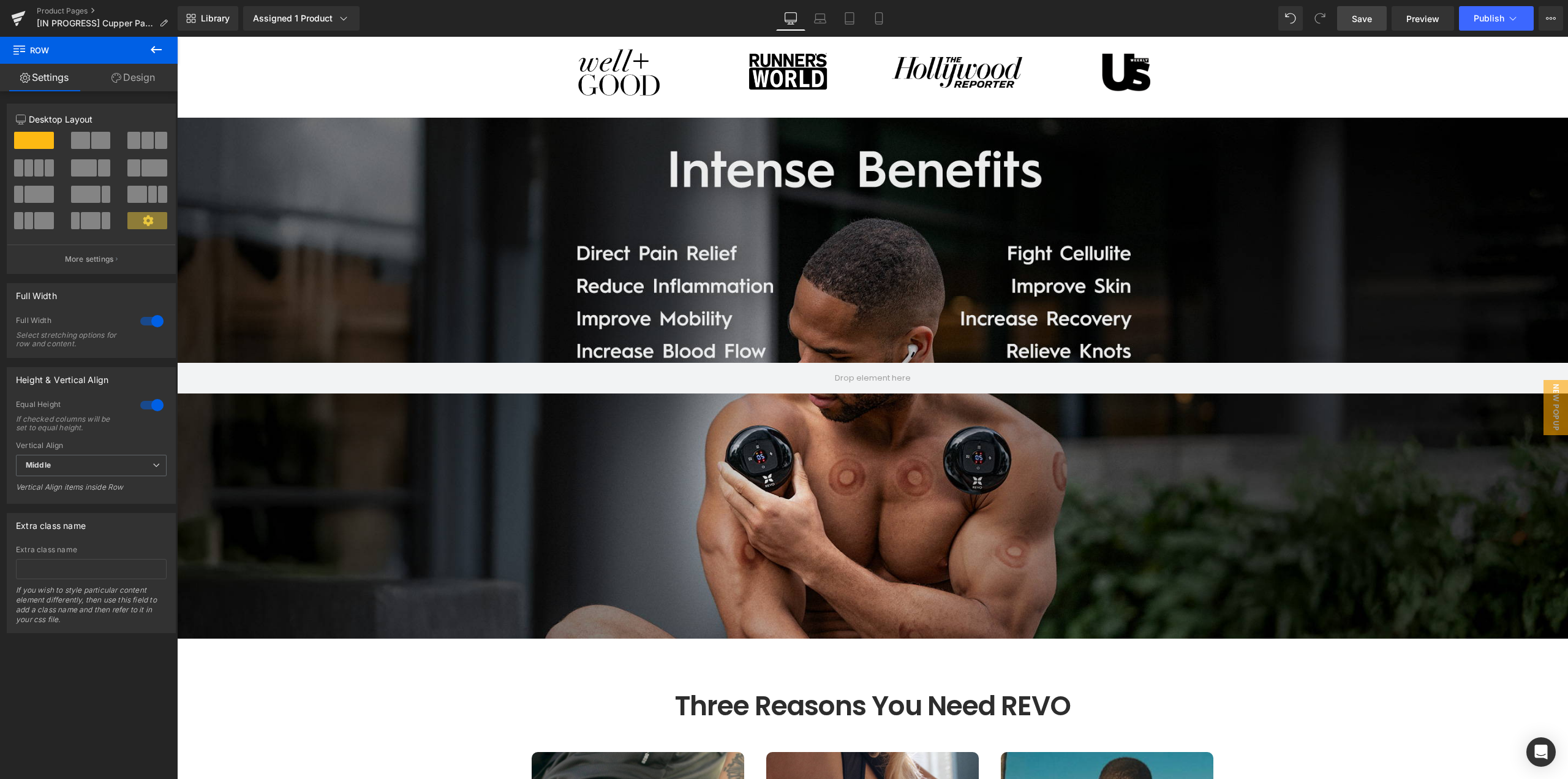
click at [842, 210] on div "Row 400px 400px" at bounding box center [873, 377] width 1392 height 521
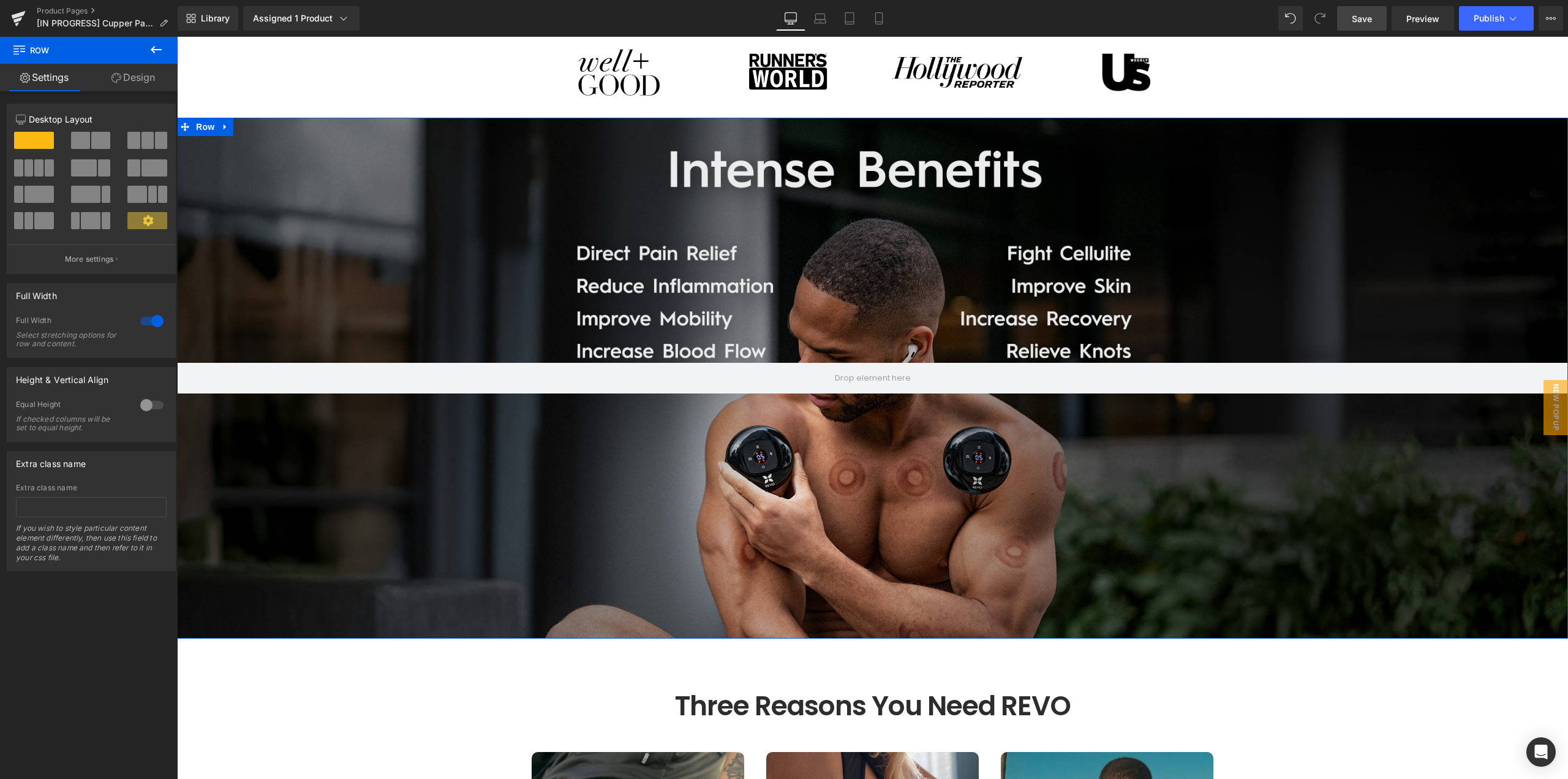
click at [140, 71] on link "Design" at bounding box center [133, 77] width 89 height 28
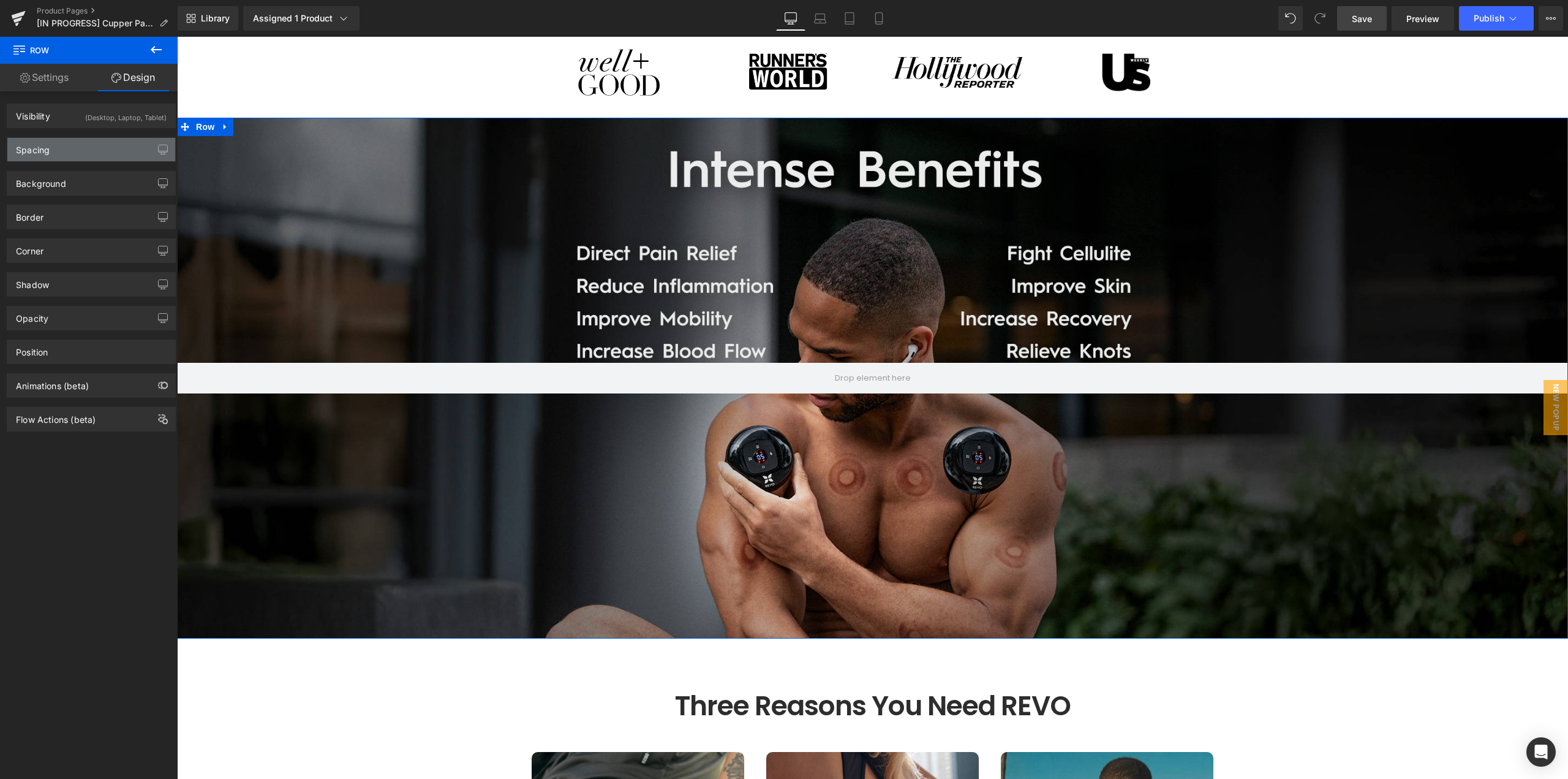
click at [84, 140] on div "Spacing" at bounding box center [90, 150] width 168 height 23
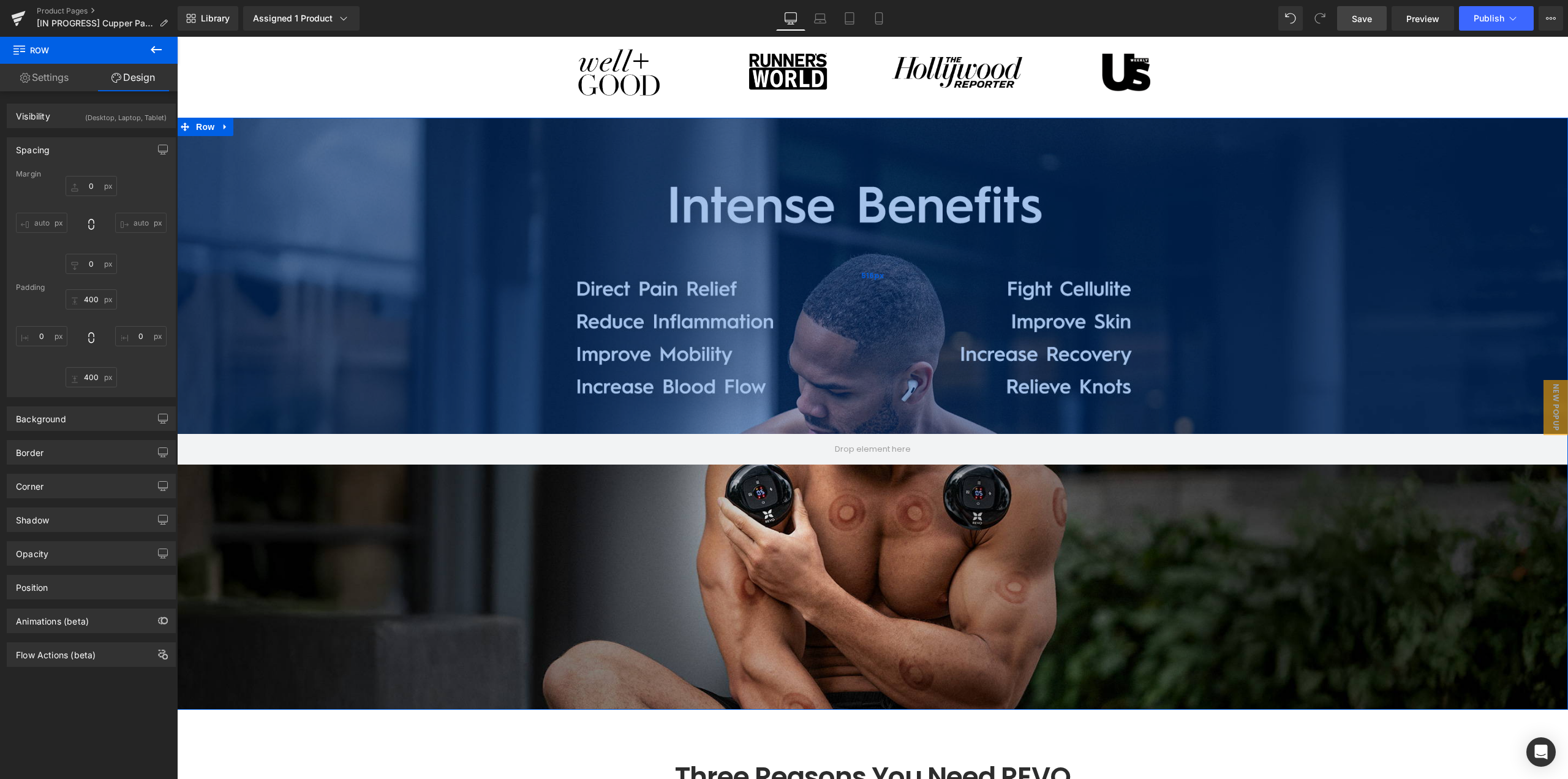
drag, startPoint x: 897, startPoint y: 247, endPoint x: 888, endPoint y: 339, distance: 92.4
click at [893, 316] on div "516px" at bounding box center [873, 276] width 1392 height 316
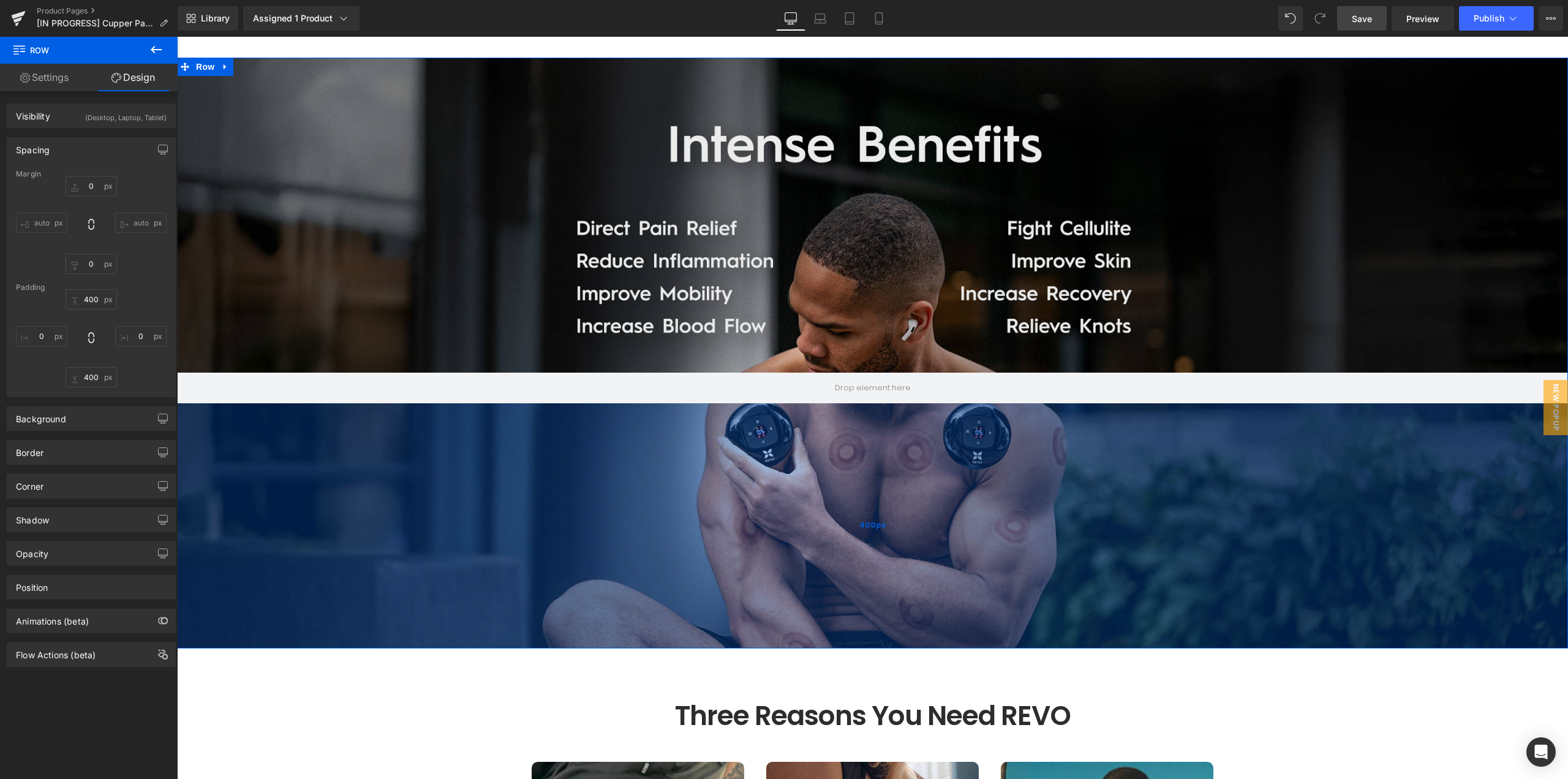
scroll to position [1159, 0]
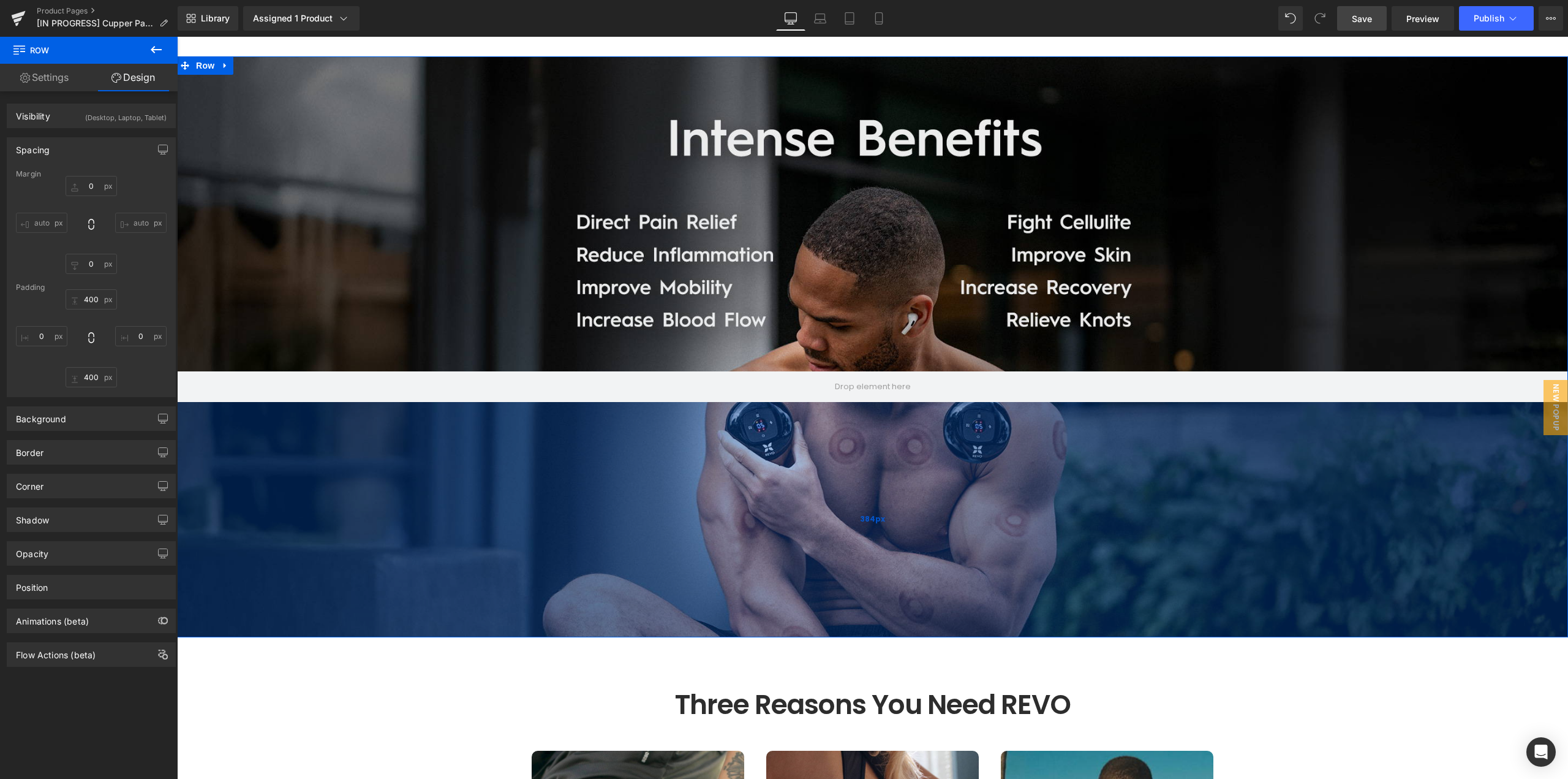
drag, startPoint x: 874, startPoint y: 487, endPoint x: 868, endPoint y: 476, distance: 12.5
click at [868, 476] on div "384px" at bounding box center [873, 519] width 1392 height 236
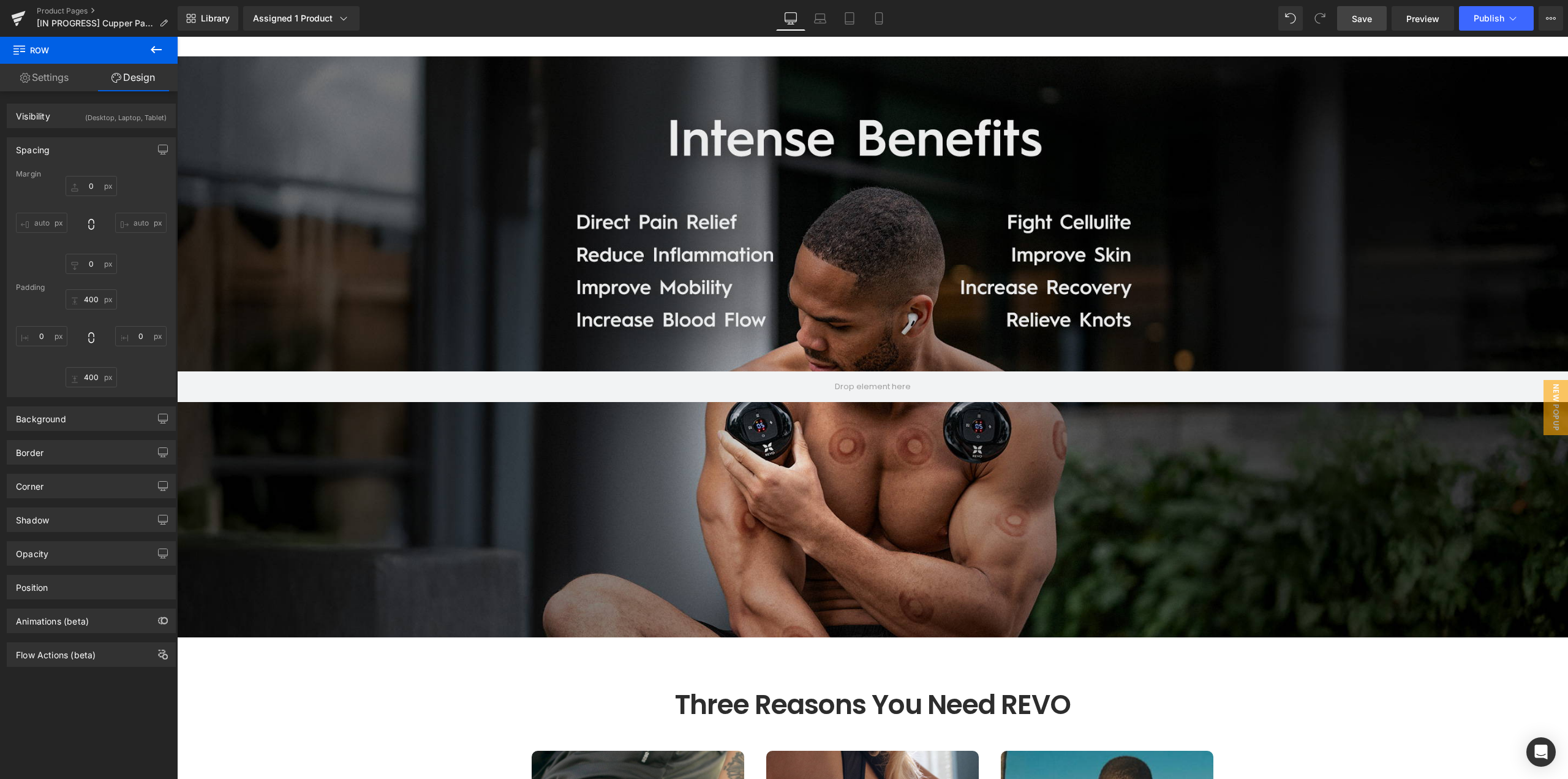
drag, startPoint x: 1354, startPoint y: 14, endPoint x: 321, endPoint y: 71, distance: 1034.6
click at [1354, 14] on span "Save" at bounding box center [1362, 18] width 20 height 13
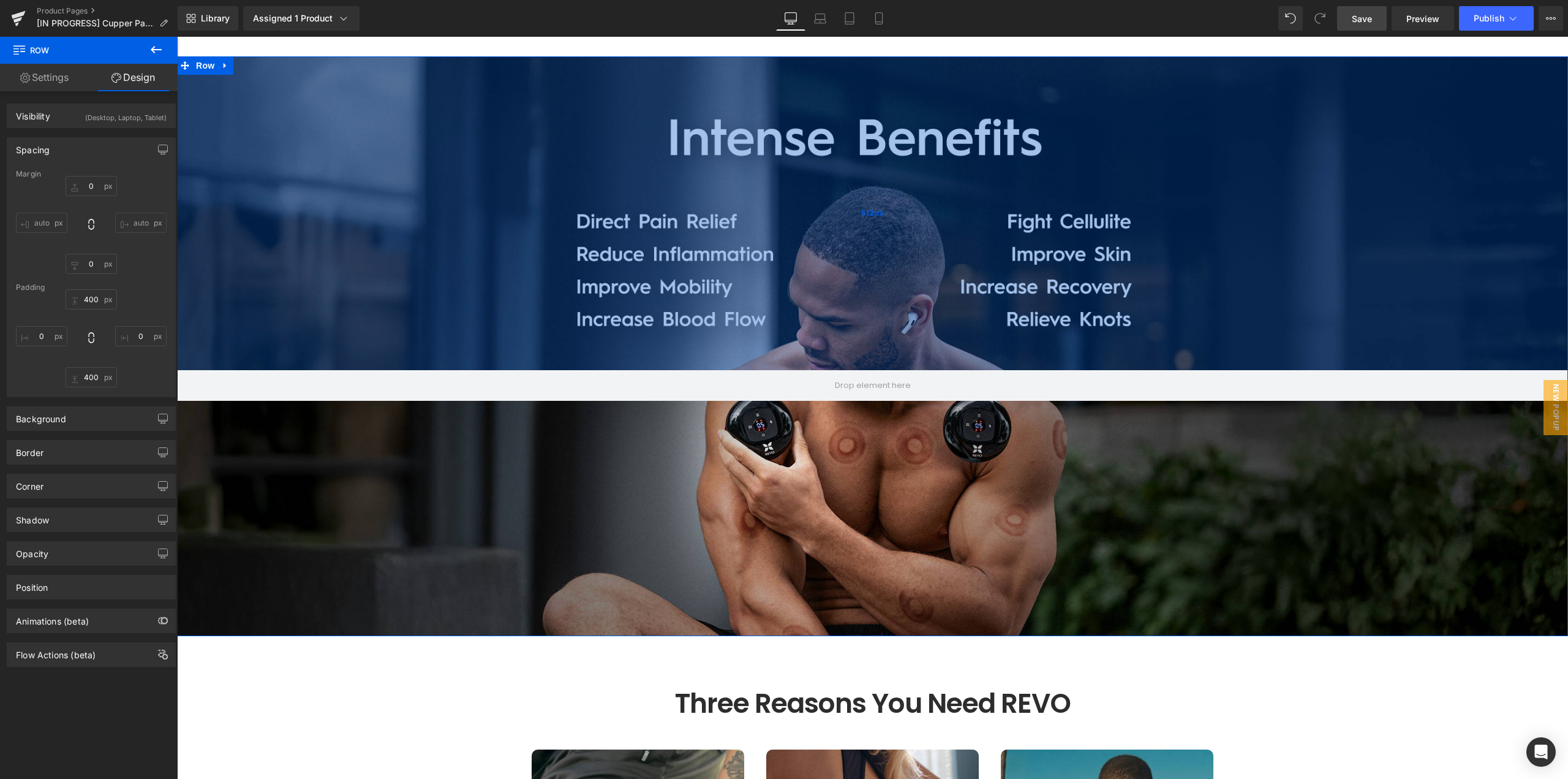
click at [850, 226] on div "512px" at bounding box center [873, 213] width 1392 height 314
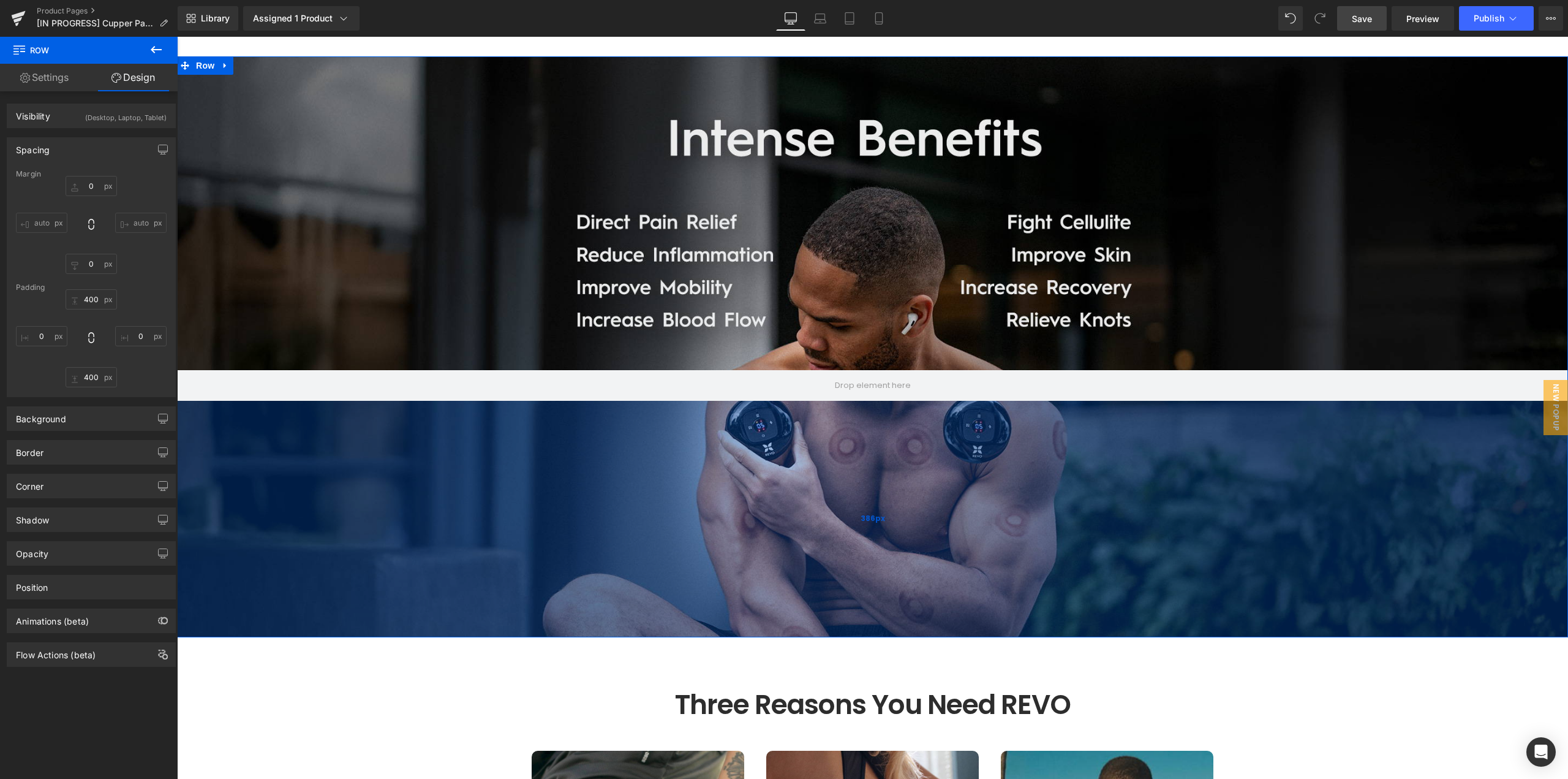
click at [876, 459] on div "386px" at bounding box center [873, 519] width 1392 height 236
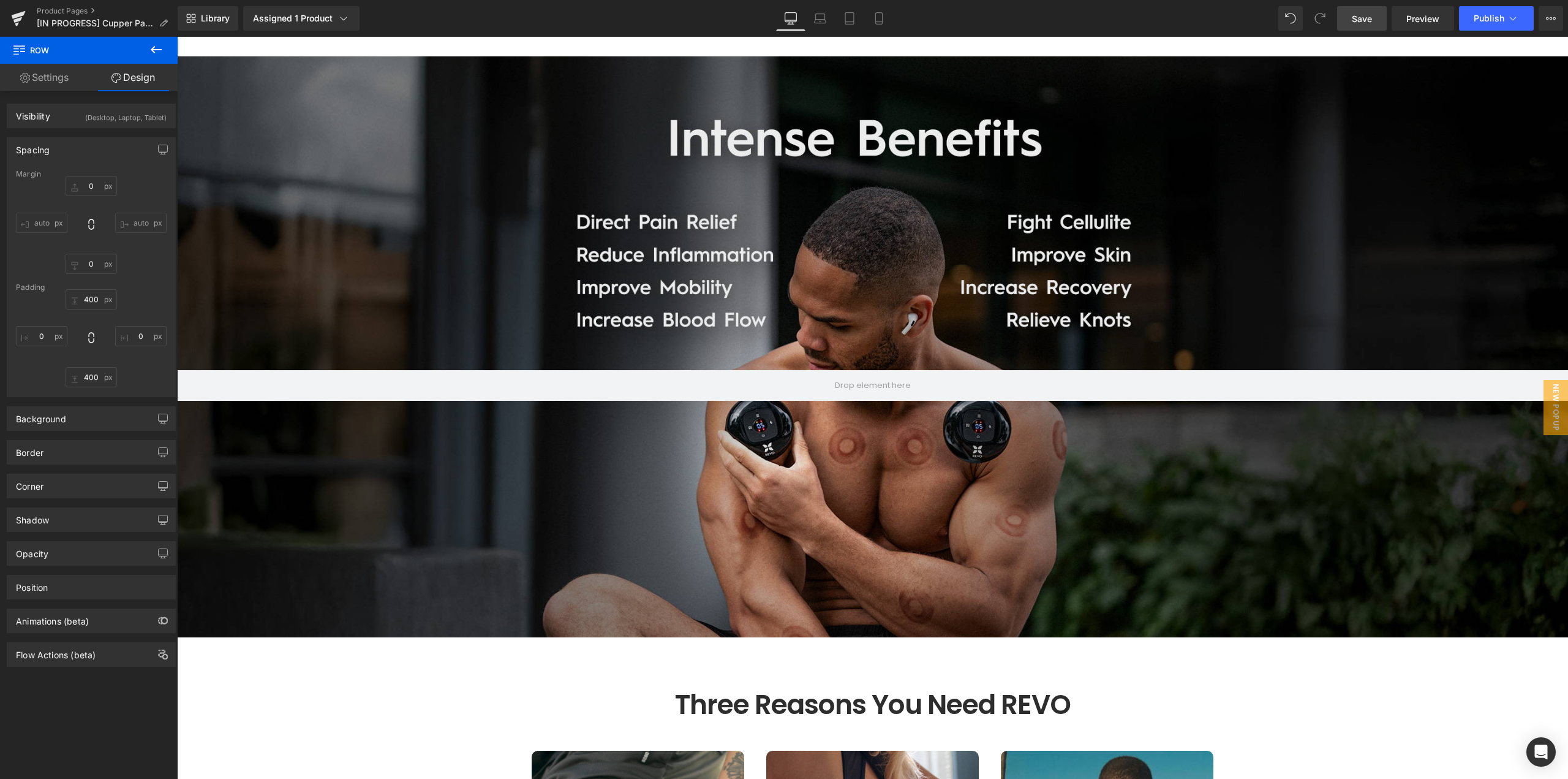
click at [1368, 23] on span "Save" at bounding box center [1362, 18] width 20 height 13
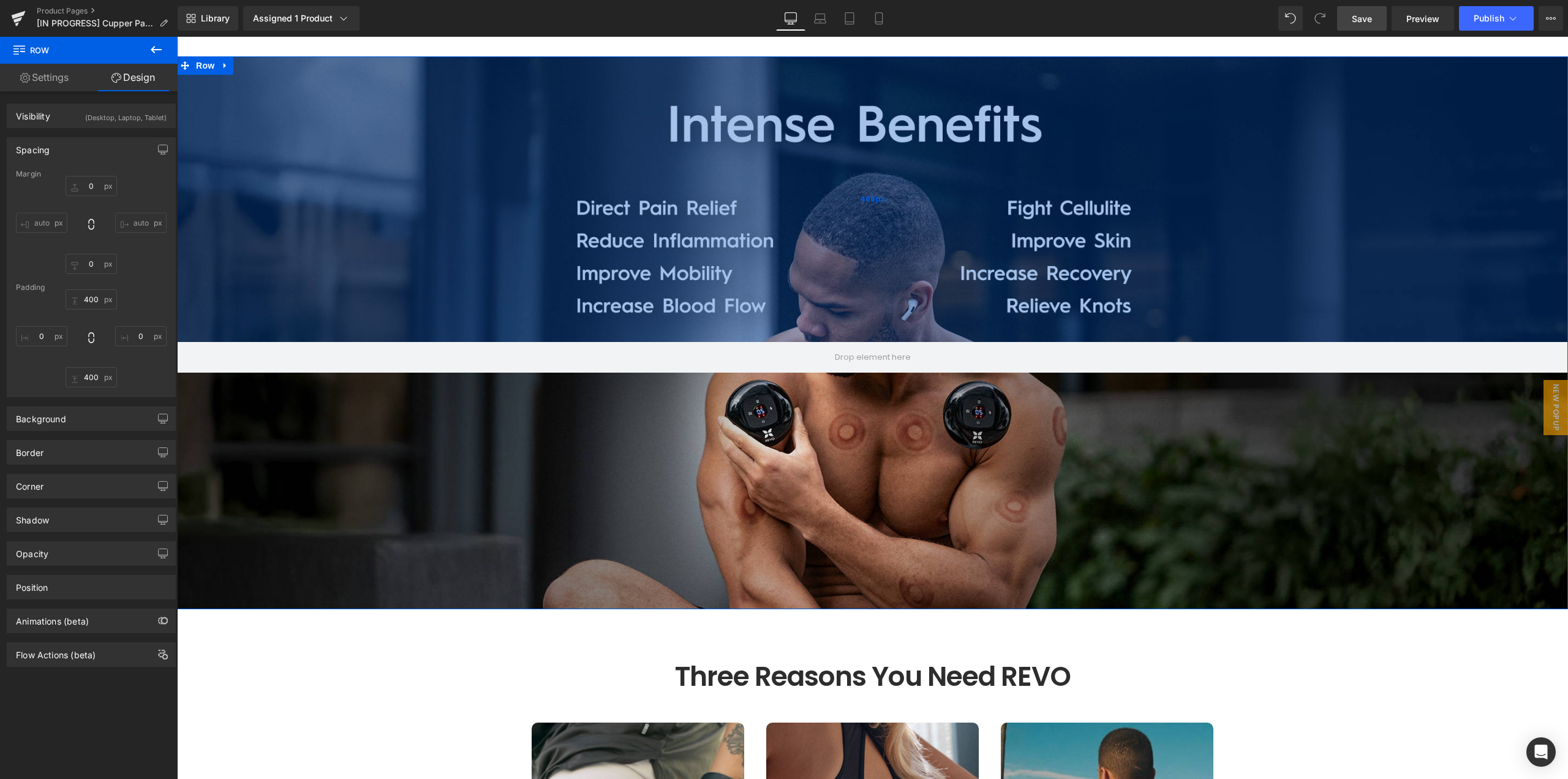
drag, startPoint x: 840, startPoint y: 173, endPoint x: 841, endPoint y: 145, distance: 28.0
click at [841, 145] on div "466px" at bounding box center [873, 199] width 1392 height 285
click at [84, 302] on input "400" at bounding box center [90, 299] width 51 height 20
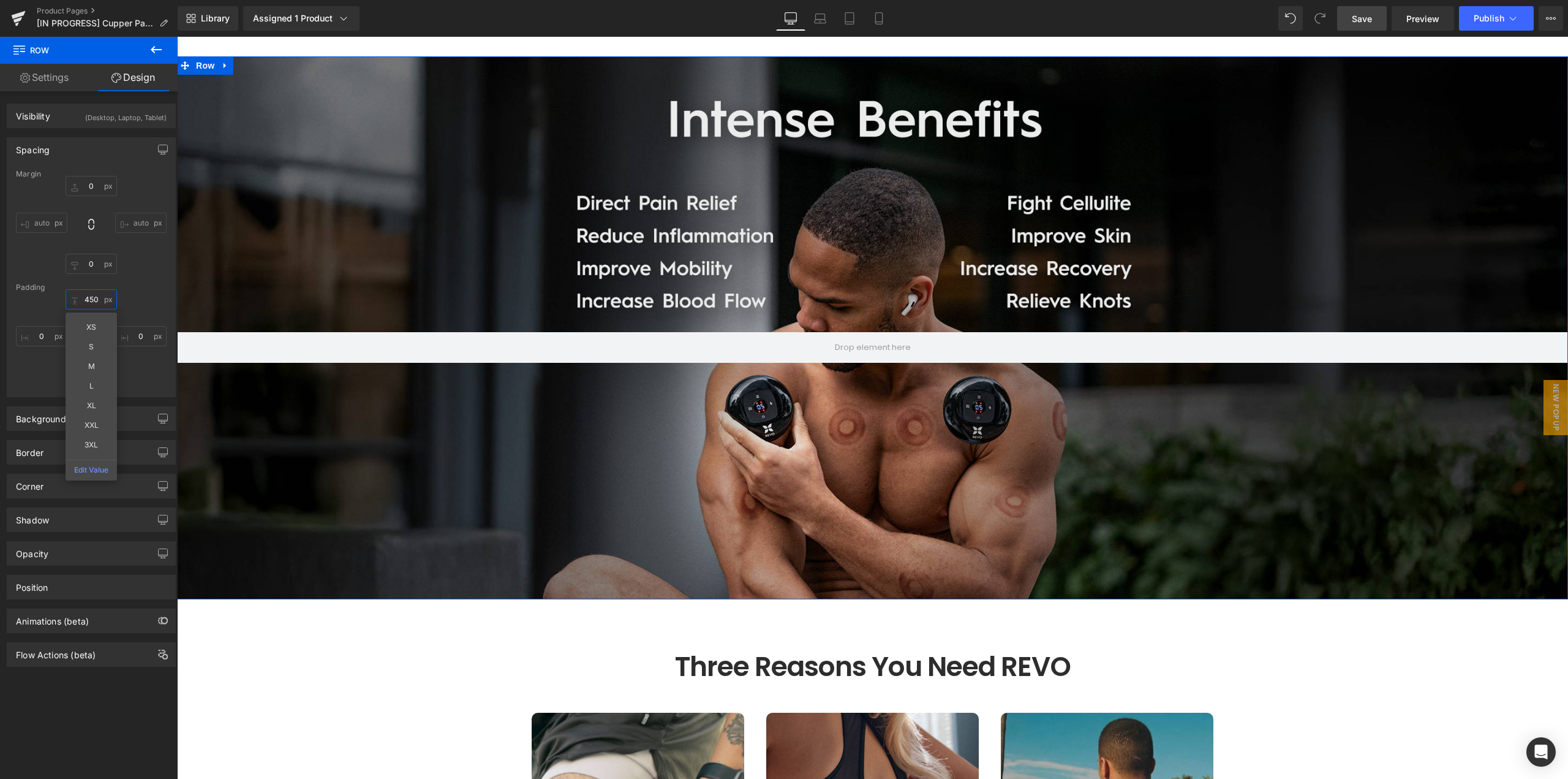
type input "450"
type input "386px"
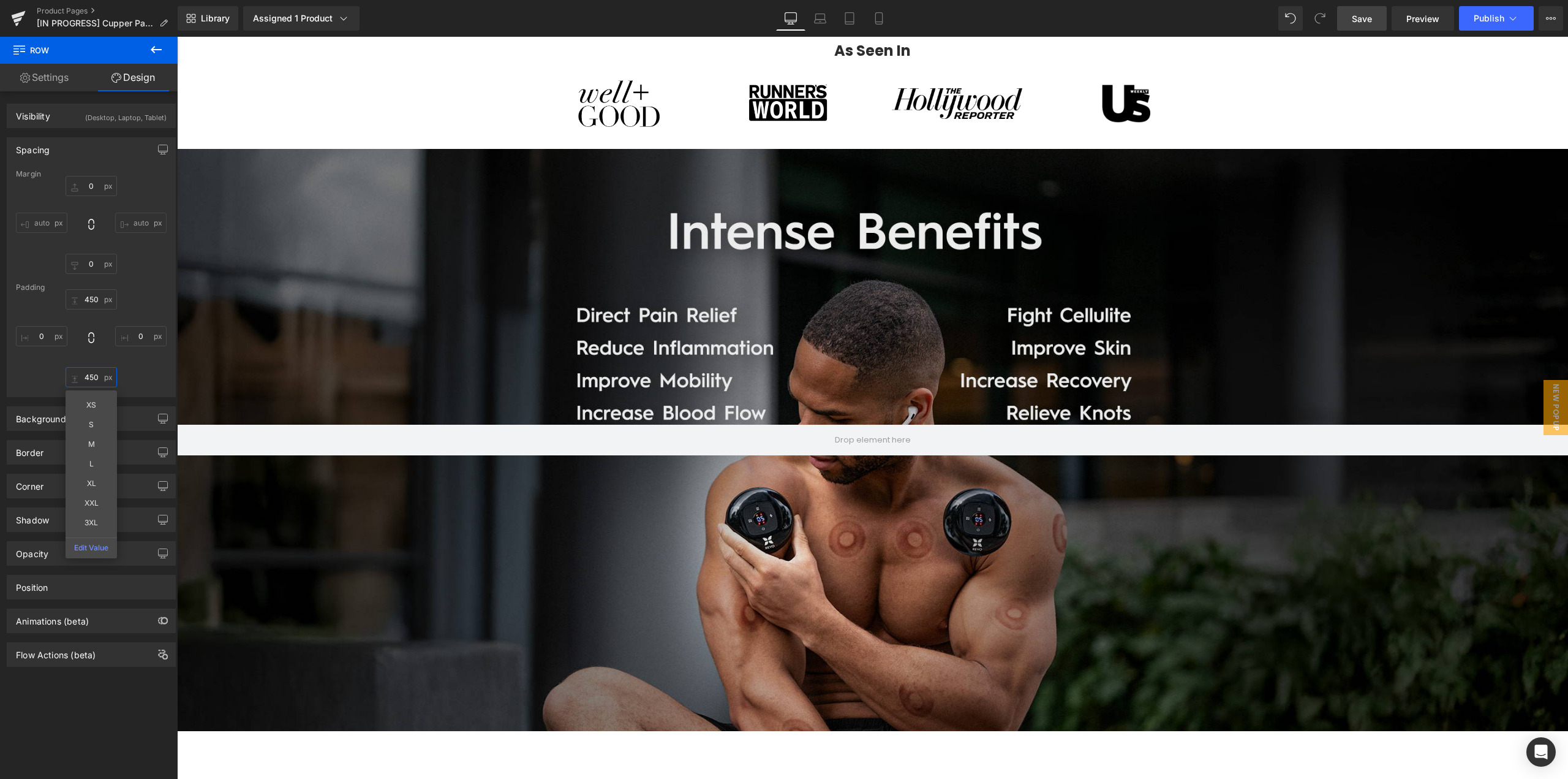
scroll to position [914, 0]
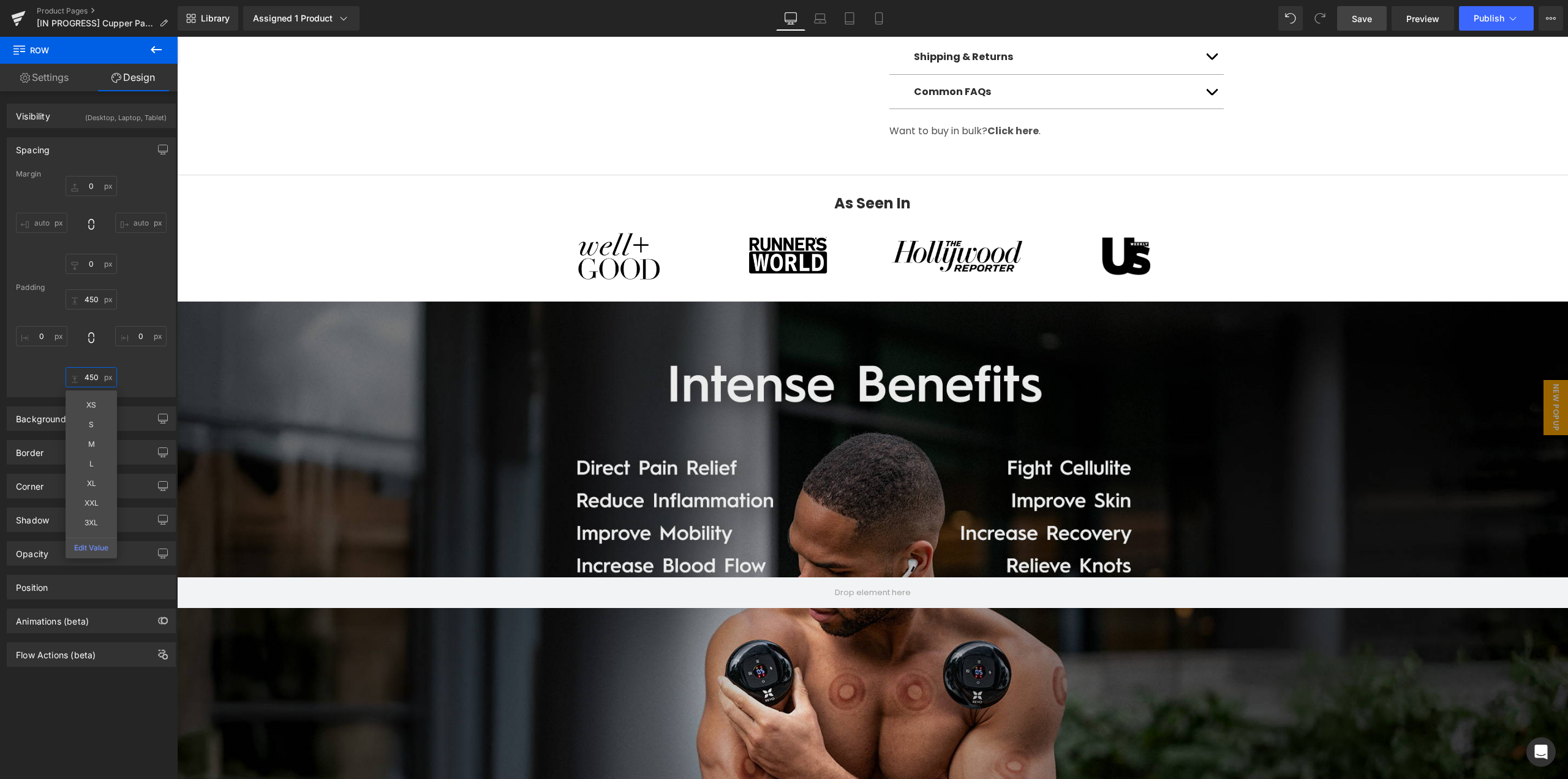
type input "450"
click at [1366, 18] on span "Save" at bounding box center [1362, 18] width 20 height 13
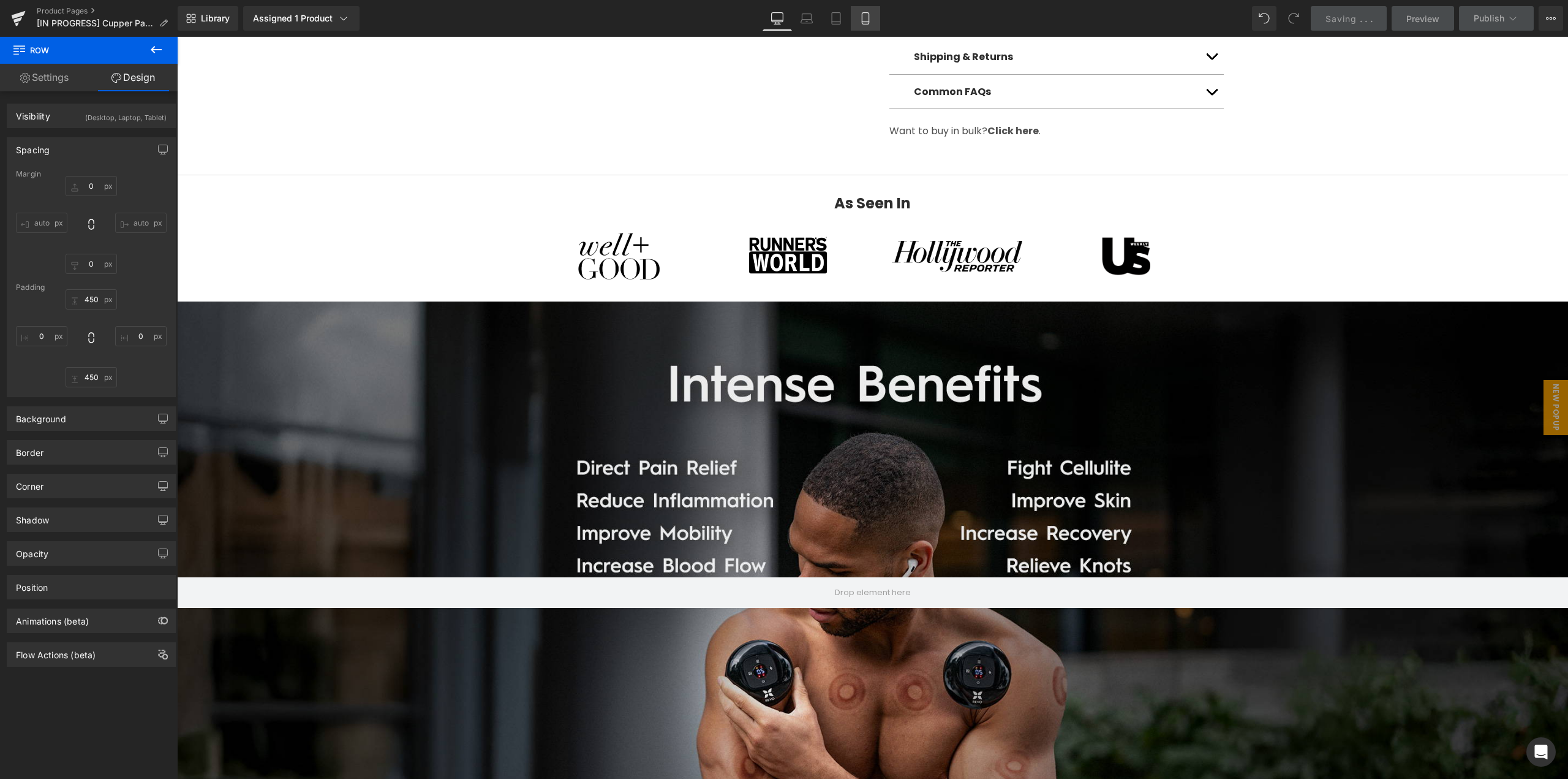
drag, startPoint x: 860, startPoint y: 22, endPoint x: 152, endPoint y: 288, distance: 756.3
click at [860, 22] on link "Mobile" at bounding box center [866, 18] width 30 height 24
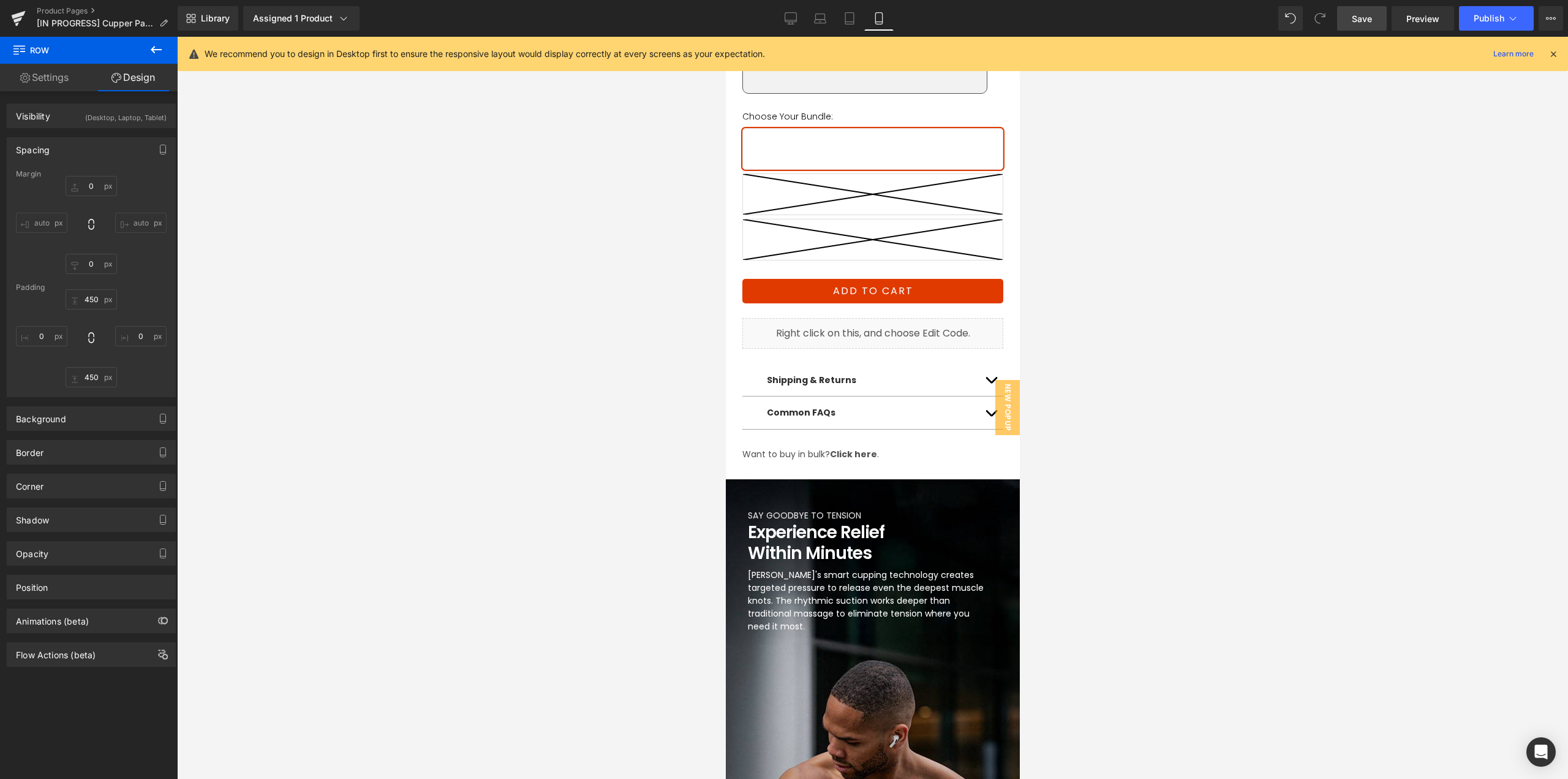
scroll to position [981, 0]
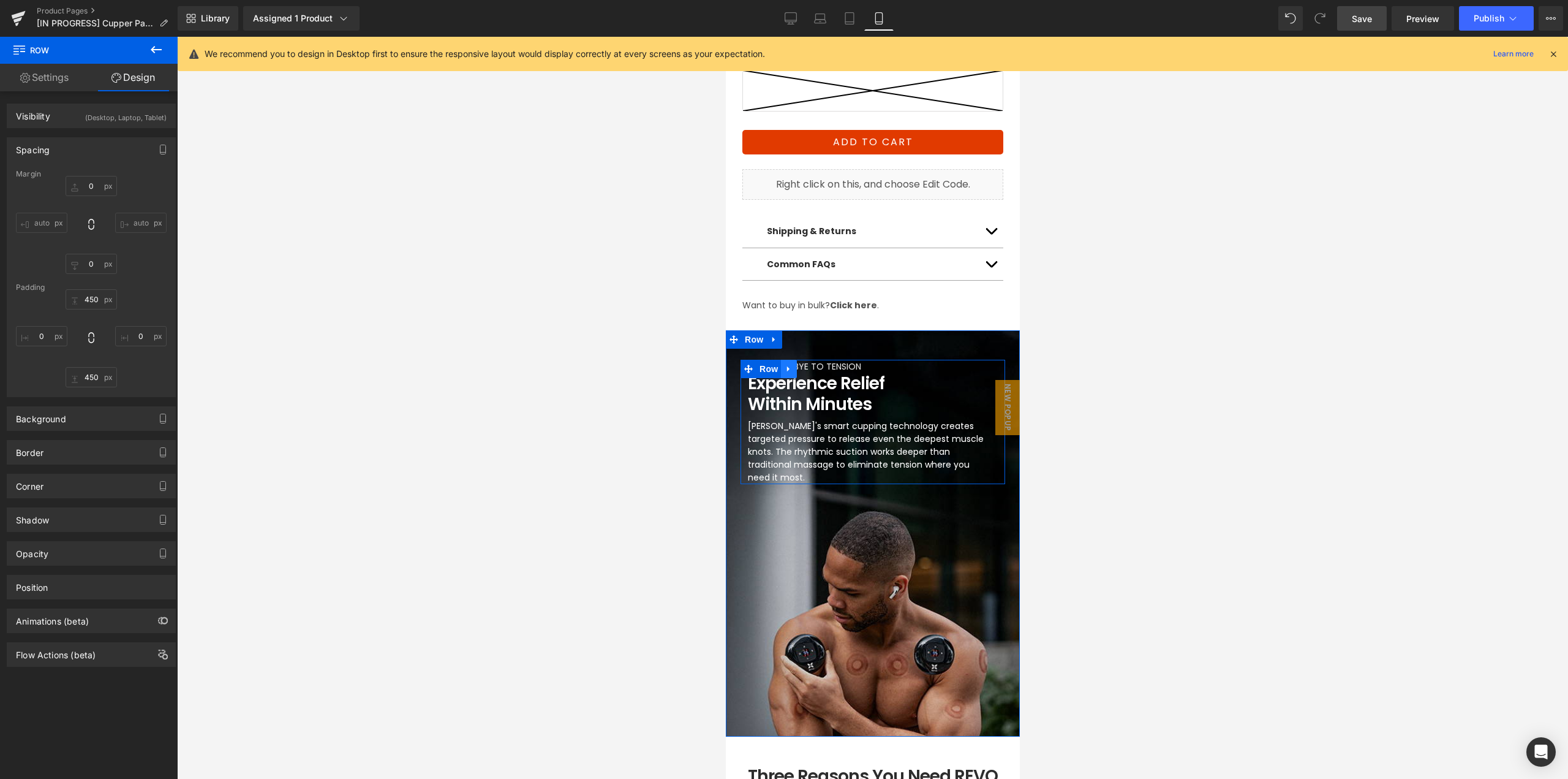
click at [787, 360] on link at bounding box center [788, 369] width 16 height 18
click at [816, 364] on icon at bounding box center [821, 369] width 9 height 9
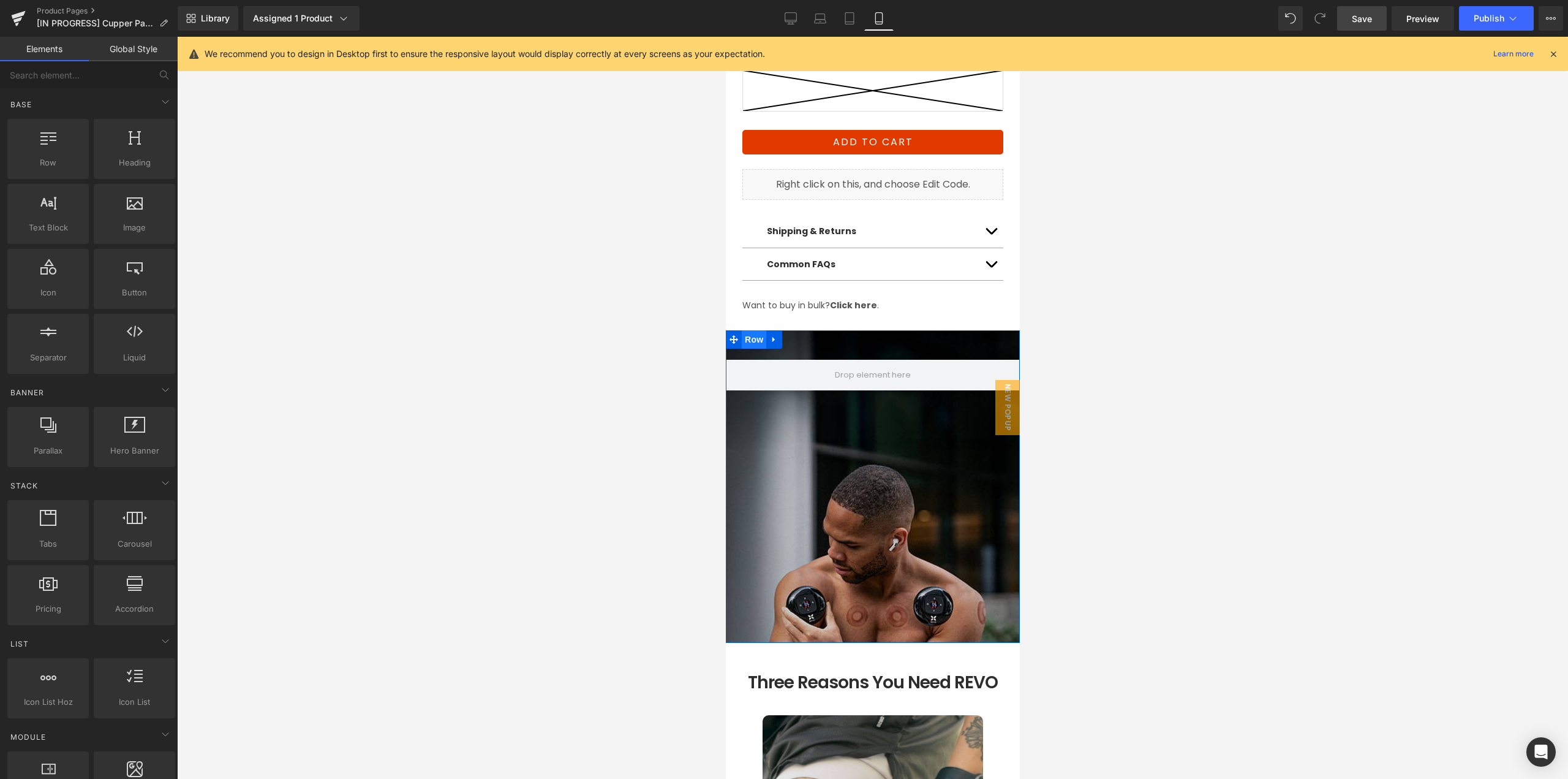
click at [748, 330] on span "Row" at bounding box center [754, 339] width 24 height 18
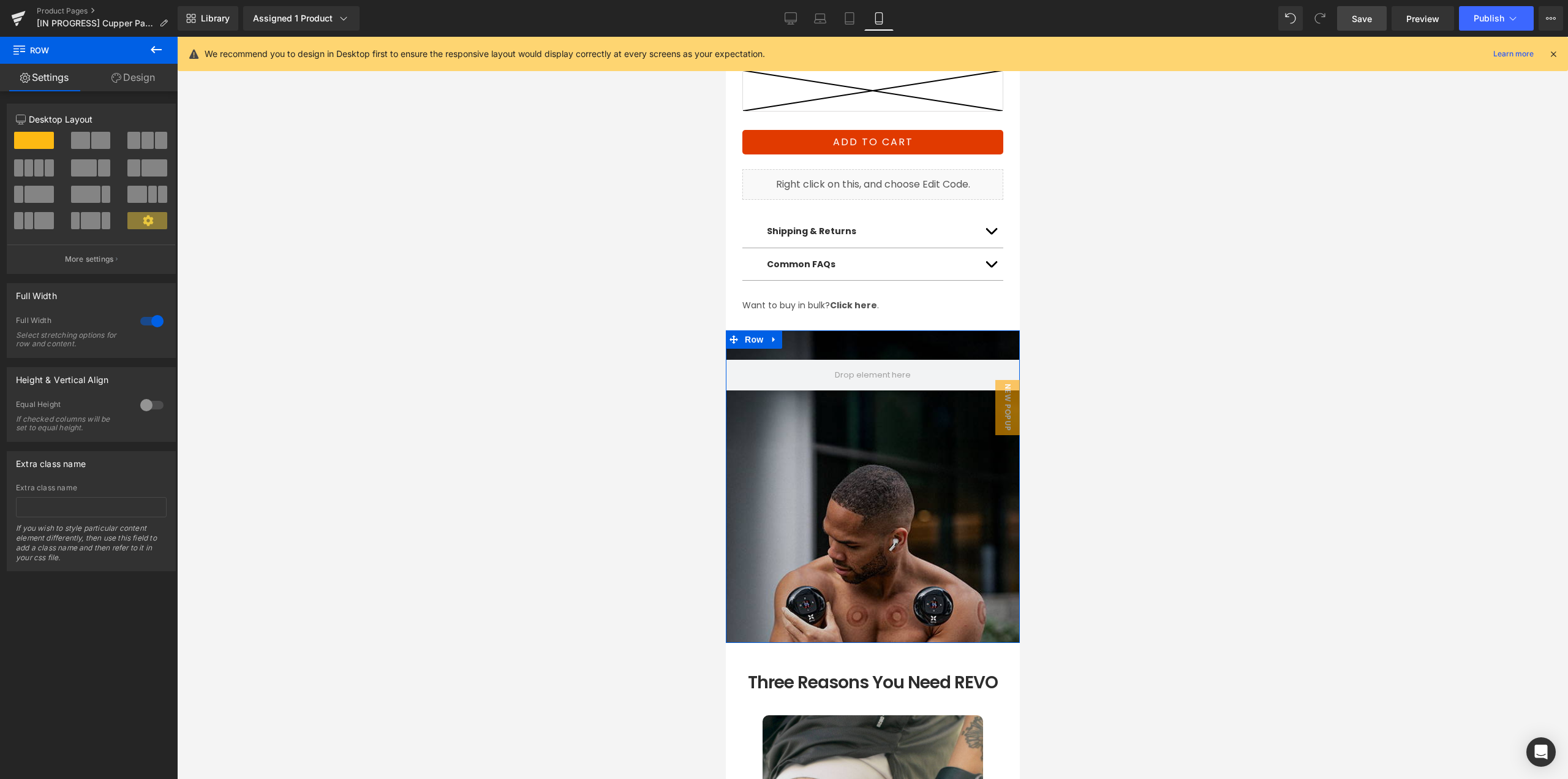
drag, startPoint x: 145, startPoint y: 75, endPoint x: 132, endPoint y: 78, distance: 13.3
click at [145, 75] on link "Design" at bounding box center [133, 77] width 89 height 28
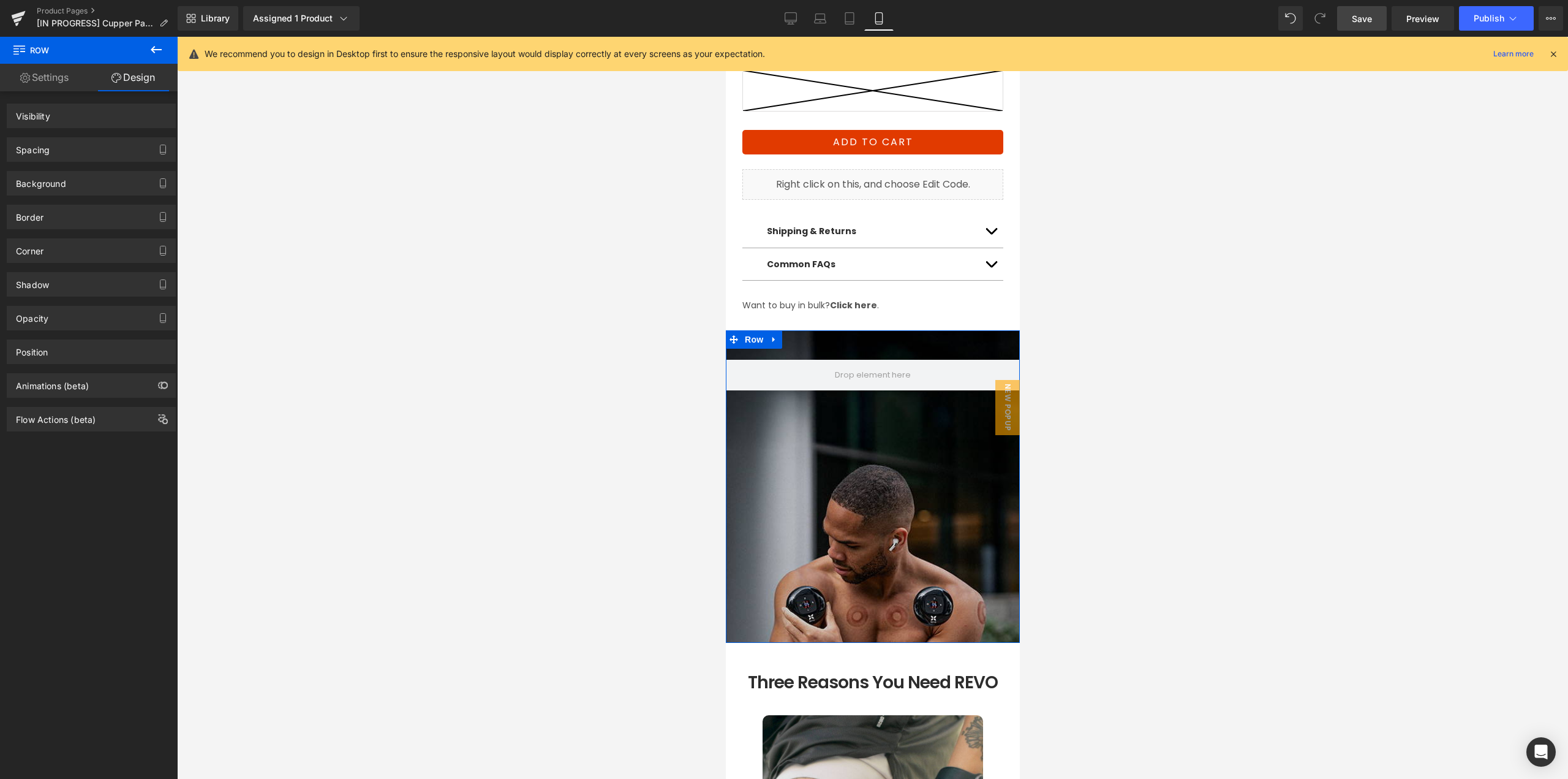
click at [49, 180] on div "Background" at bounding box center [41, 180] width 50 height 17
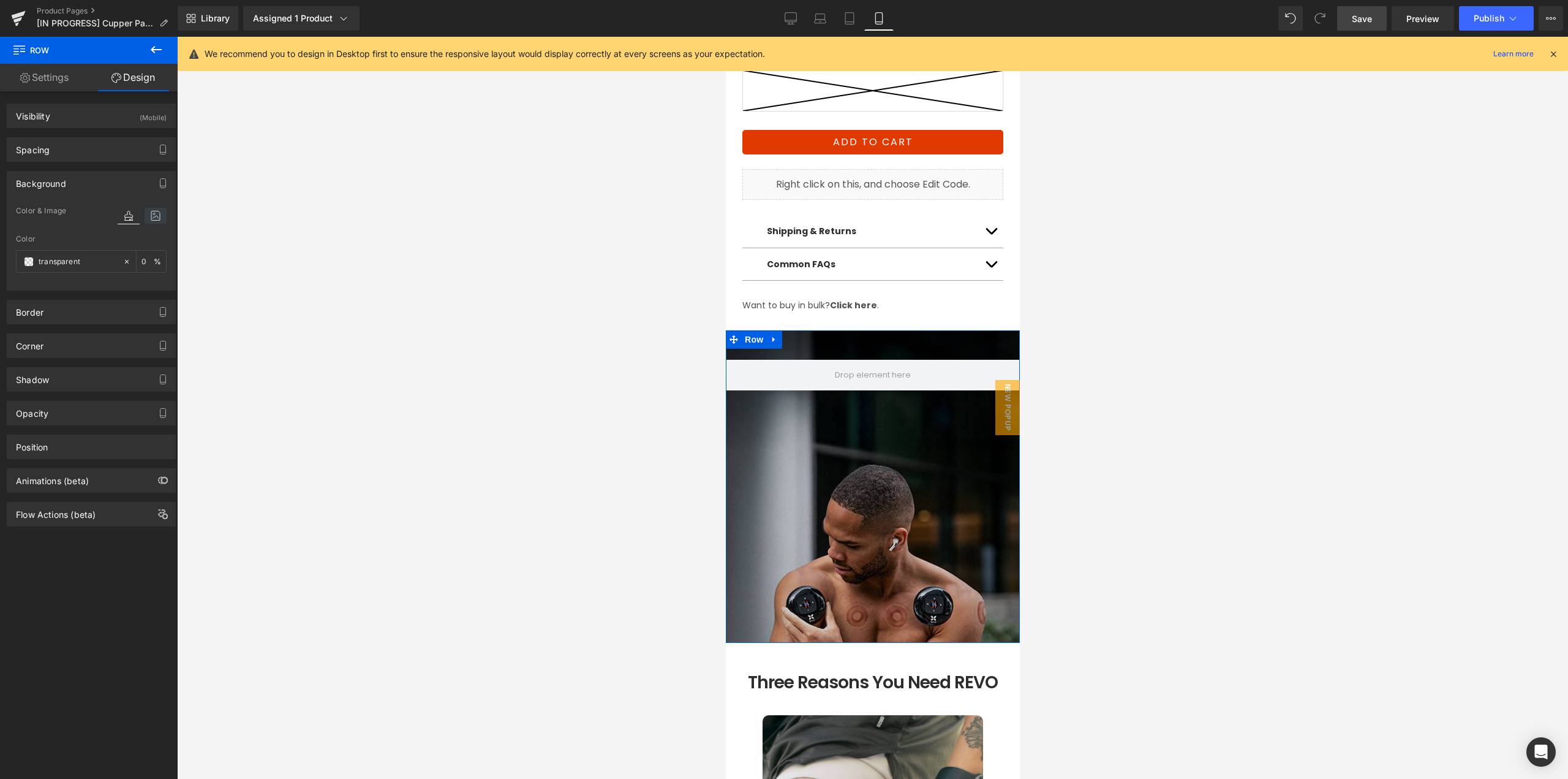
click at [150, 223] on icon at bounding box center [155, 216] width 22 height 16
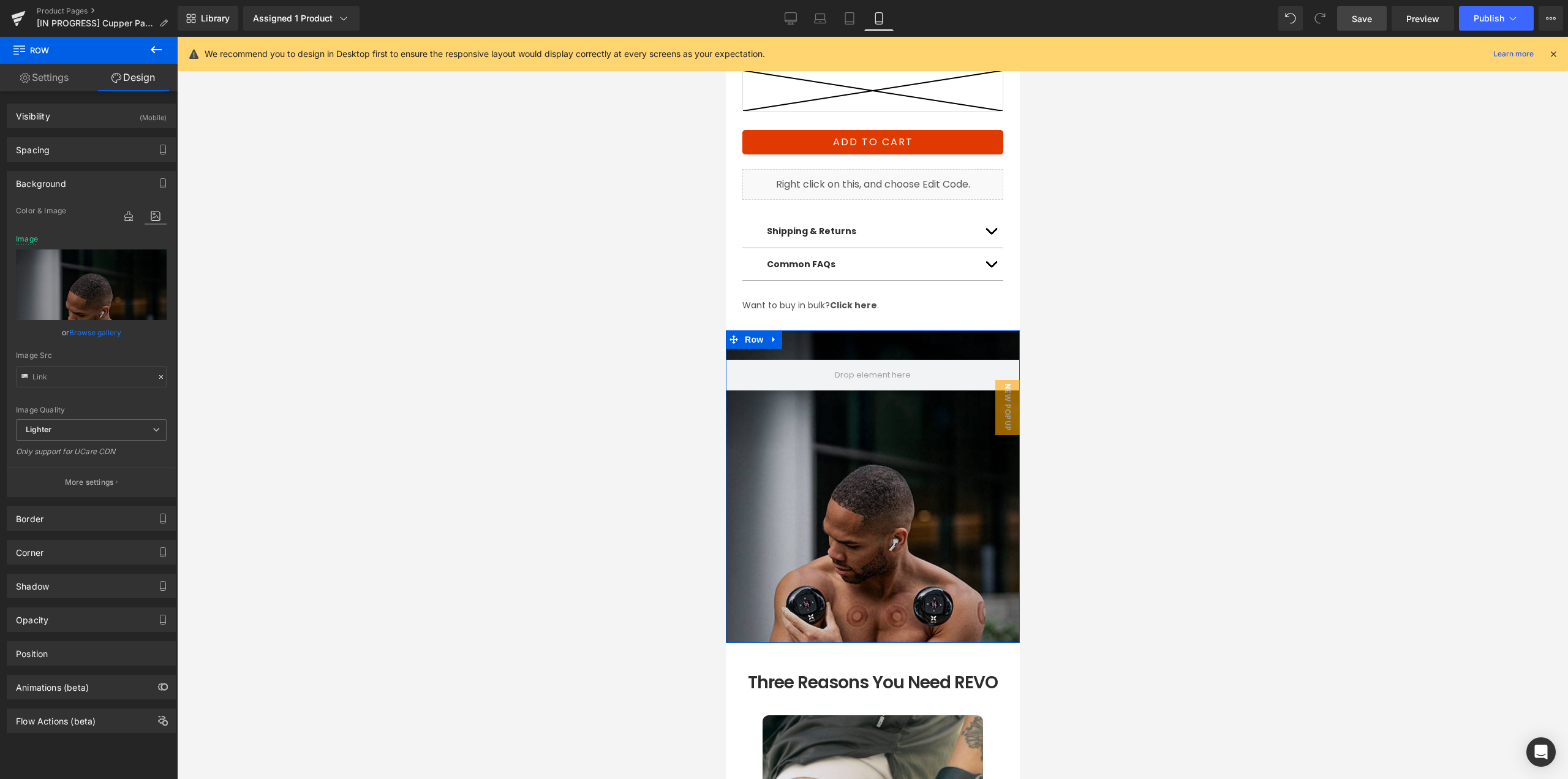
click at [95, 331] on link "Browse gallery" at bounding box center [96, 332] width 52 height 22
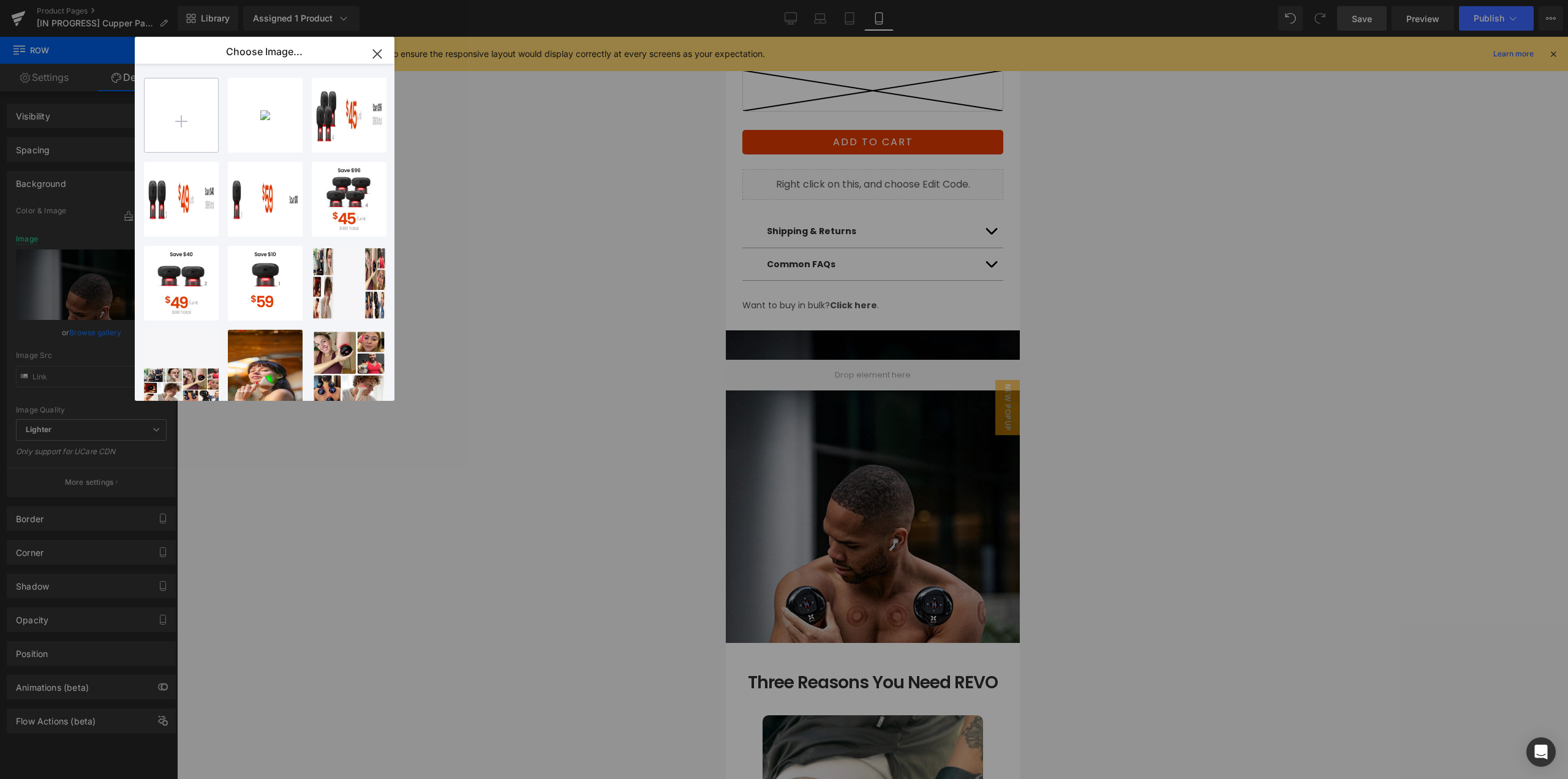
click at [180, 117] on input "file" at bounding box center [181, 115] width 74 height 74
type input "C:\fakepath\Pain-Relief_Section_mobile.jpg"
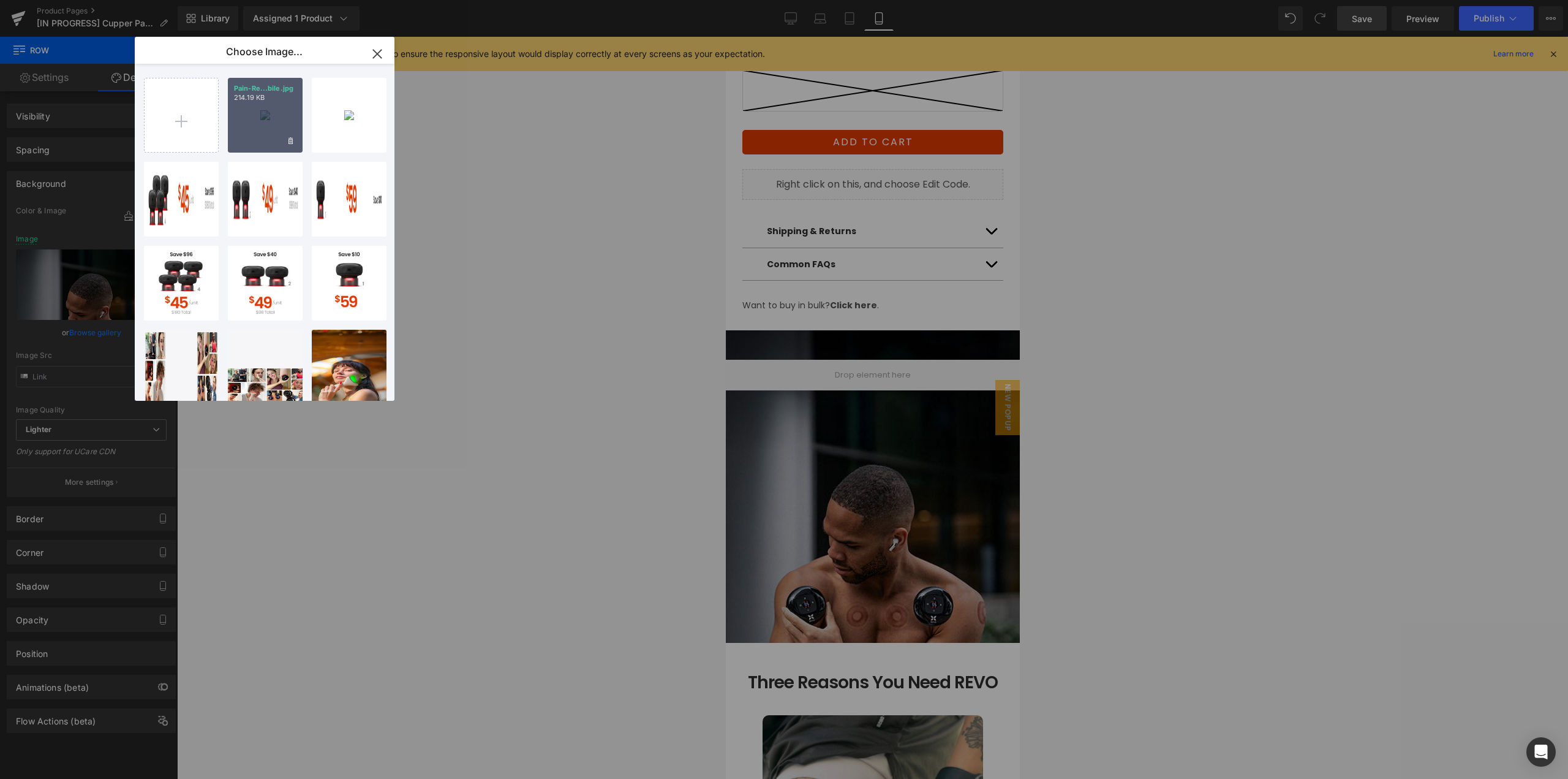
click at [266, 125] on div "Pain-Re...bile.jpg 214.19 KB" at bounding box center [265, 116] width 75 height 75
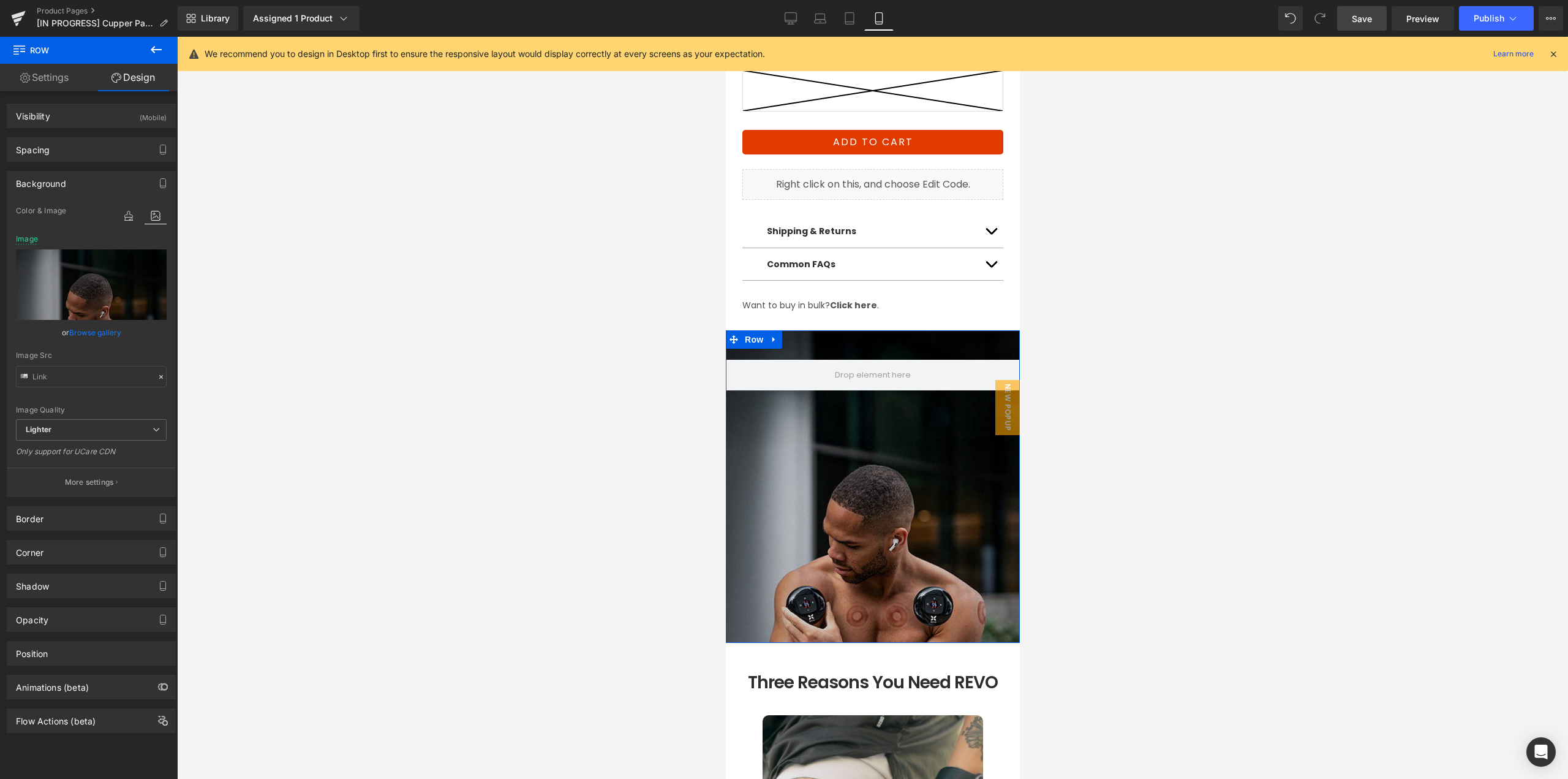
click at [98, 333] on link "Browse gallery" at bounding box center [96, 332] width 52 height 22
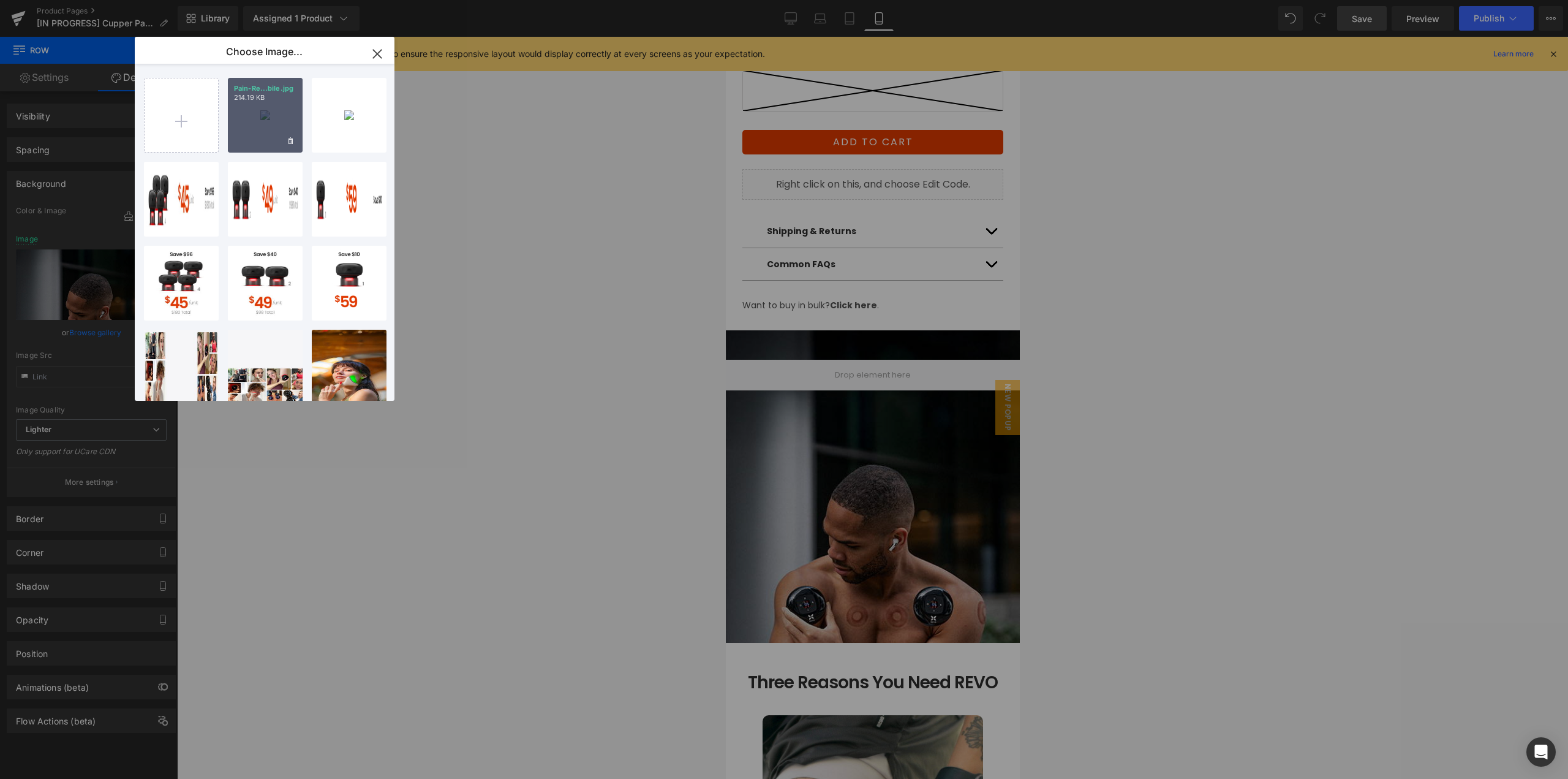
click at [274, 127] on div "Pain-Re...bile.jpg 214.19 KB" at bounding box center [265, 116] width 75 height 75
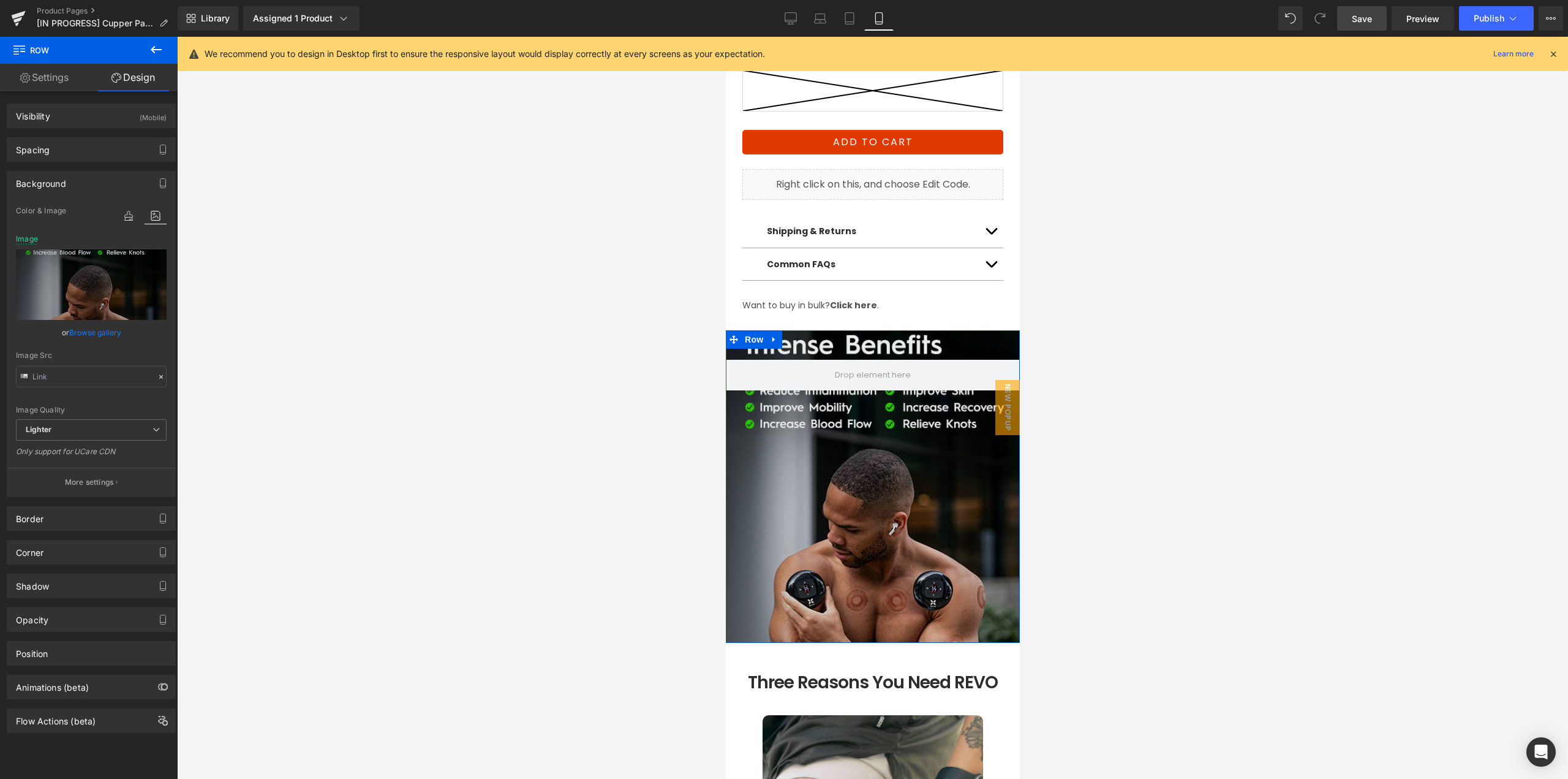
click at [130, 80] on link "Design" at bounding box center [133, 77] width 89 height 28
click at [69, 153] on div "Spacing" at bounding box center [90, 150] width 168 height 23
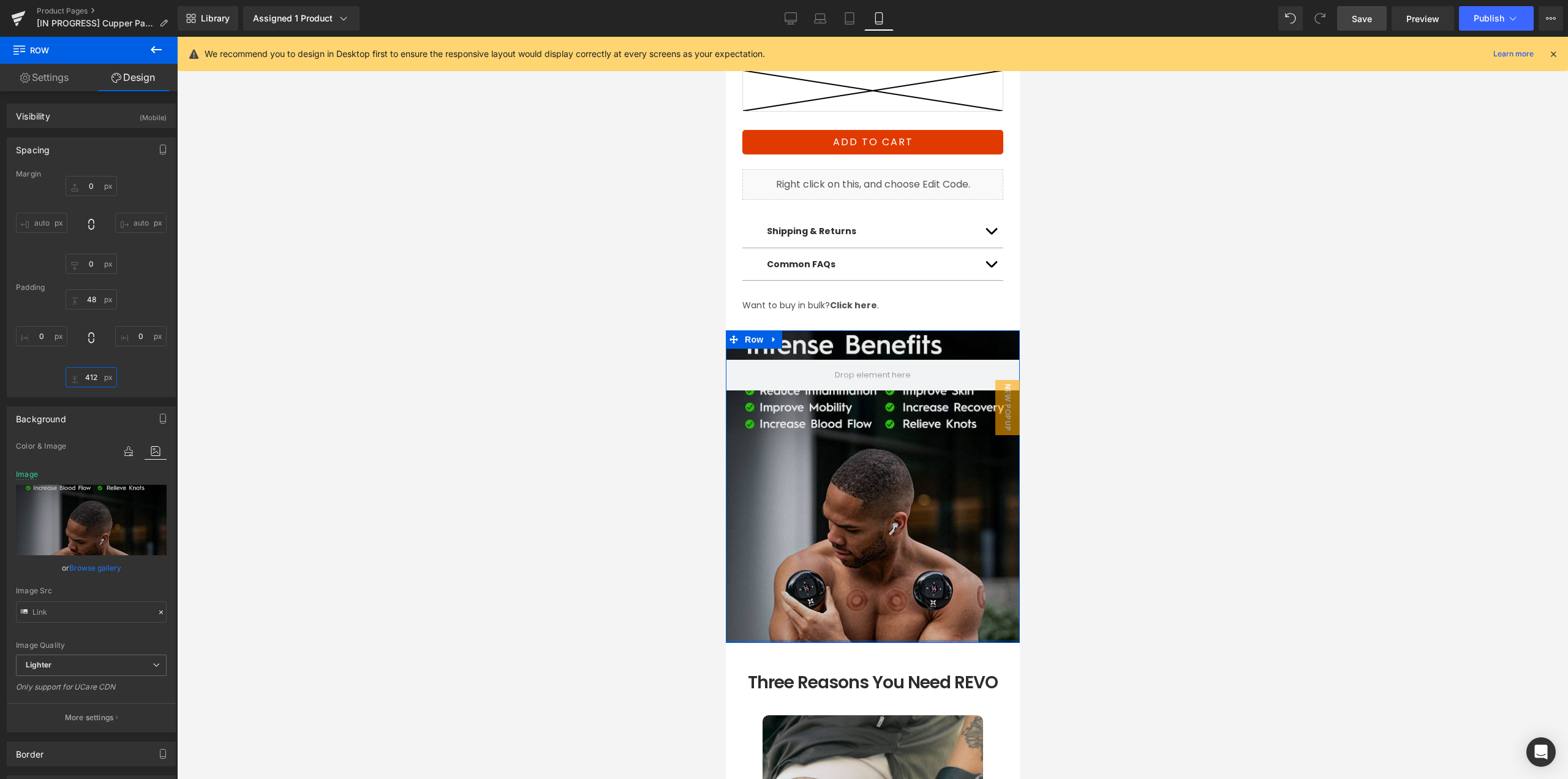
click at [96, 380] on input "412" at bounding box center [90, 376] width 51 height 20
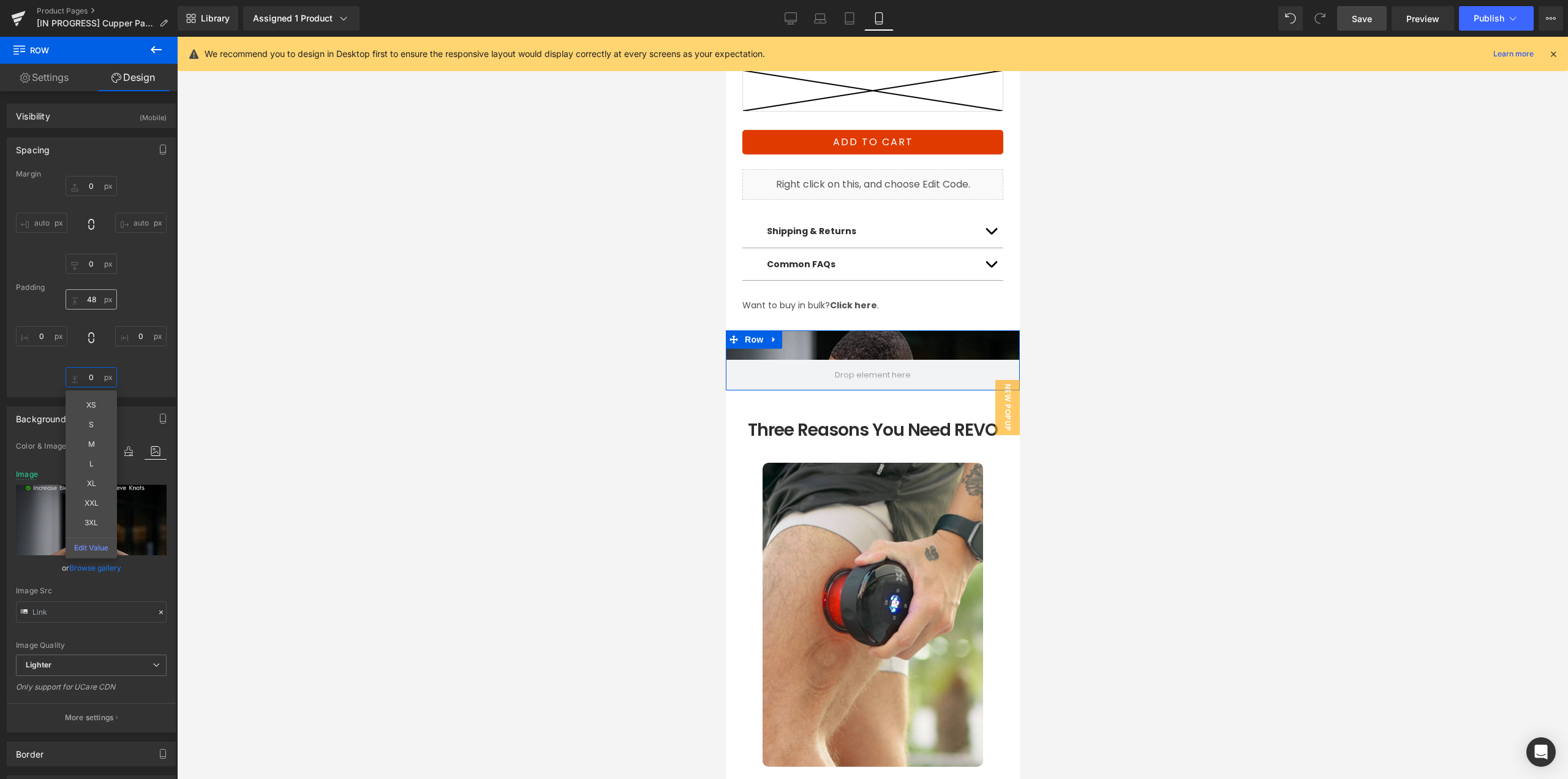
type input "0"
click at [95, 298] on input "48" at bounding box center [90, 299] width 51 height 20
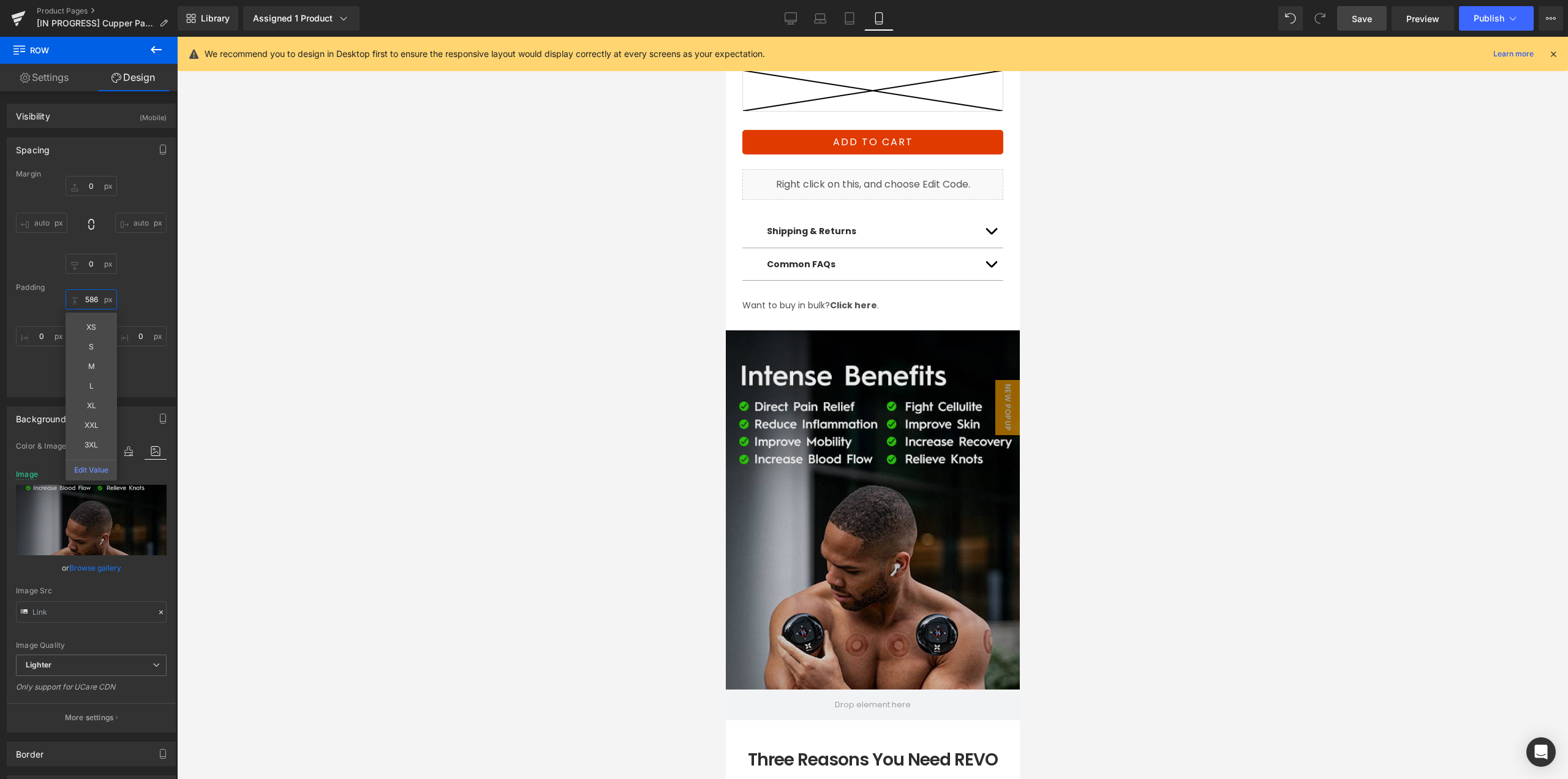
type input "586"
click at [1362, 21] on span "Save" at bounding box center [1362, 18] width 20 height 13
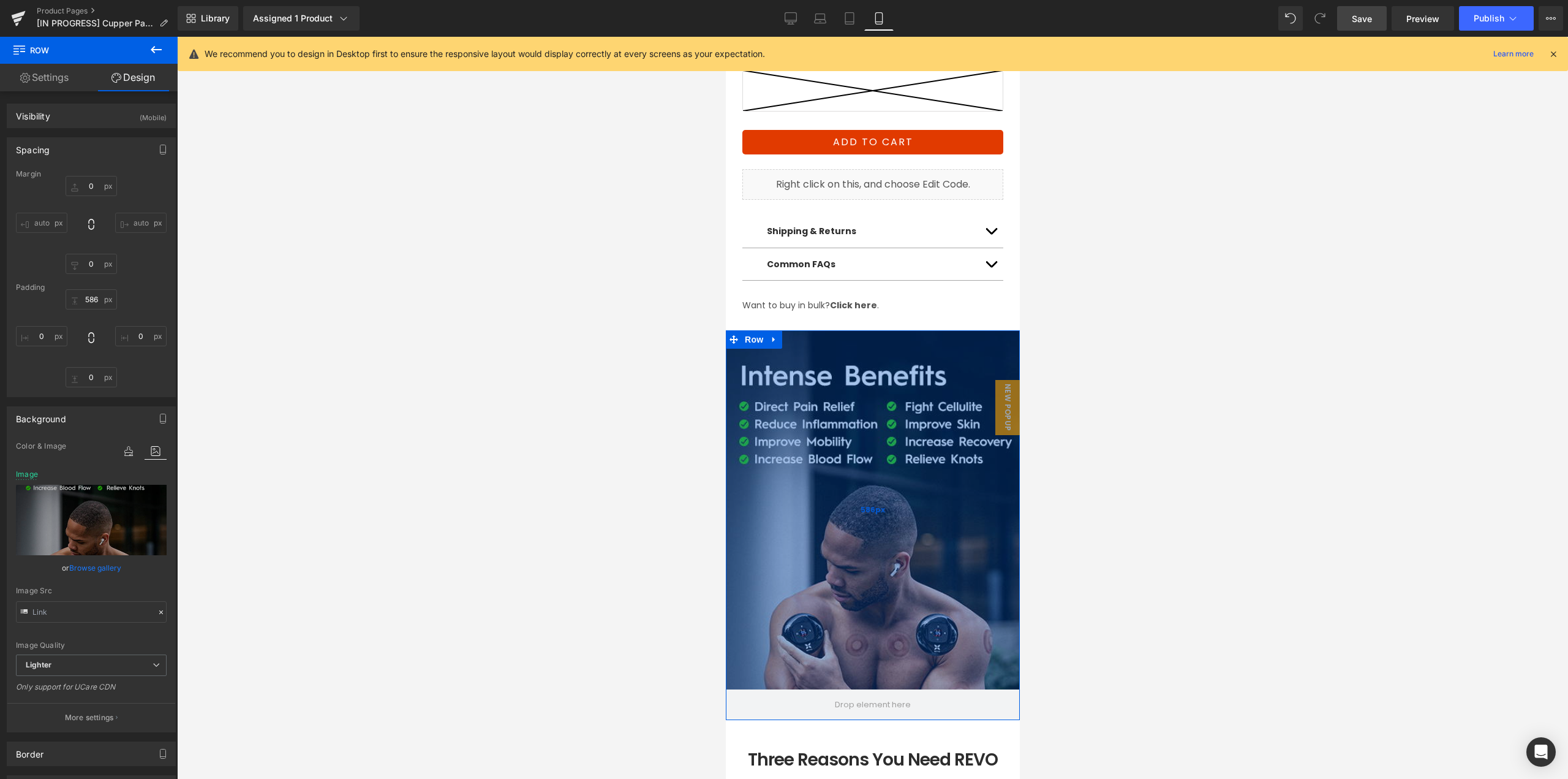
click at [853, 490] on div "586px" at bounding box center [873, 509] width 294 height 359
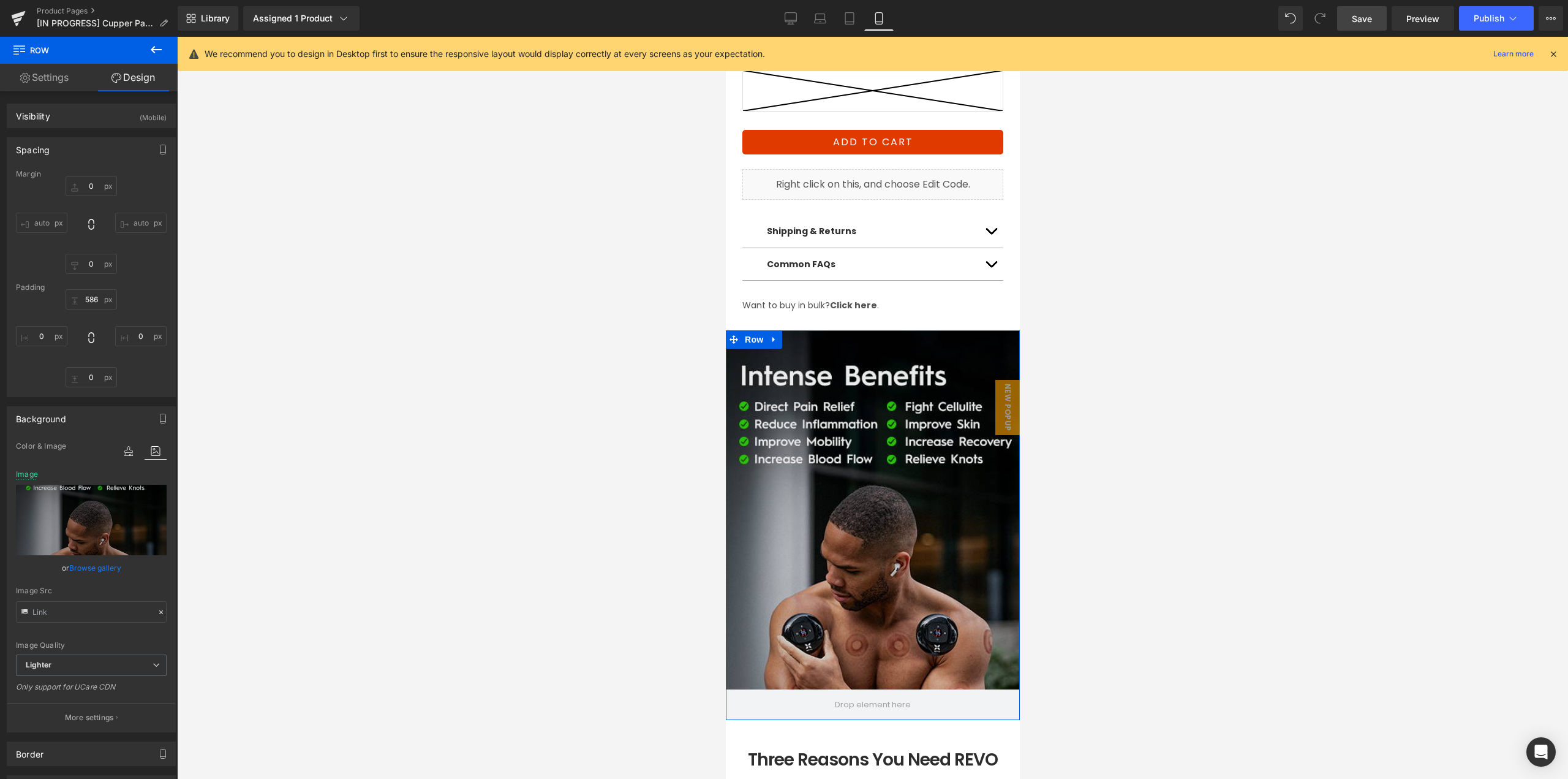
click at [83, 566] on link "Browse gallery" at bounding box center [96, 568] width 52 height 22
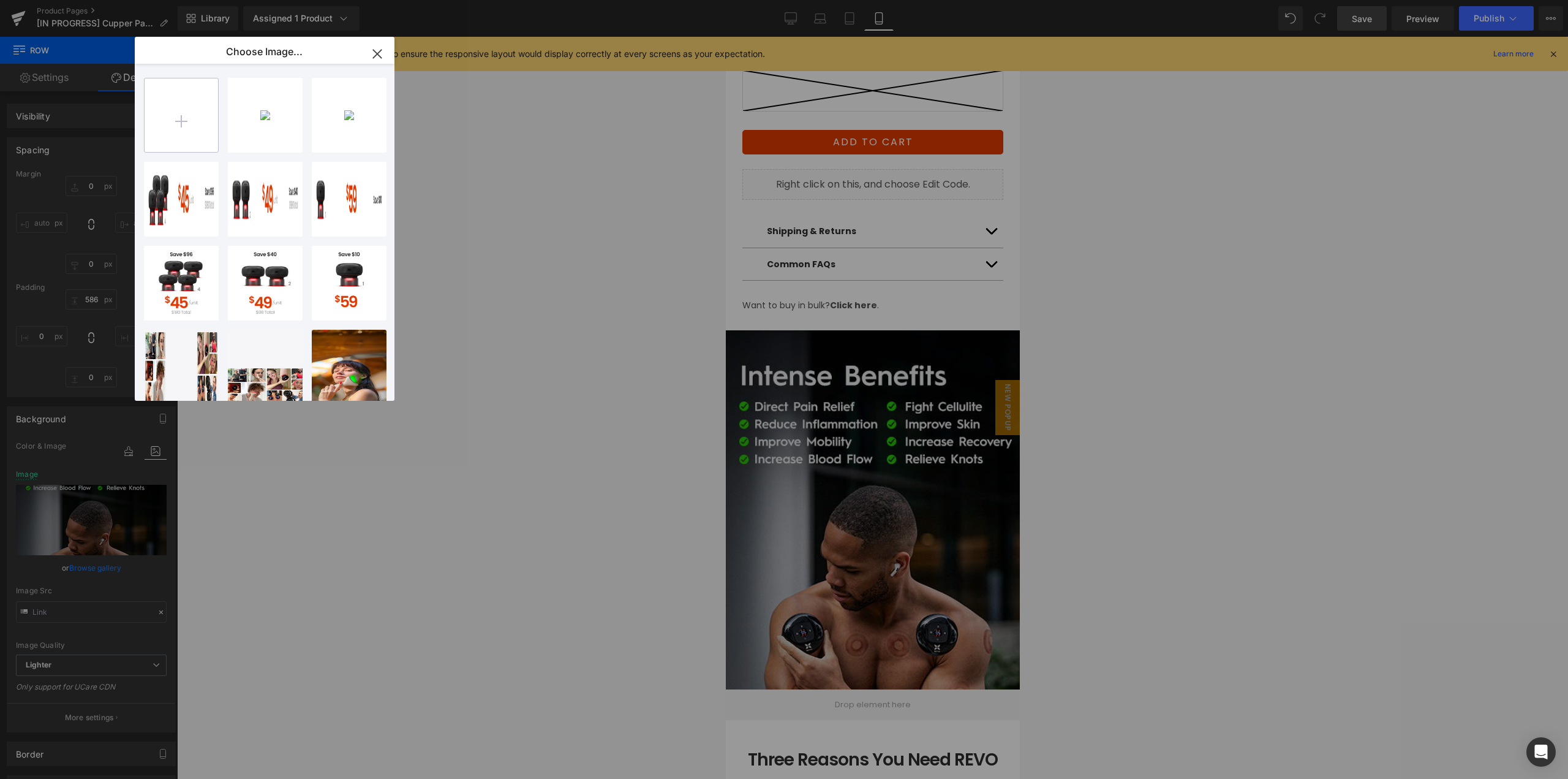
click at [188, 136] on input "file" at bounding box center [181, 115] width 74 height 74
type input "C:\fakepath\Pain-Relief_Section_mobile.jpg"
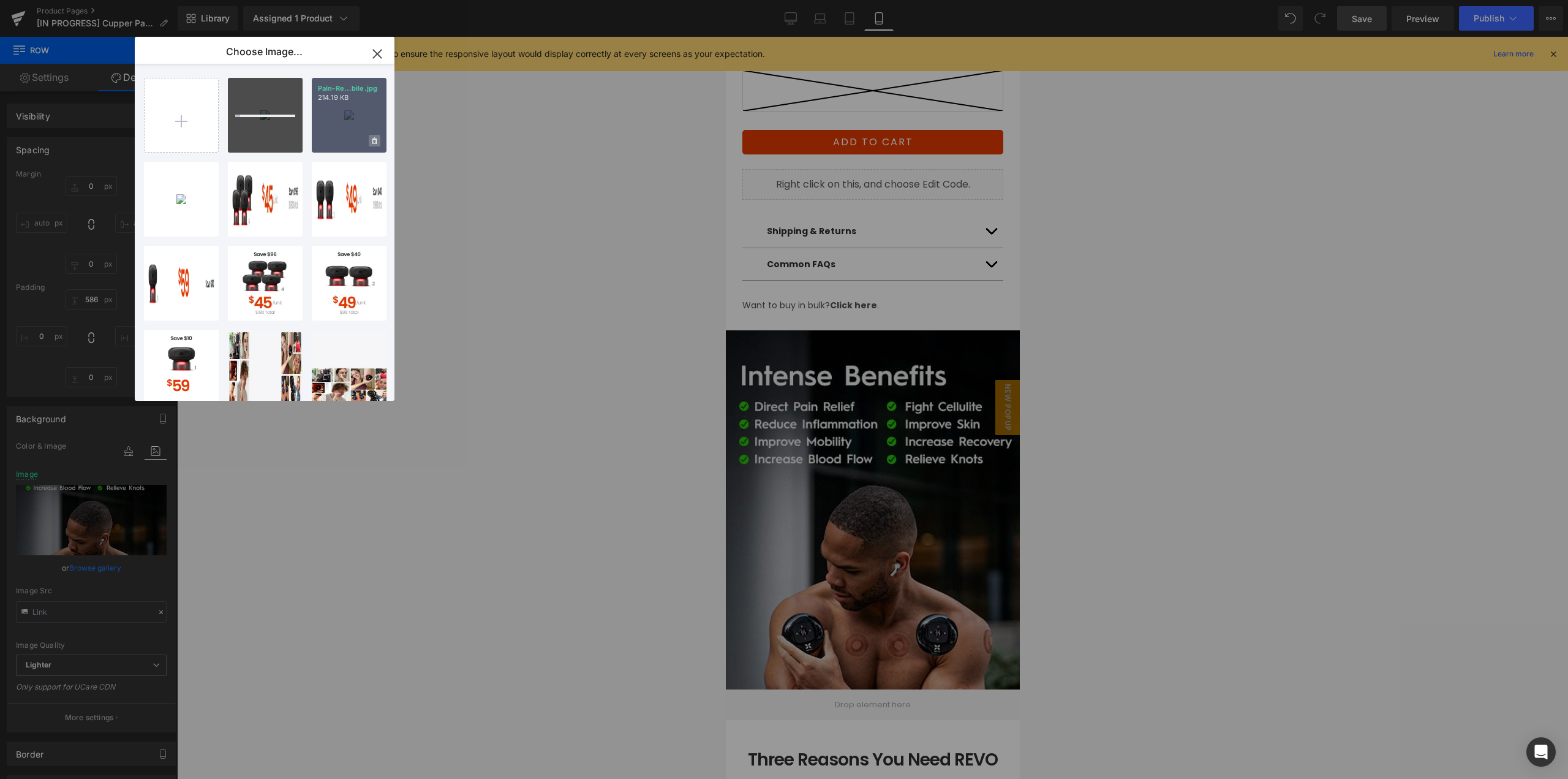
click at [373, 142] on icon at bounding box center [375, 141] width 4 height 8
click at [329, 140] on span "Yes" at bounding box center [333, 140] width 30 height 13
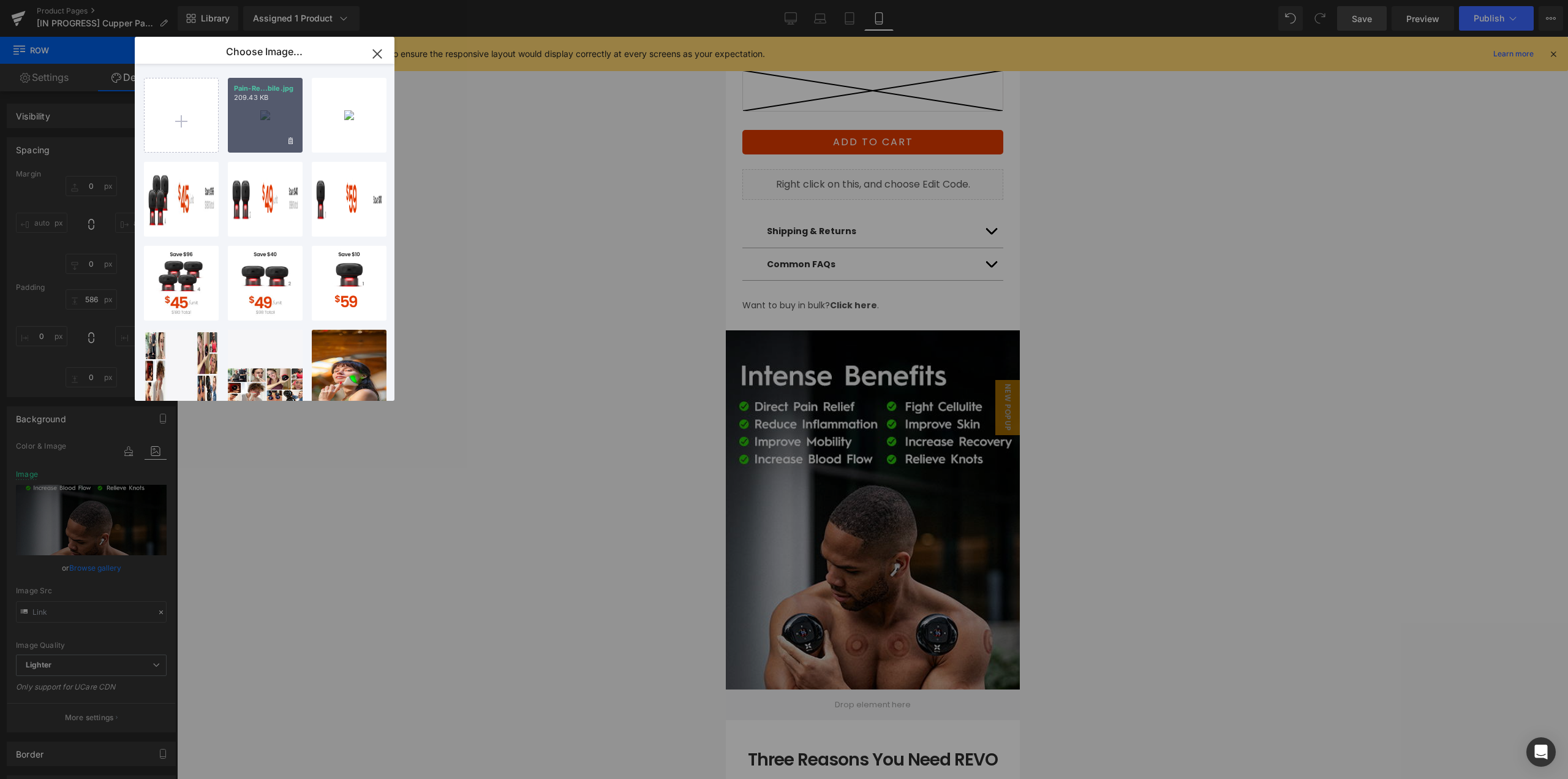
click at [256, 122] on div "Pain-Re...bile.jpg 209.43 KB" at bounding box center [265, 116] width 75 height 75
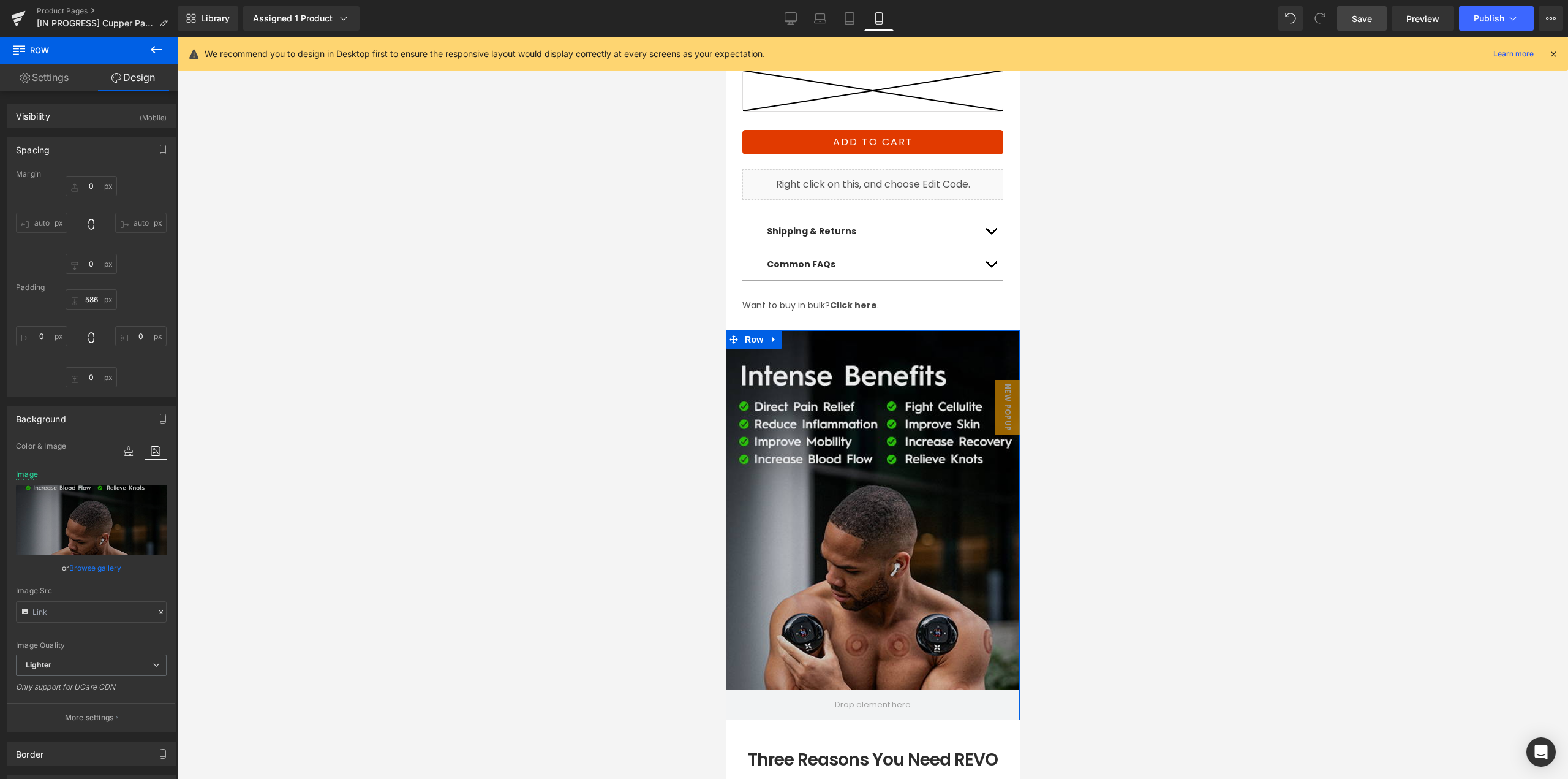
drag, startPoint x: 96, startPoint y: 569, endPoint x: 275, endPoint y: 222, distance: 390.4
click at [96, 569] on link "Browse gallery" at bounding box center [96, 568] width 52 height 22
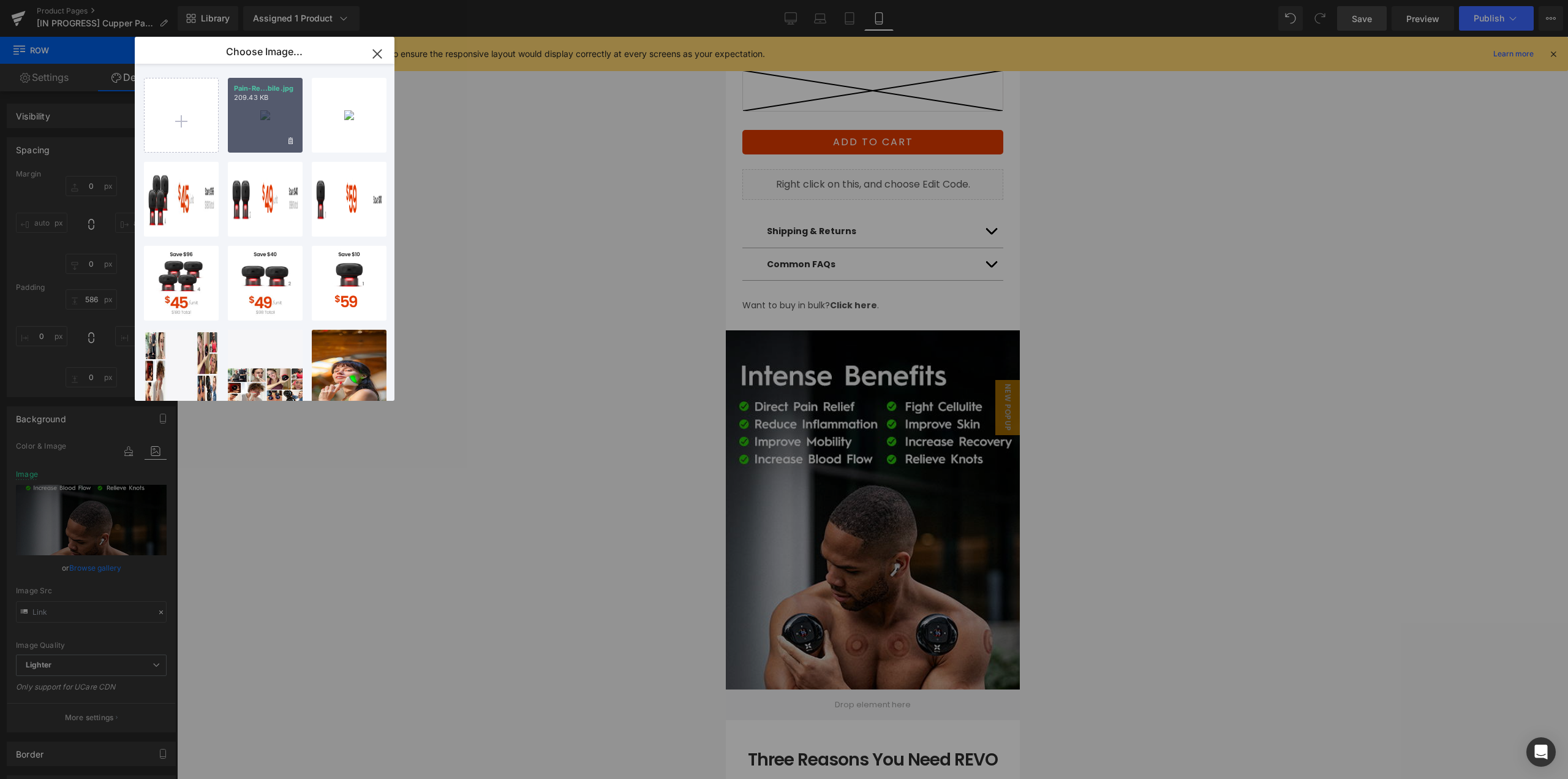
click at [275, 124] on div "Pain-Re...bile.jpg 209.43 KB" at bounding box center [265, 116] width 75 height 75
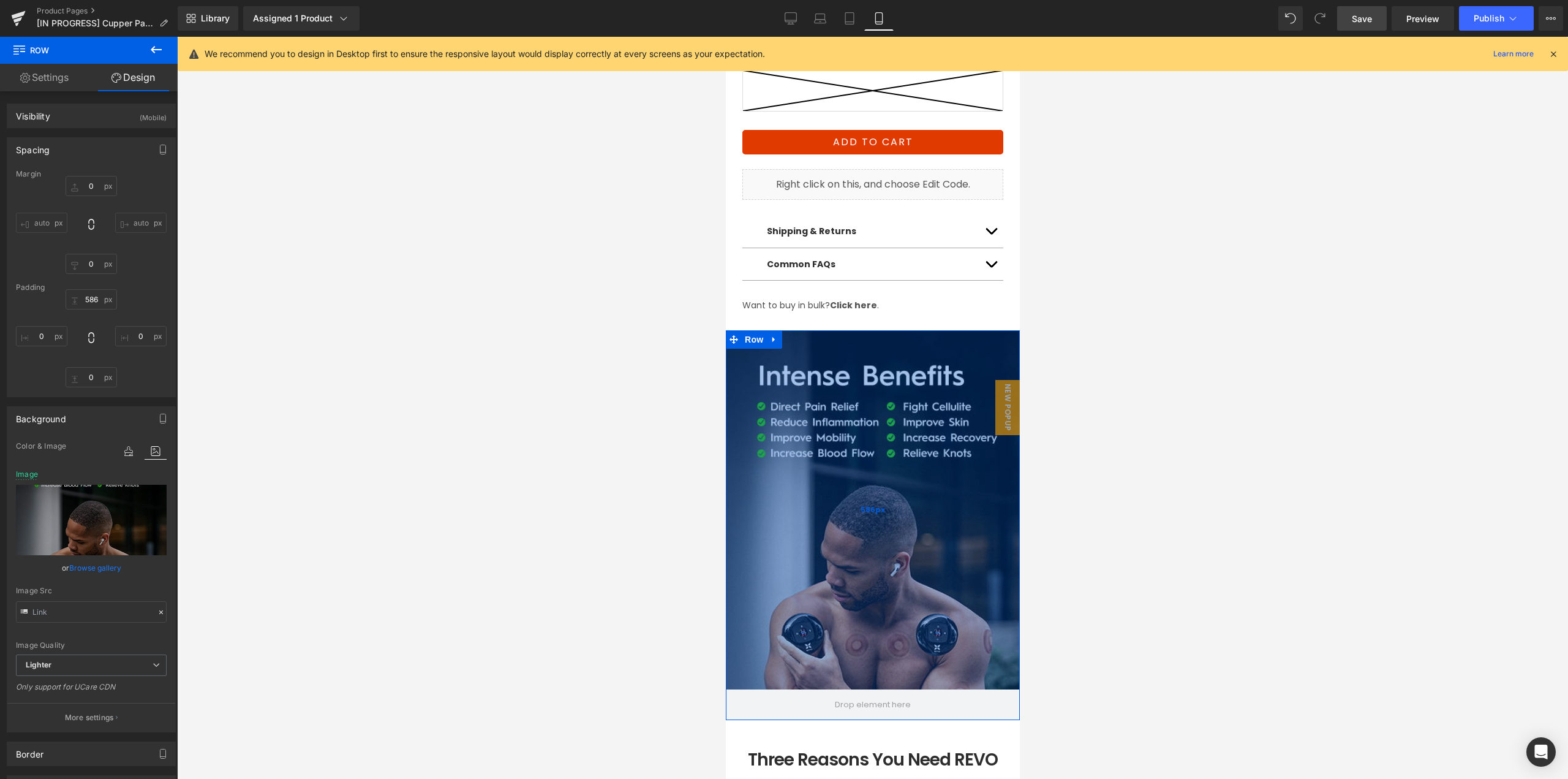
click at [873, 504] on span "586px" at bounding box center [873, 509] width 24 height 11
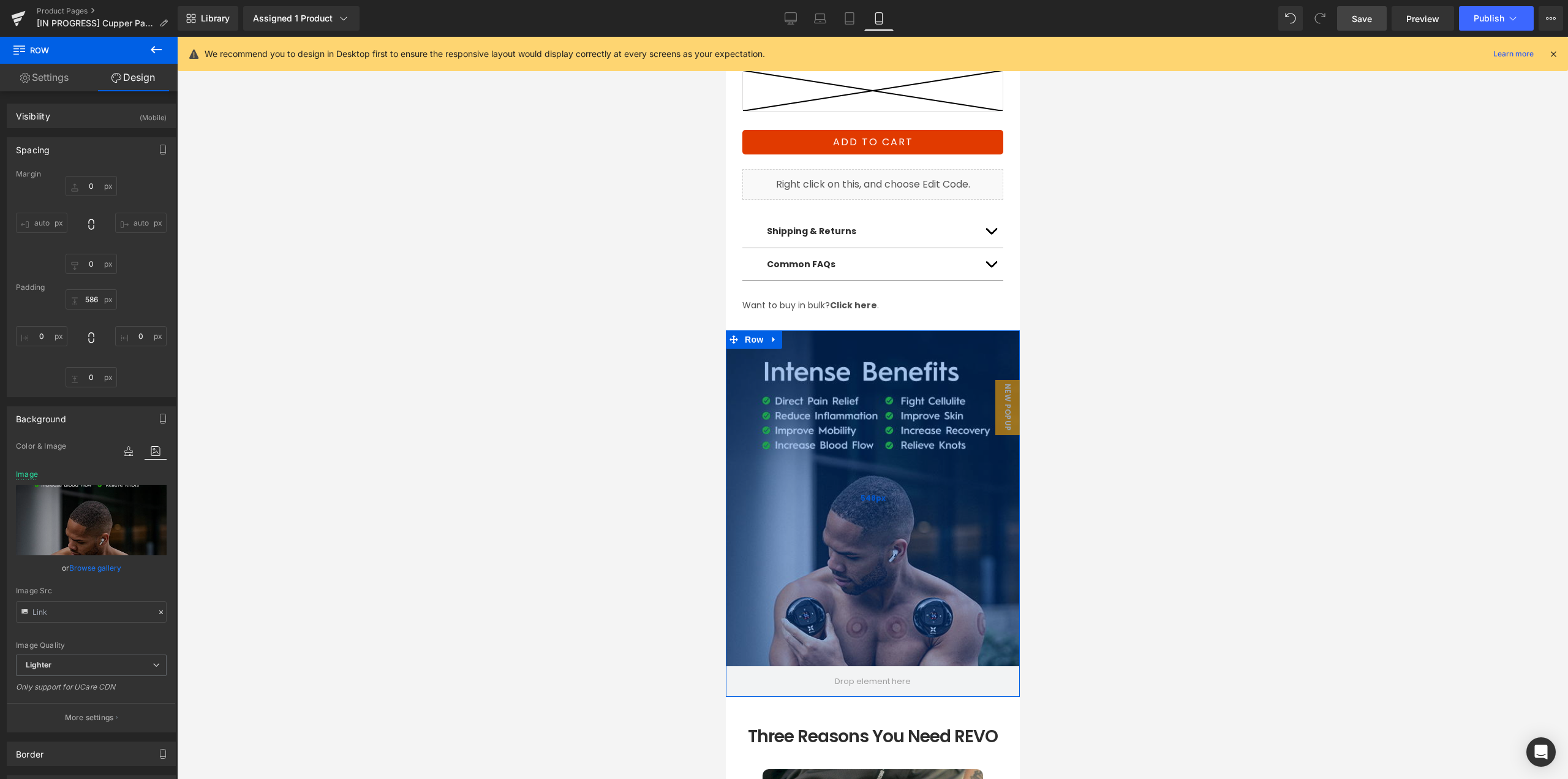
drag, startPoint x: 874, startPoint y: 518, endPoint x: 873, endPoint y: 476, distance: 42.0
click at [873, 476] on div "548px" at bounding box center [873, 498] width 294 height 336
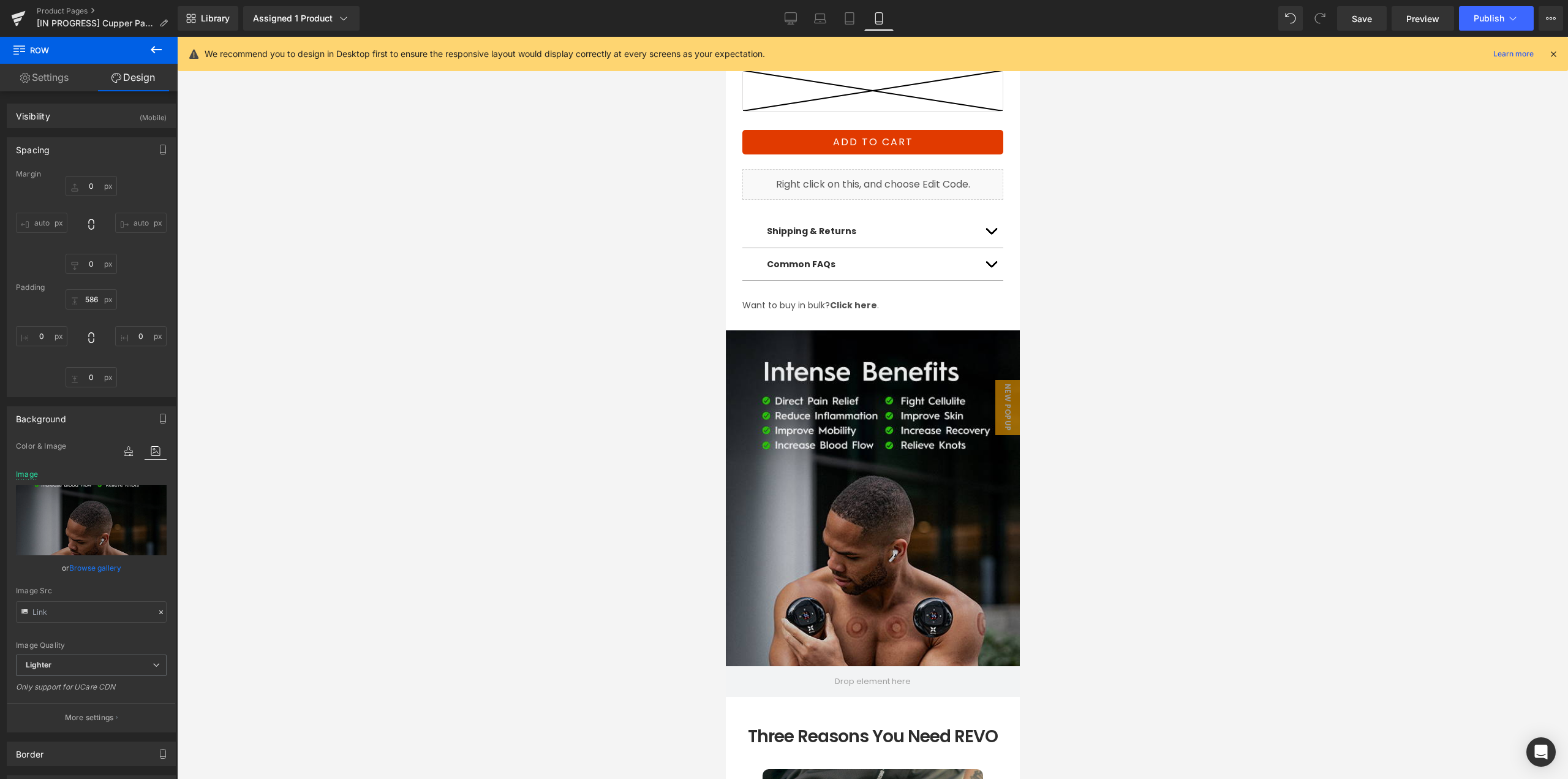
drag, startPoint x: 1359, startPoint y: 20, endPoint x: 1335, endPoint y: 41, distance: 31.9
click at [1359, 20] on span "Save" at bounding box center [1362, 18] width 20 height 13
click at [1423, 22] on span "Preview" at bounding box center [1423, 18] width 33 height 13
drag, startPoint x: 796, startPoint y: 20, endPoint x: 687, endPoint y: 327, distance: 325.8
click at [796, 20] on icon at bounding box center [791, 20] width 11 height 0
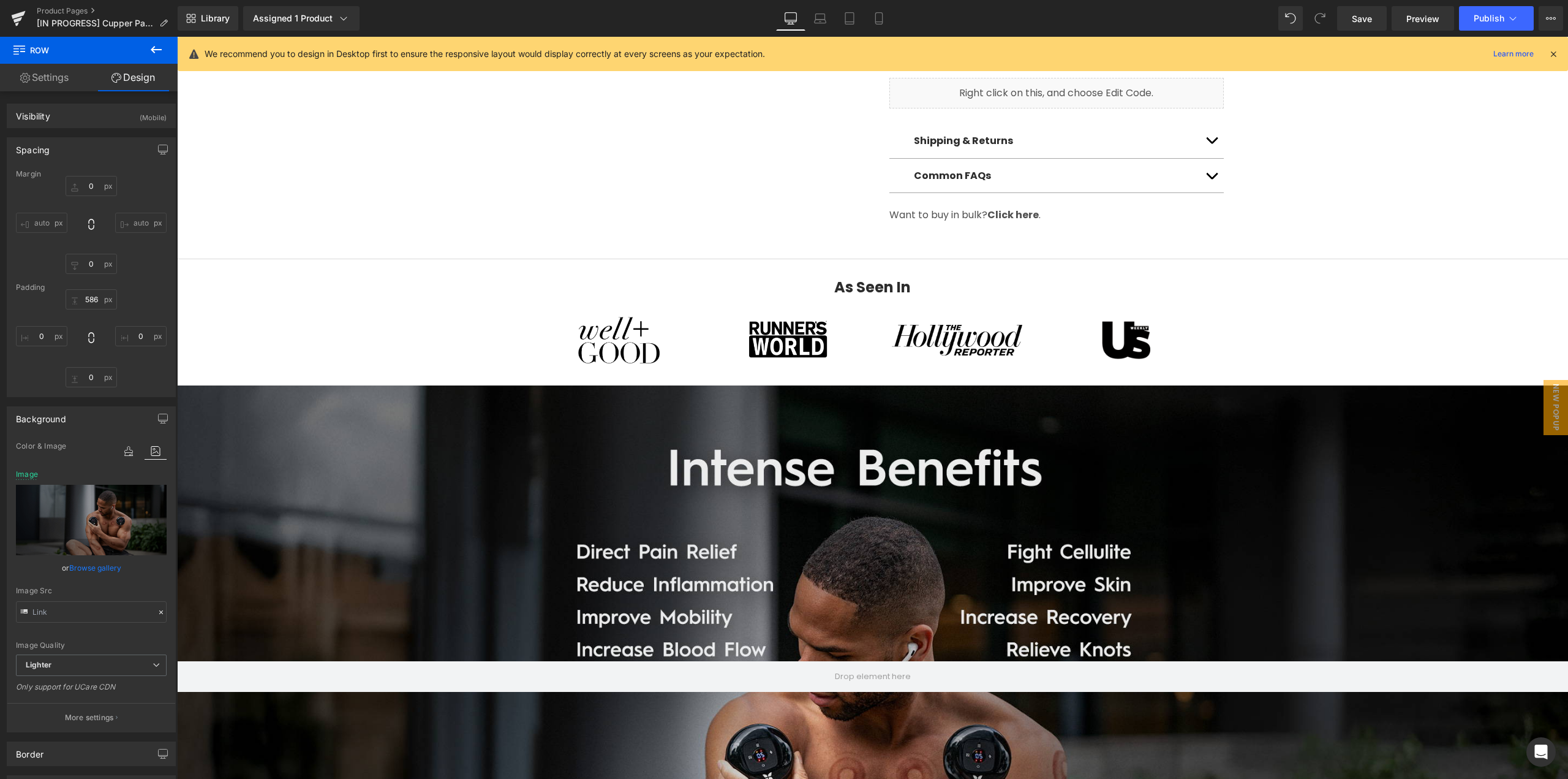
scroll to position [1042, 0]
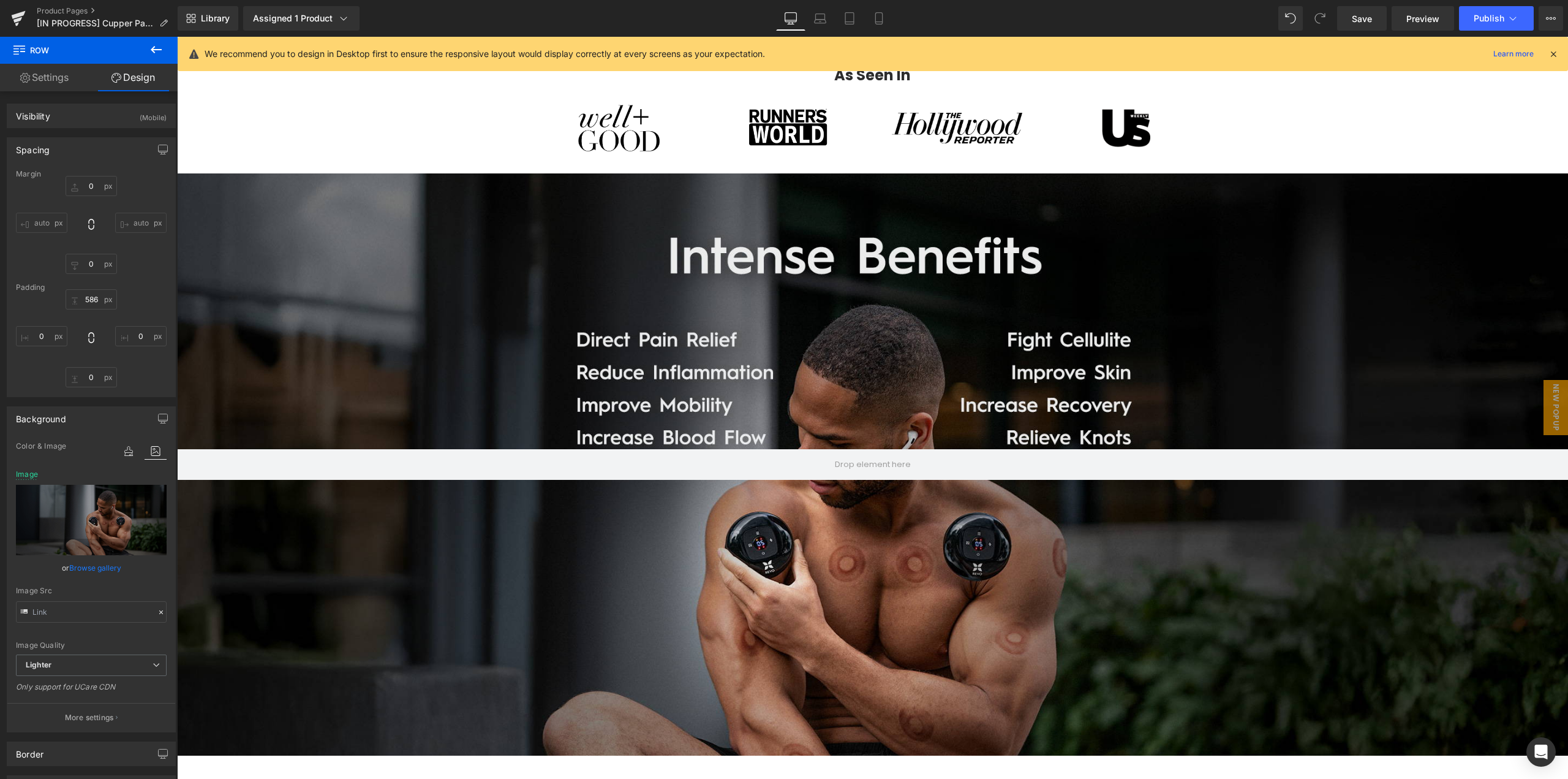
click at [834, 393] on div "Row 450px 450px" at bounding box center [873, 464] width 1392 height 583
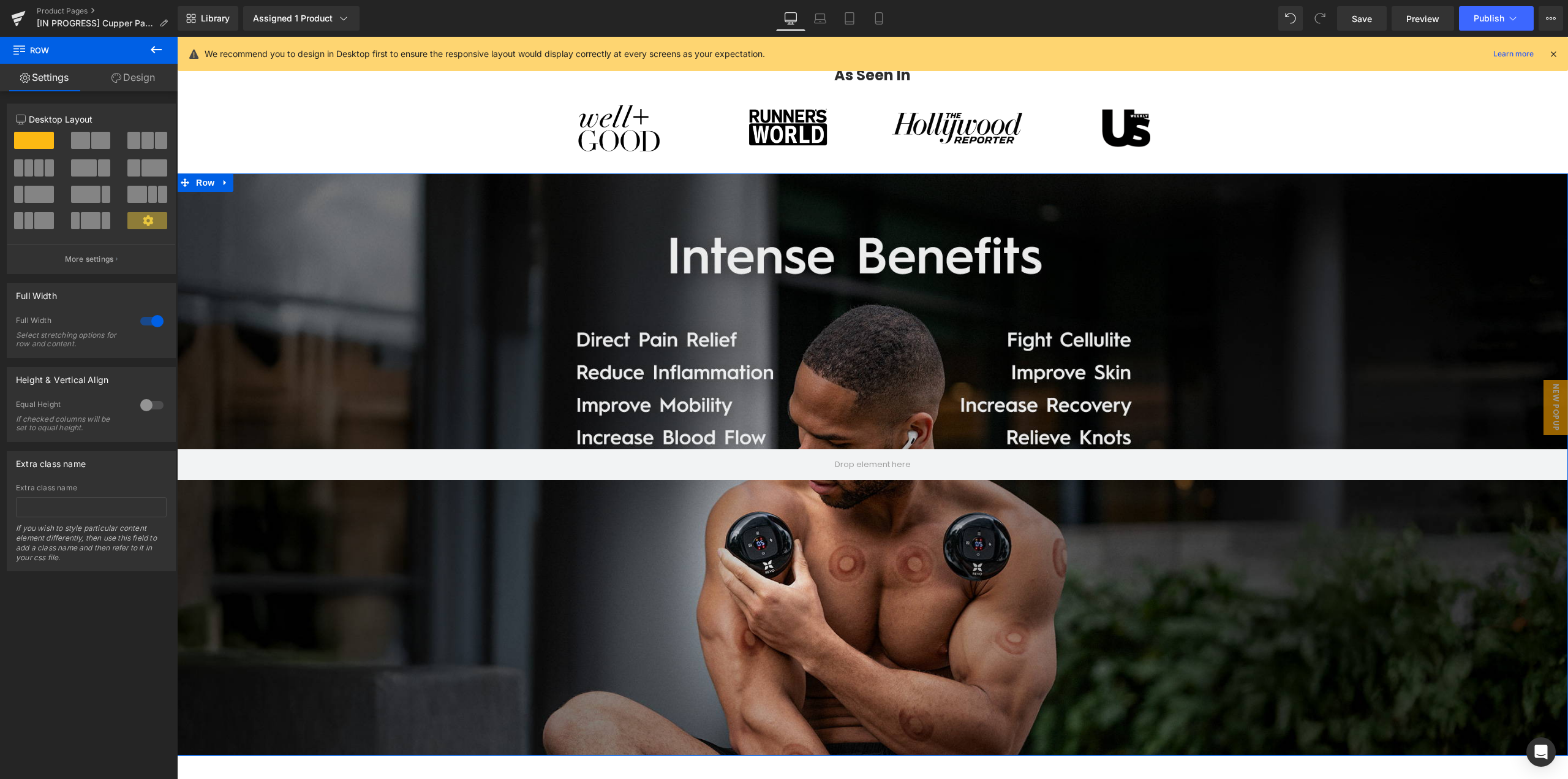
click at [156, 74] on link "Design" at bounding box center [133, 77] width 89 height 28
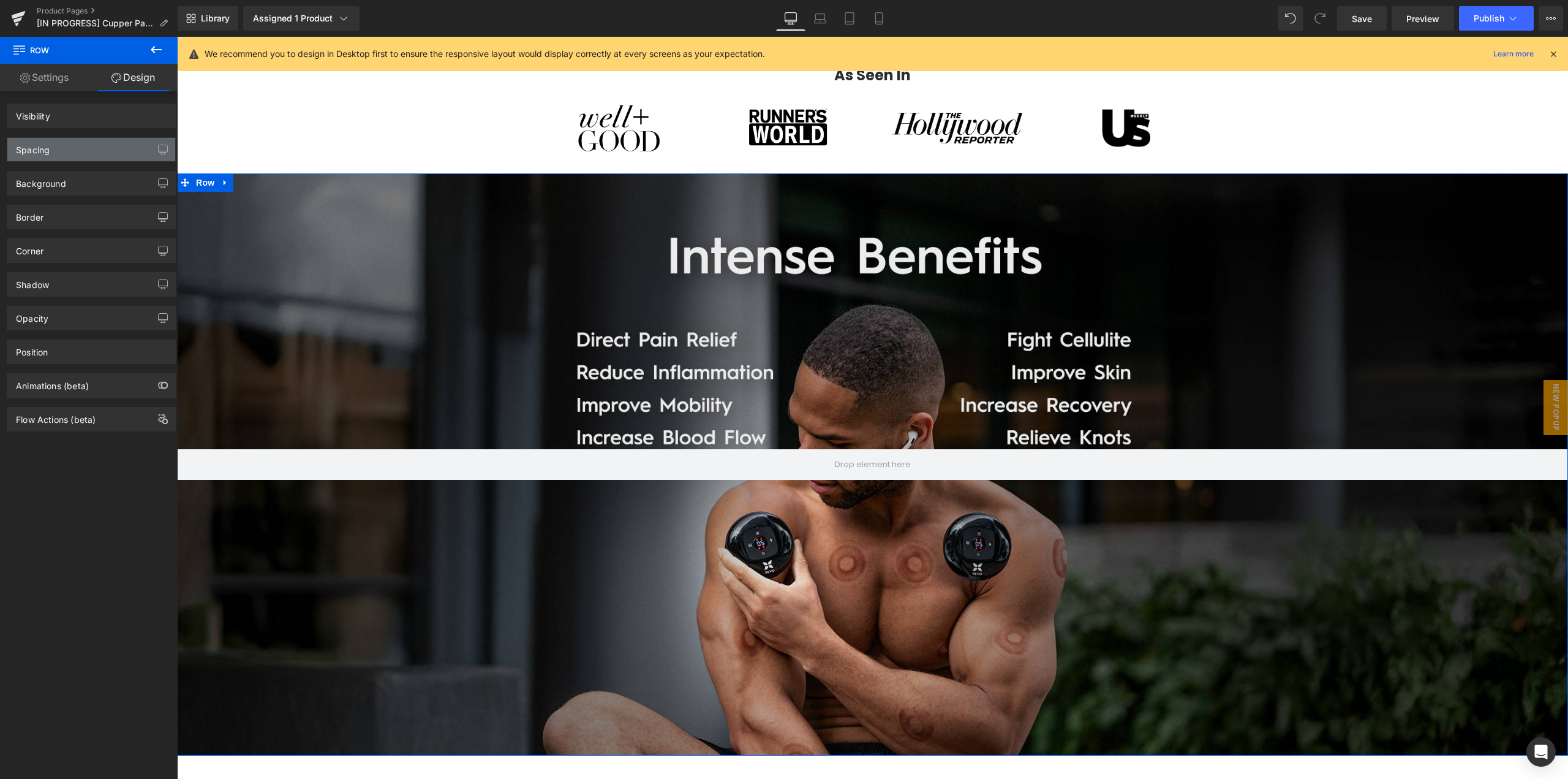
click at [68, 157] on div "Spacing" at bounding box center [90, 150] width 168 height 23
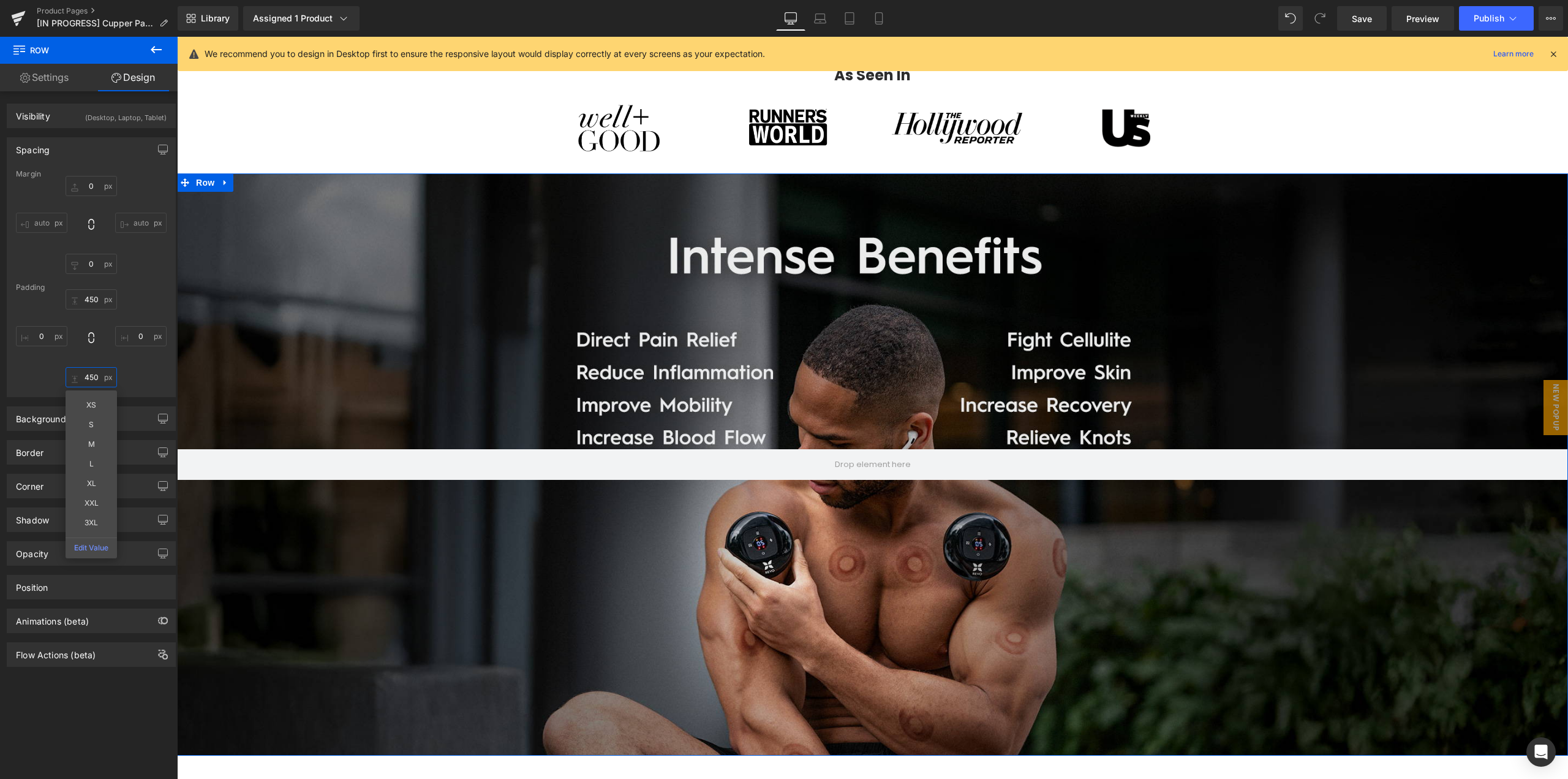
click at [96, 376] on input "450" at bounding box center [90, 376] width 51 height 20
type input "0"
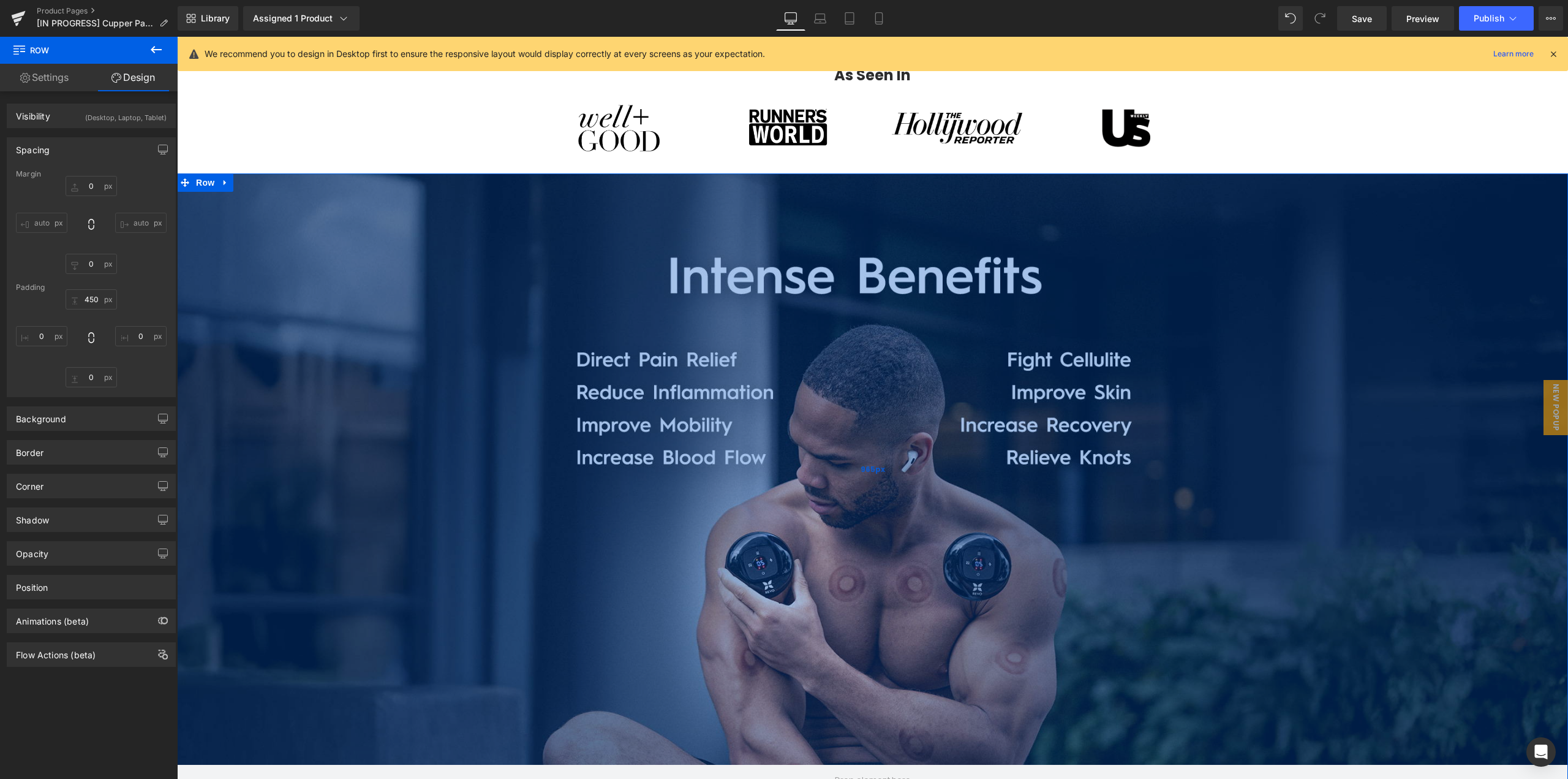
drag, startPoint x: 811, startPoint y: 301, endPoint x: 839, endPoint y: 569, distance: 269.5
click at [839, 569] on div "965px" at bounding box center [873, 469] width 1392 height 591
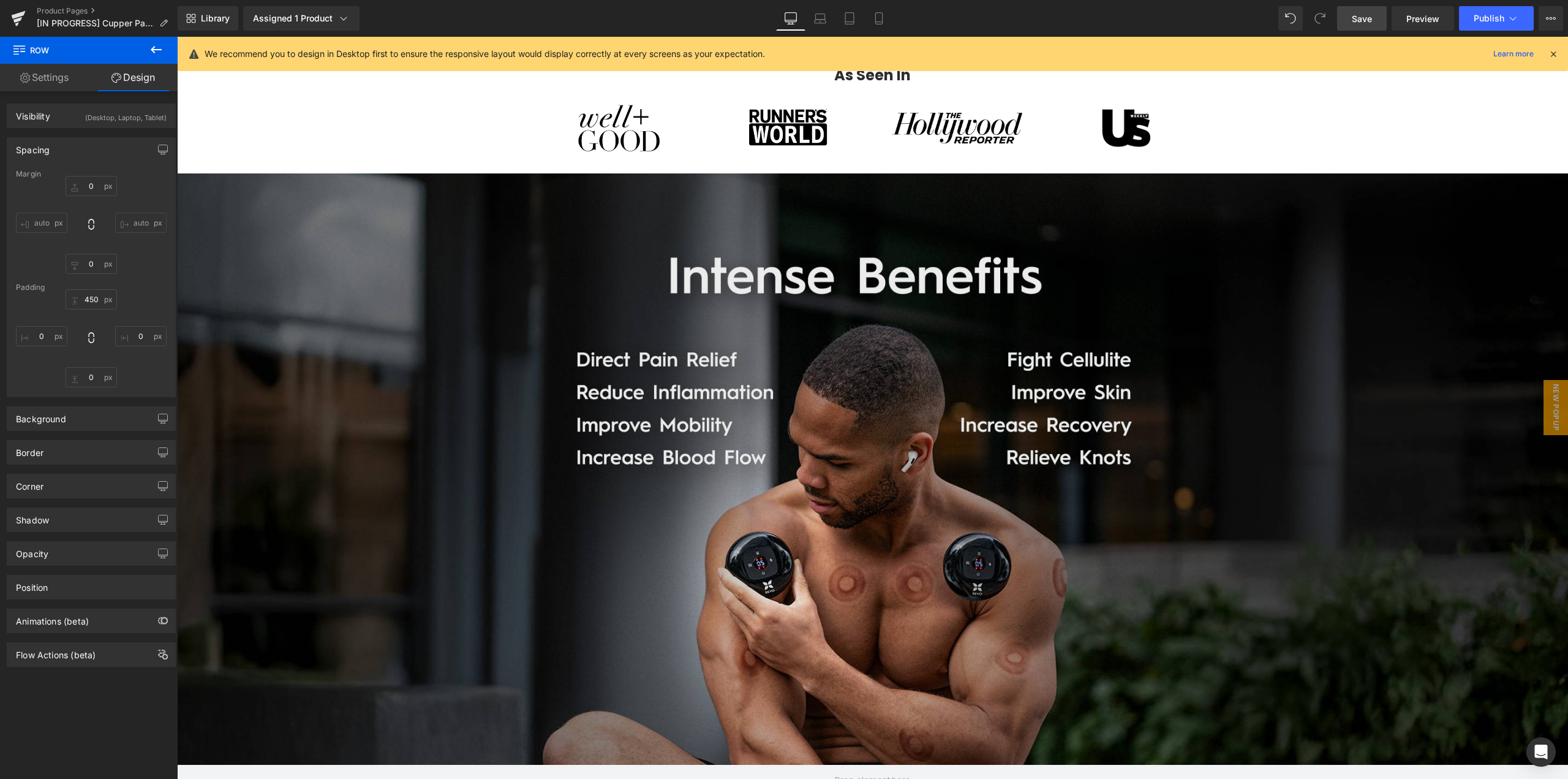
click at [1344, 16] on link "Save" at bounding box center [1362, 18] width 50 height 24
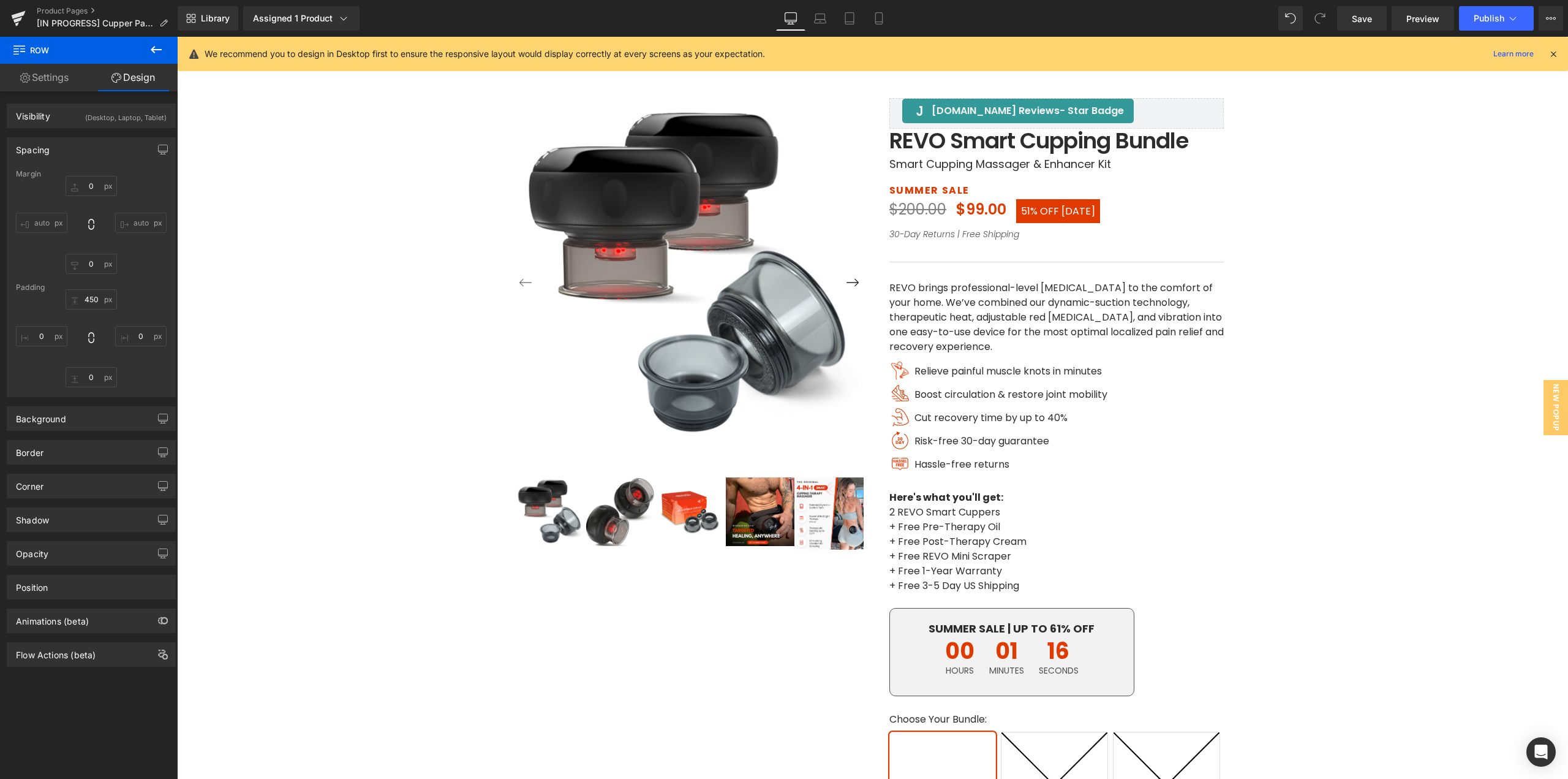
click at [1348, 22] on link "Save" at bounding box center [1362, 18] width 50 height 24
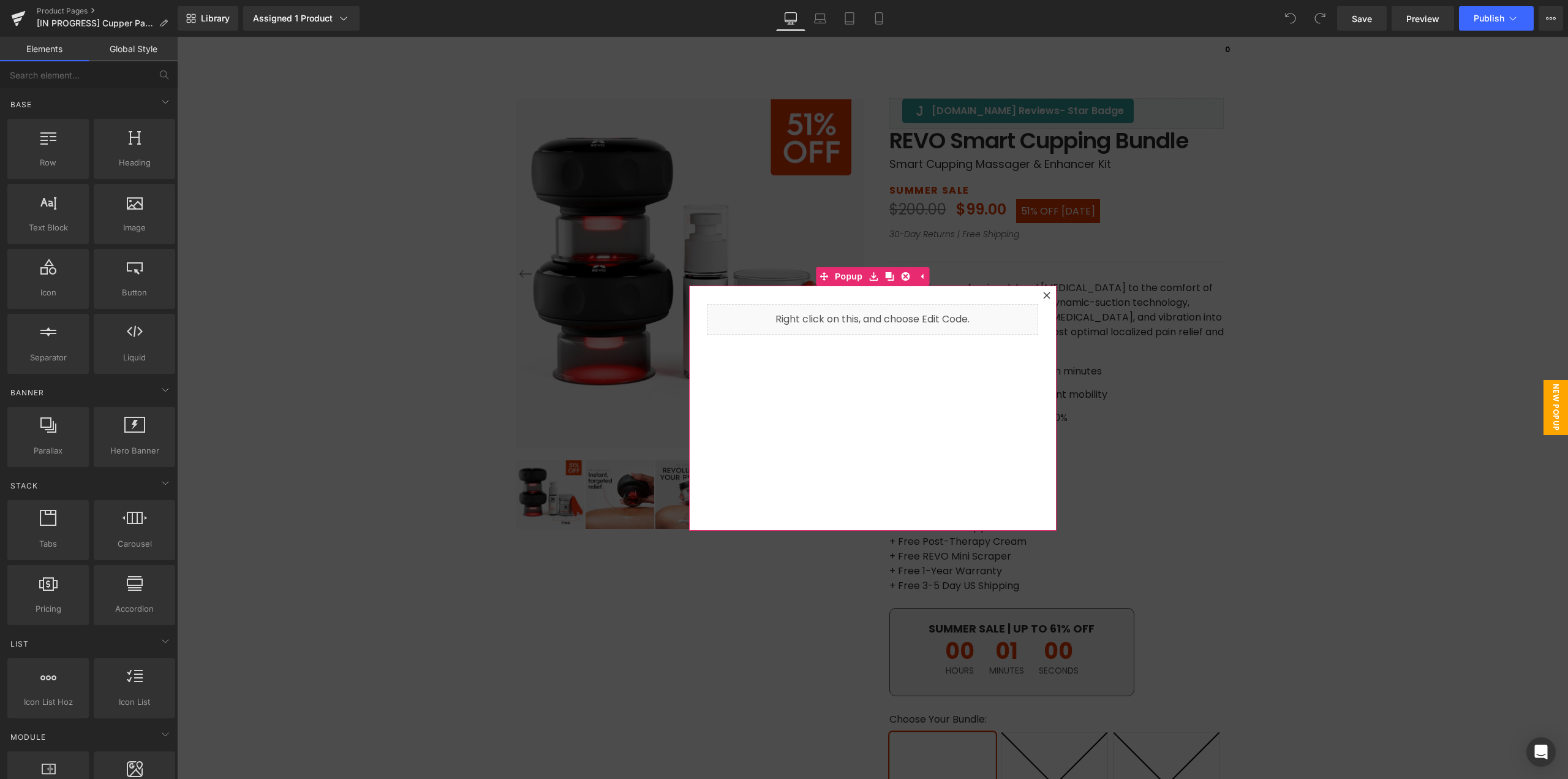
click at [1044, 295] on icon at bounding box center [1046, 295] width 7 height 7
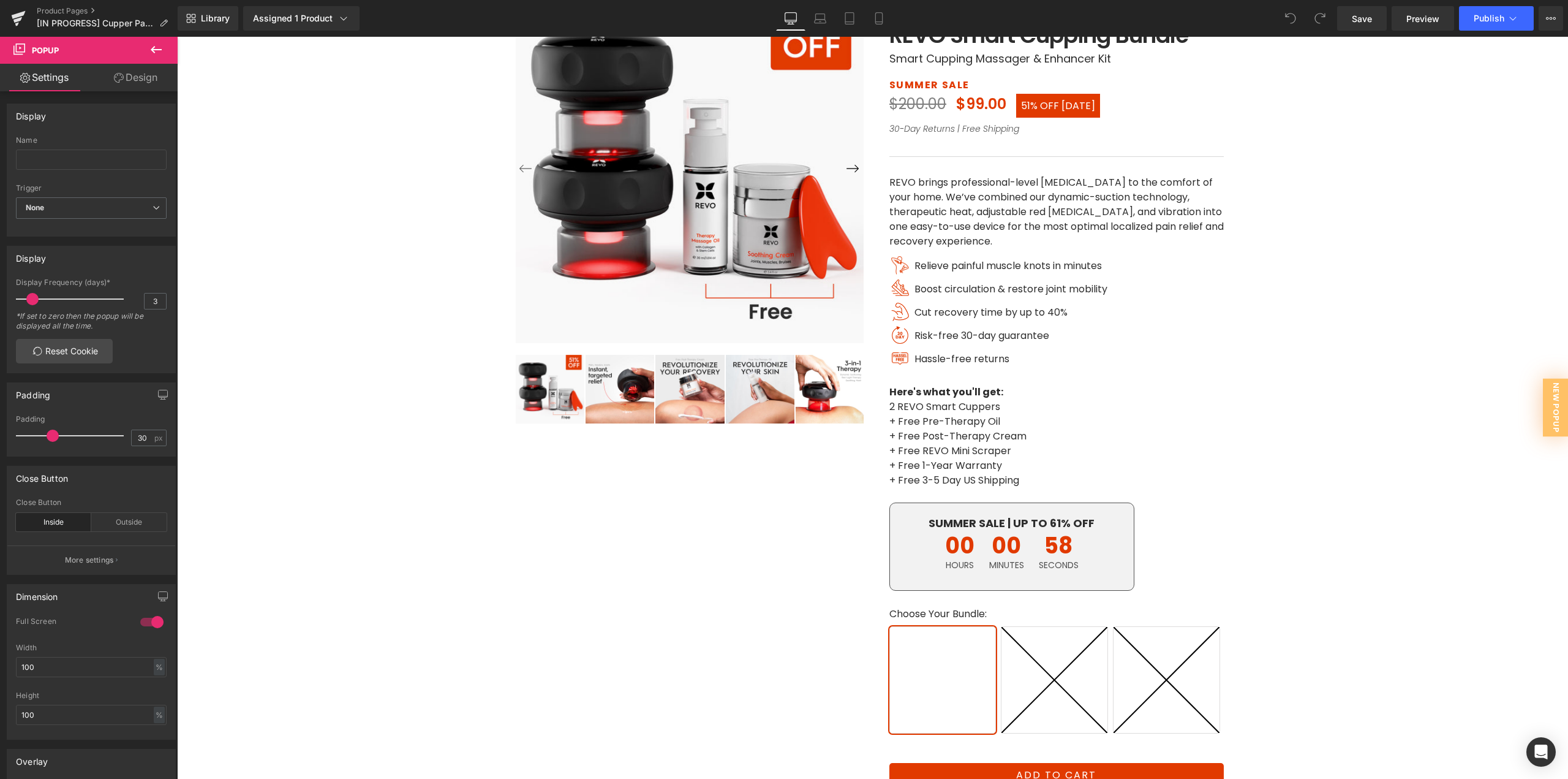
scroll to position [123, 0]
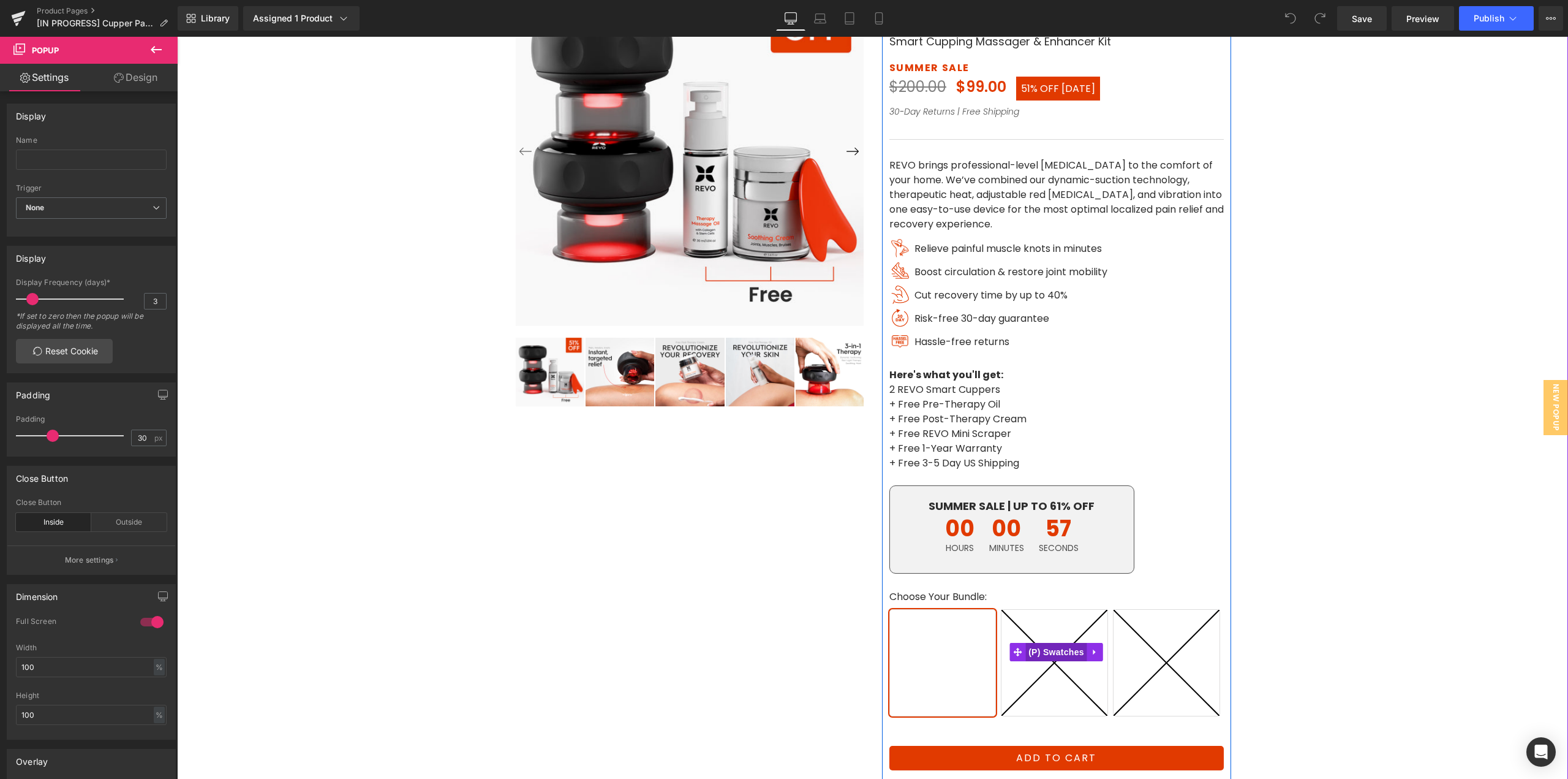
click at [1042, 655] on span "(P) Swatches" at bounding box center [1056, 651] width 62 height 18
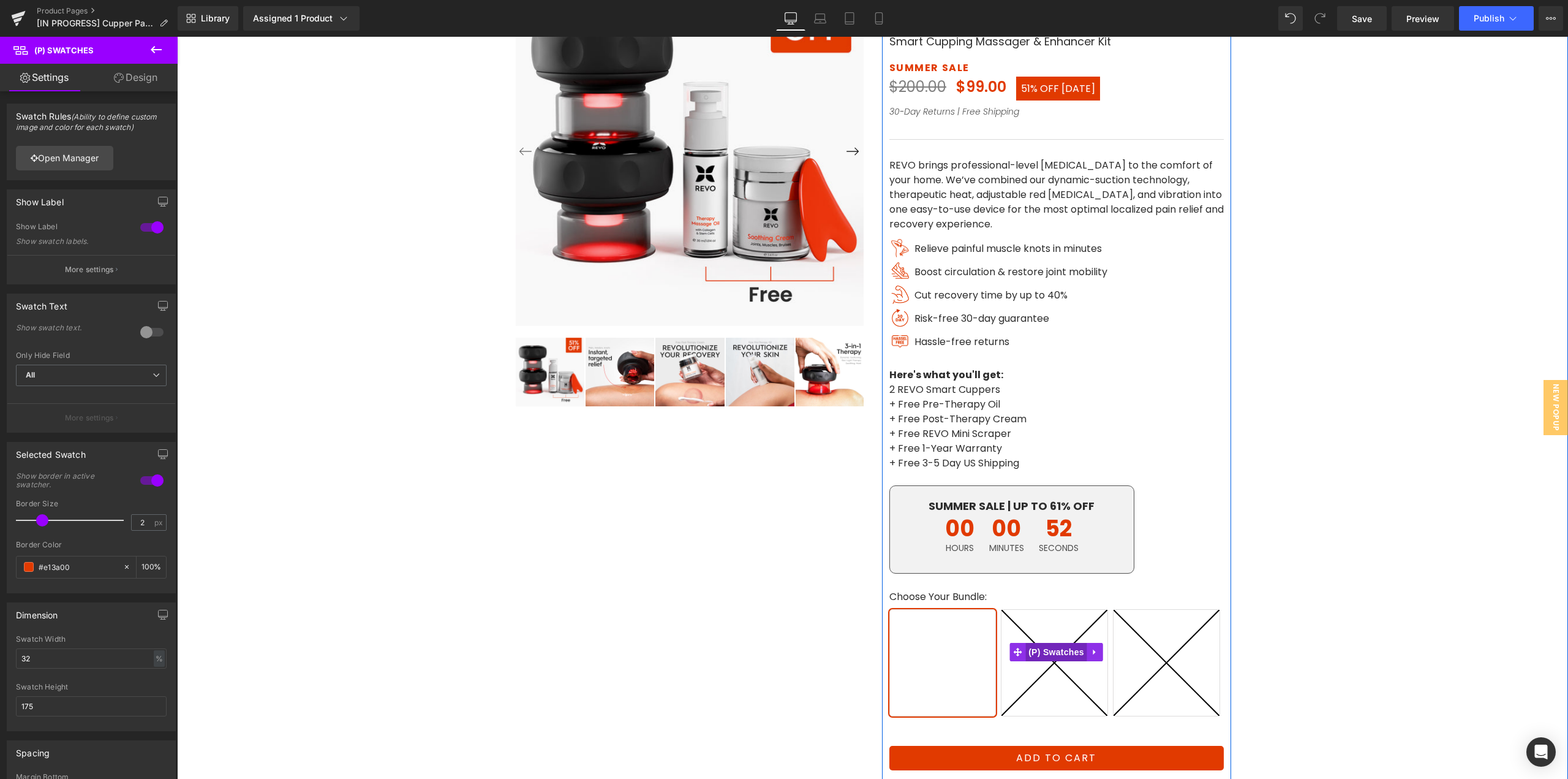
click at [1051, 652] on span "(P) Swatches" at bounding box center [1056, 651] width 62 height 18
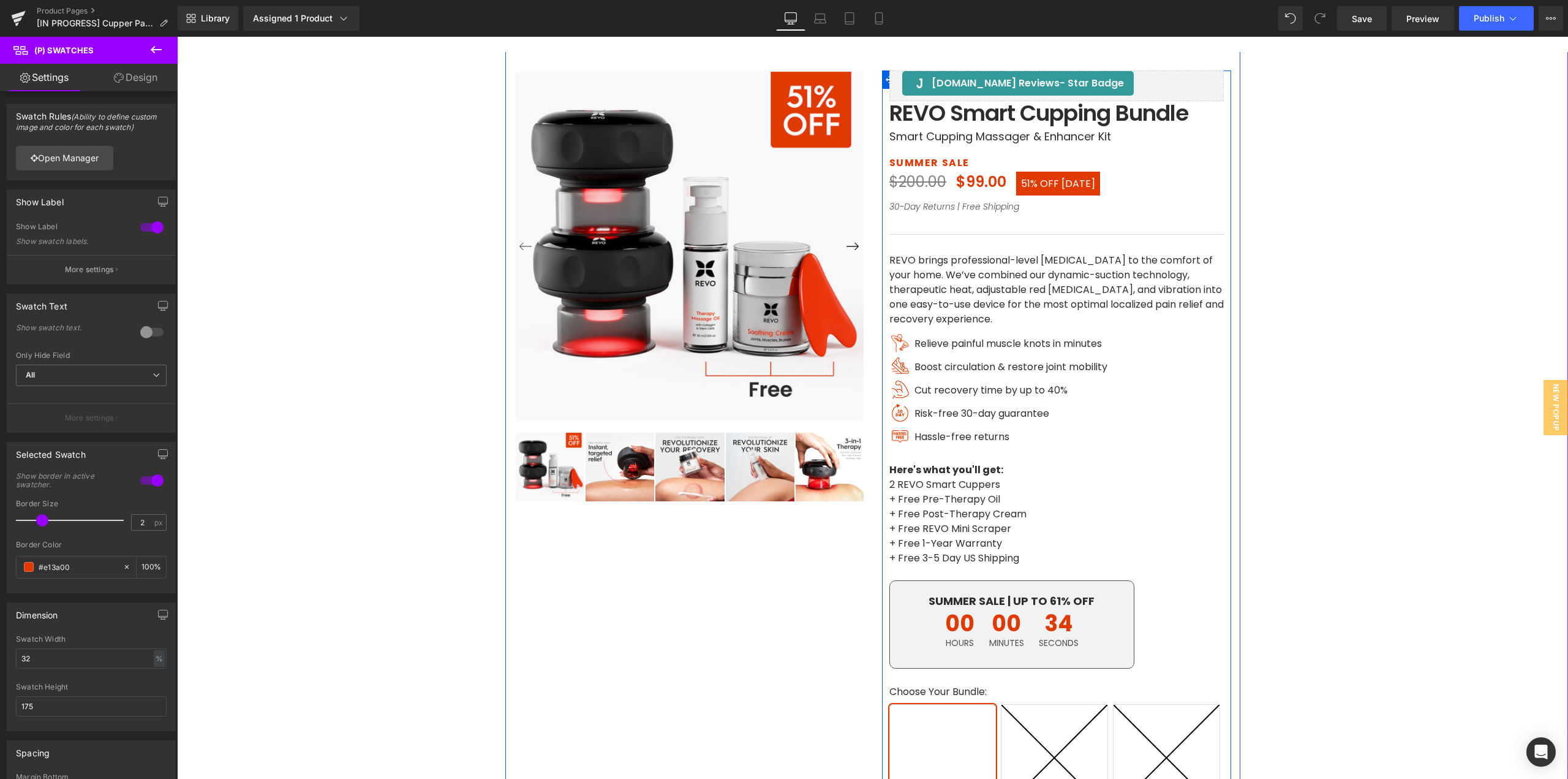
scroll to position [61, 0]
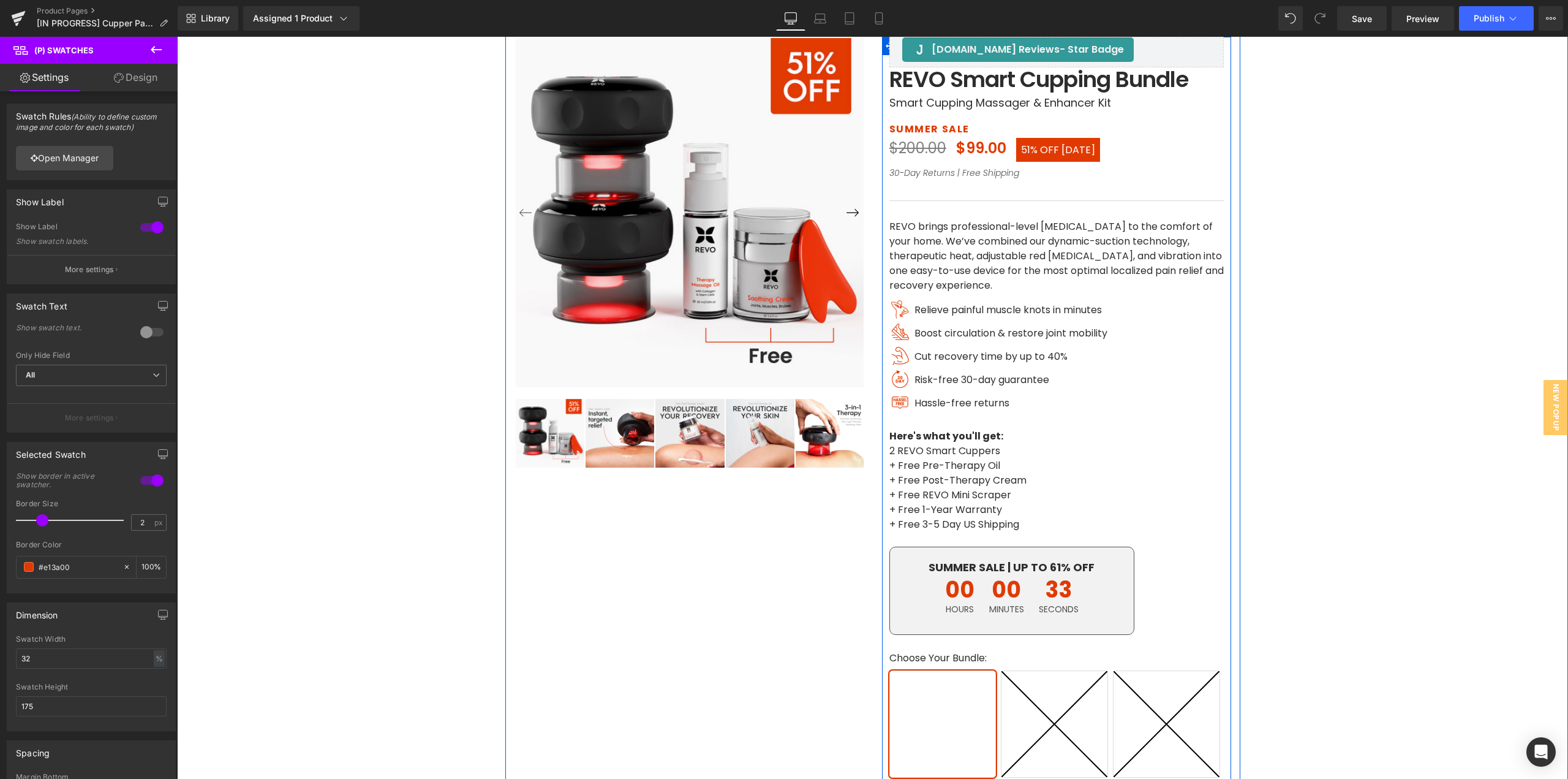
drag, startPoint x: 1025, startPoint y: 717, endPoint x: 1045, endPoint y: 720, distance: 20.2
click at [1032, 717] on span "(P) Swatches" at bounding box center [1056, 713] width 50 height 15
click at [1049, 710] on span "(P) Swatches" at bounding box center [1056, 713] width 62 height 18
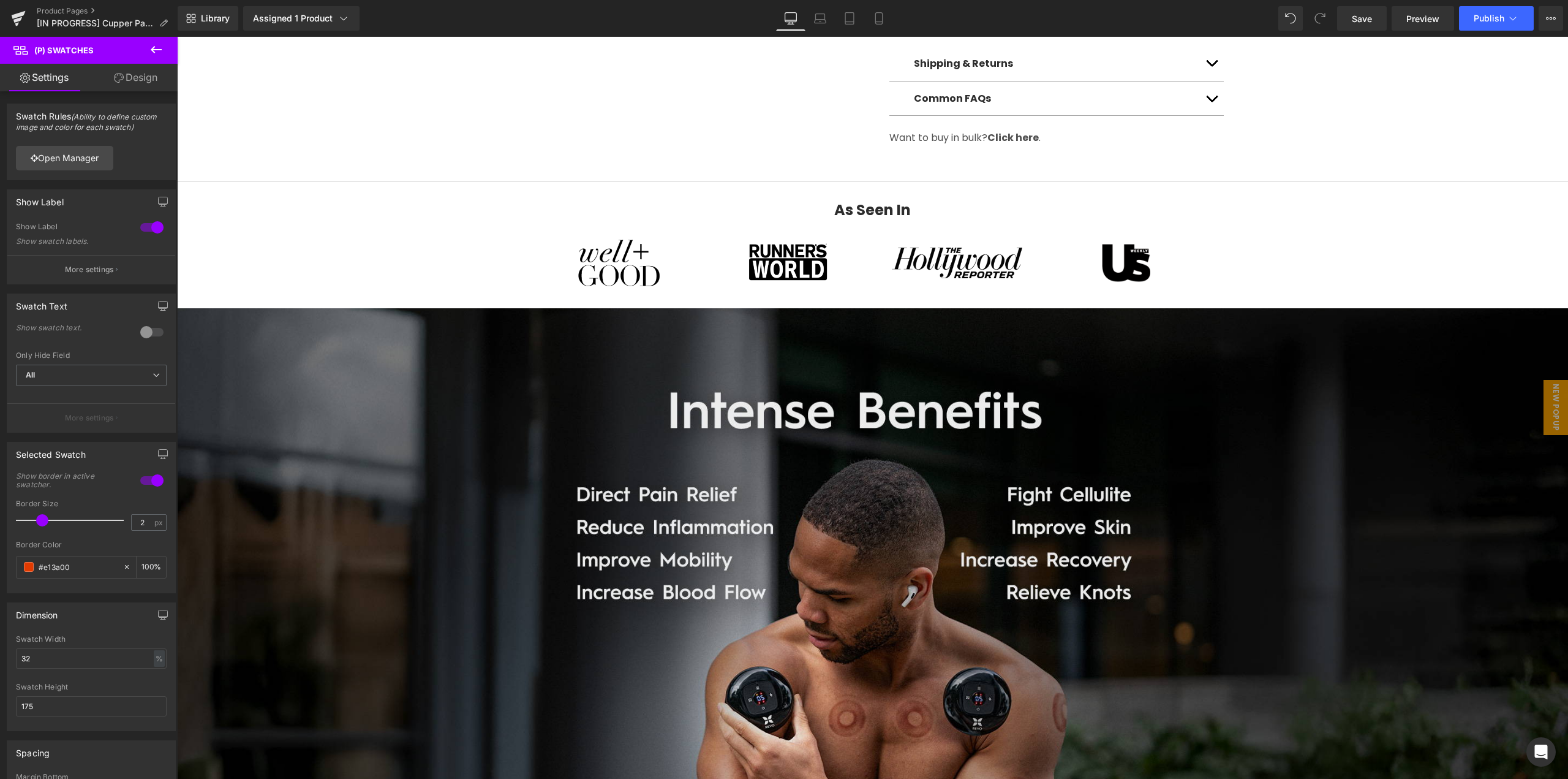
scroll to position [1042, 0]
